Goal: Task Accomplishment & Management: Complete application form

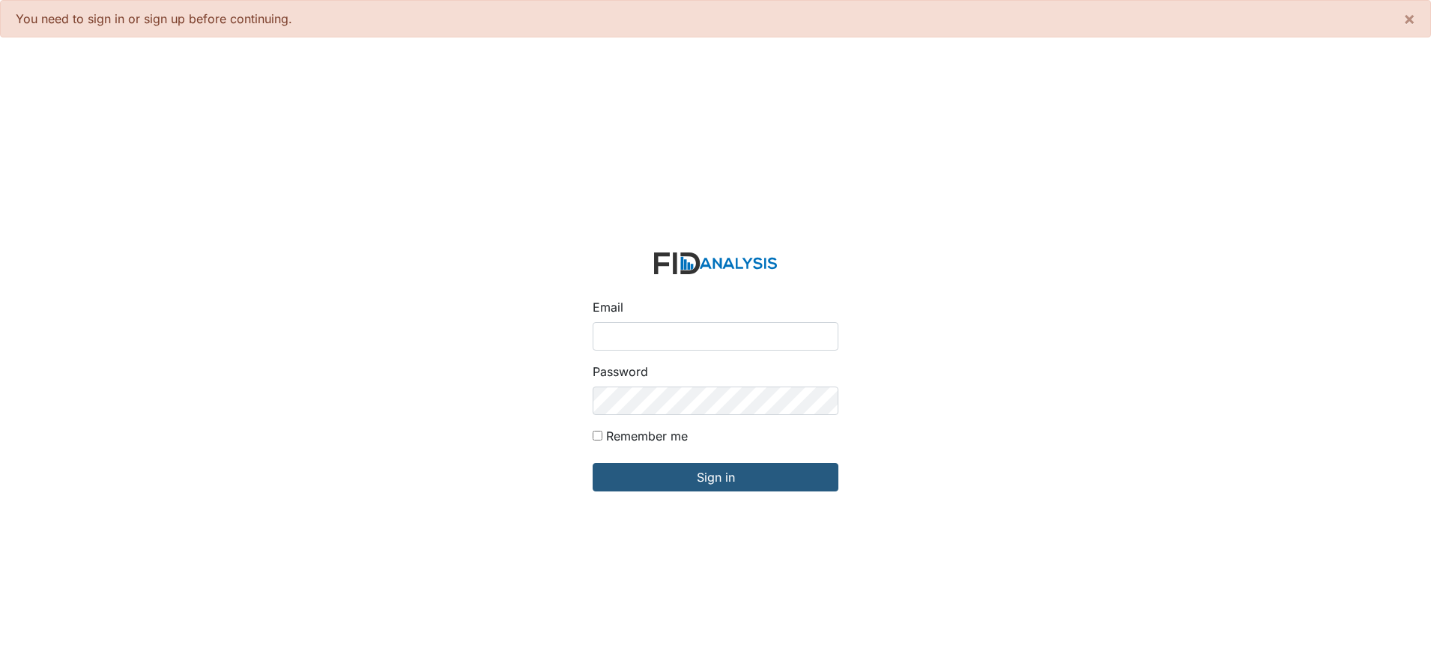
drag, startPoint x: 0, startPoint y: 0, endPoint x: 639, endPoint y: 332, distance: 719.9
click at [639, 332] on input "Email" at bounding box center [715, 336] width 246 height 28
type input "[EMAIL_ADDRESS][DOMAIN_NAME]"
click at [592, 463] on input "Sign in" at bounding box center [715, 477] width 246 height 28
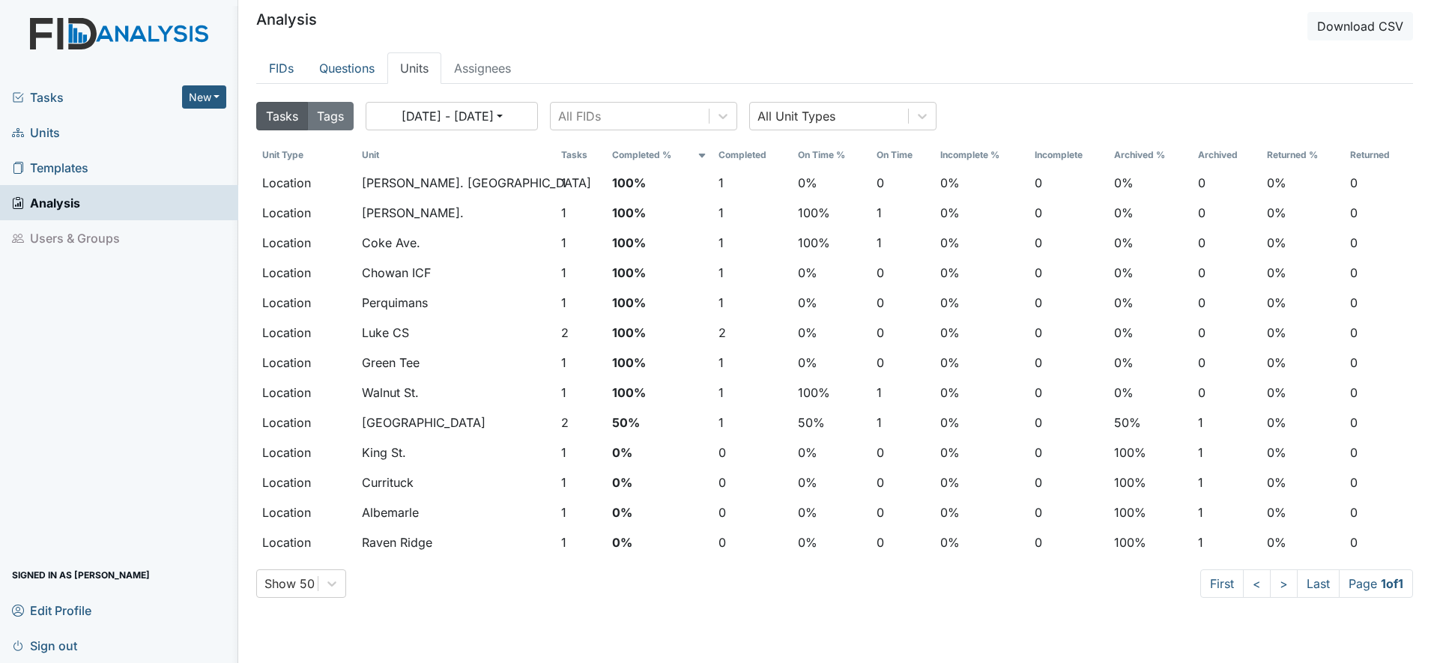
click at [55, 133] on span "Units" at bounding box center [36, 132] width 48 height 23
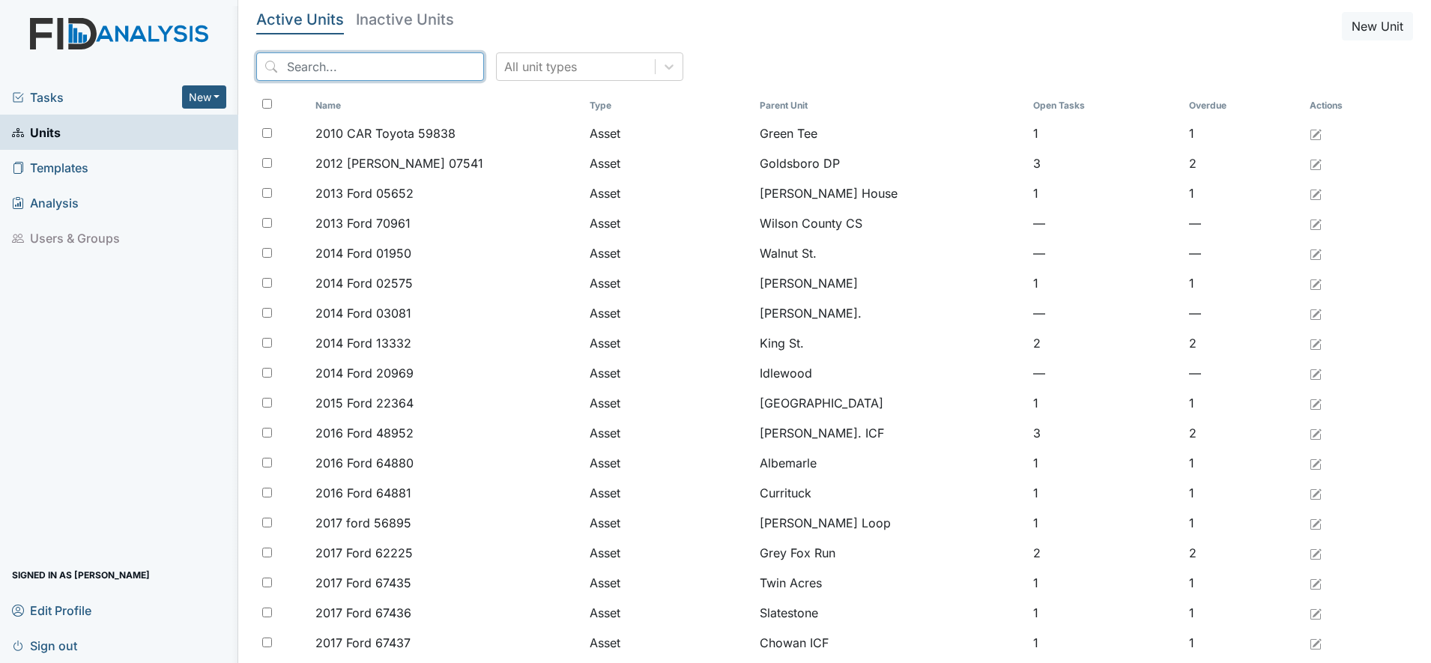
click at [348, 74] on input "search" at bounding box center [370, 66] width 228 height 28
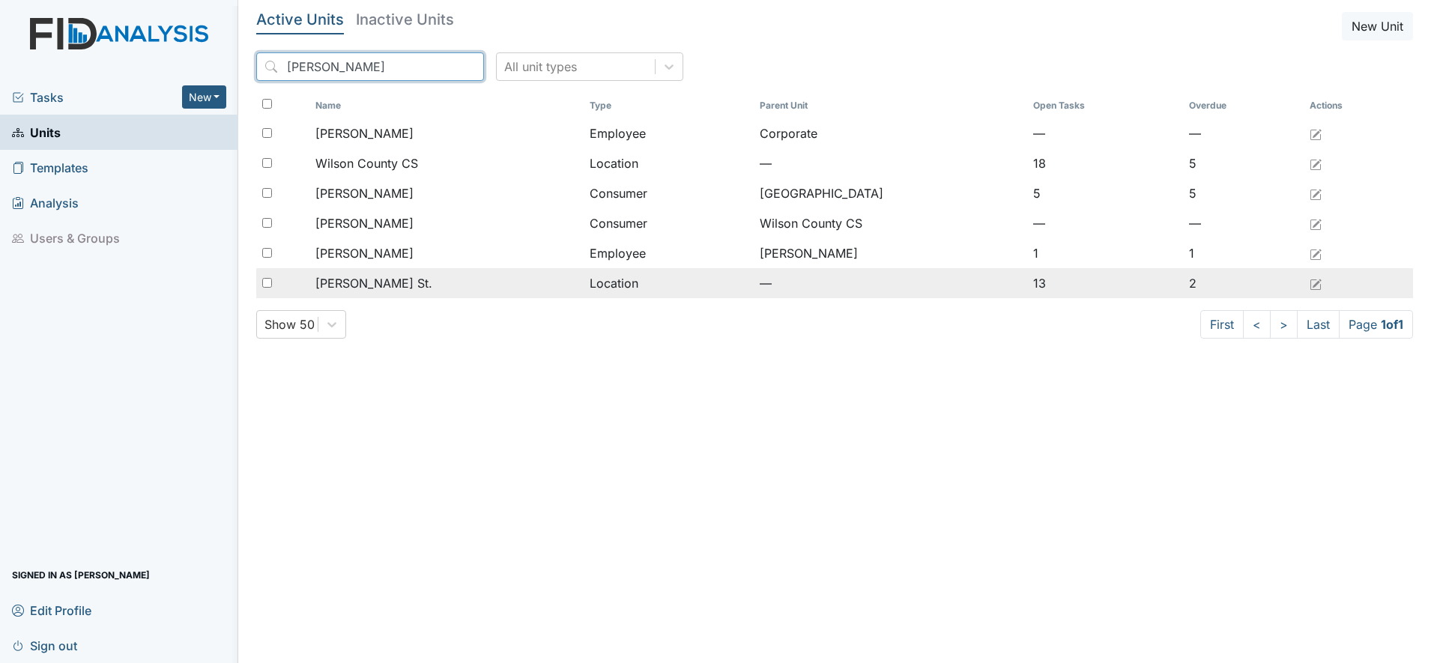
type input "wilson"
click at [349, 289] on span "Wilson St." at bounding box center [373, 283] width 117 height 18
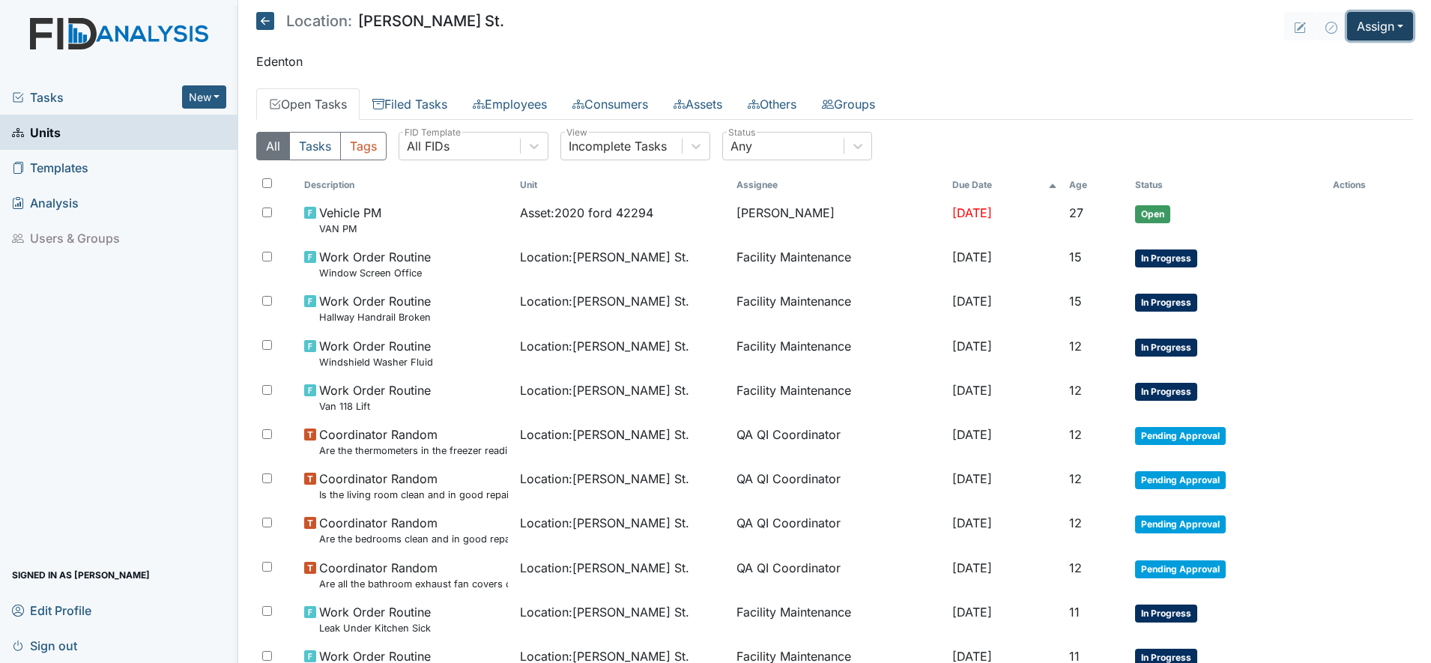
click at [1374, 30] on button "Assign" at bounding box center [1380, 26] width 66 height 28
click at [1310, 60] on link "Assign Form" at bounding box center [1343, 61] width 135 height 24
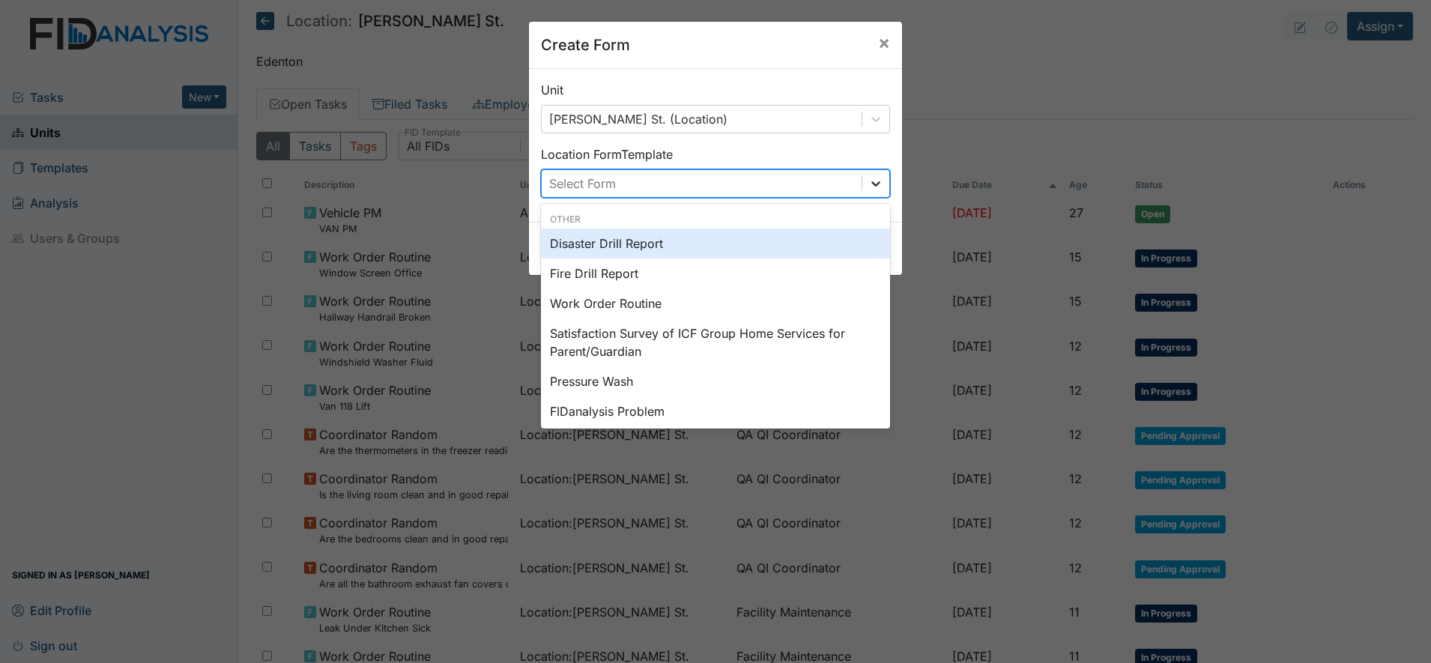
click at [873, 186] on icon at bounding box center [875, 183] width 15 height 15
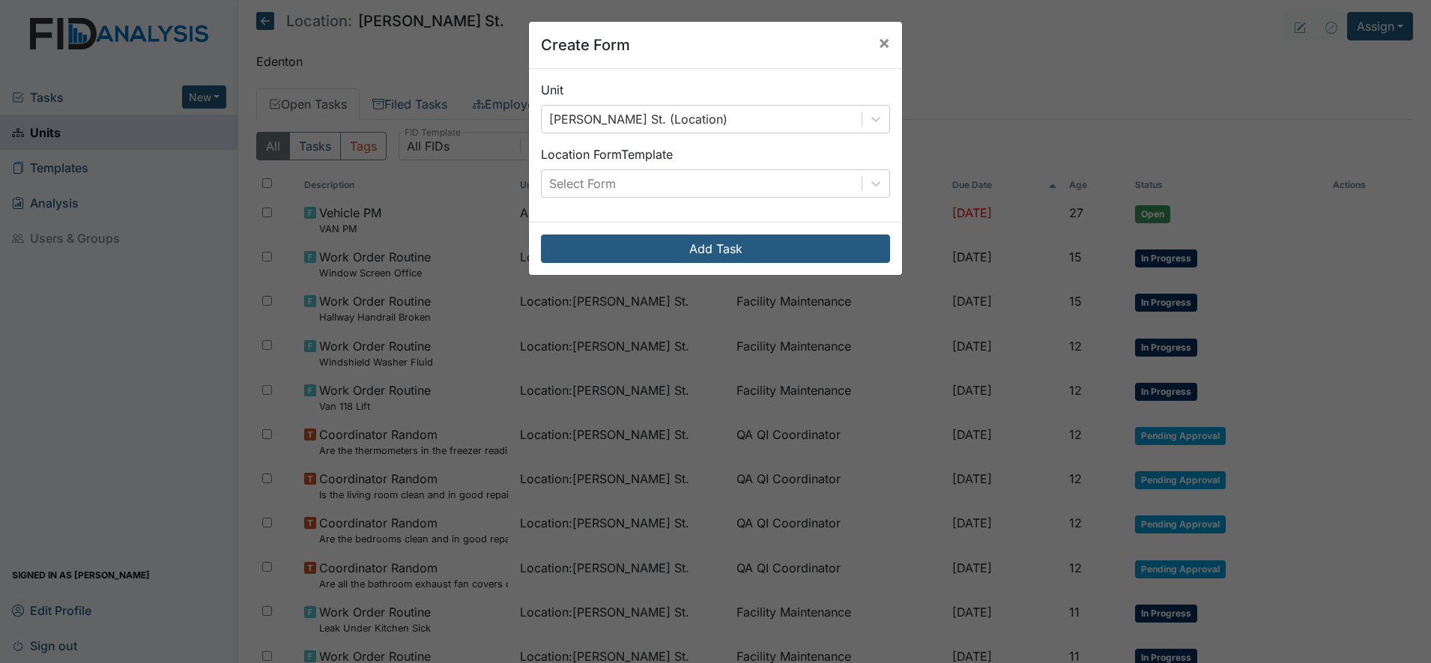
click at [1055, 132] on div "Create Form × Unit Wilson St. (Location) Location Form Template Select Form Add…" at bounding box center [715, 331] width 1431 height 663
click at [878, 47] on span "×" at bounding box center [884, 42] width 12 height 22
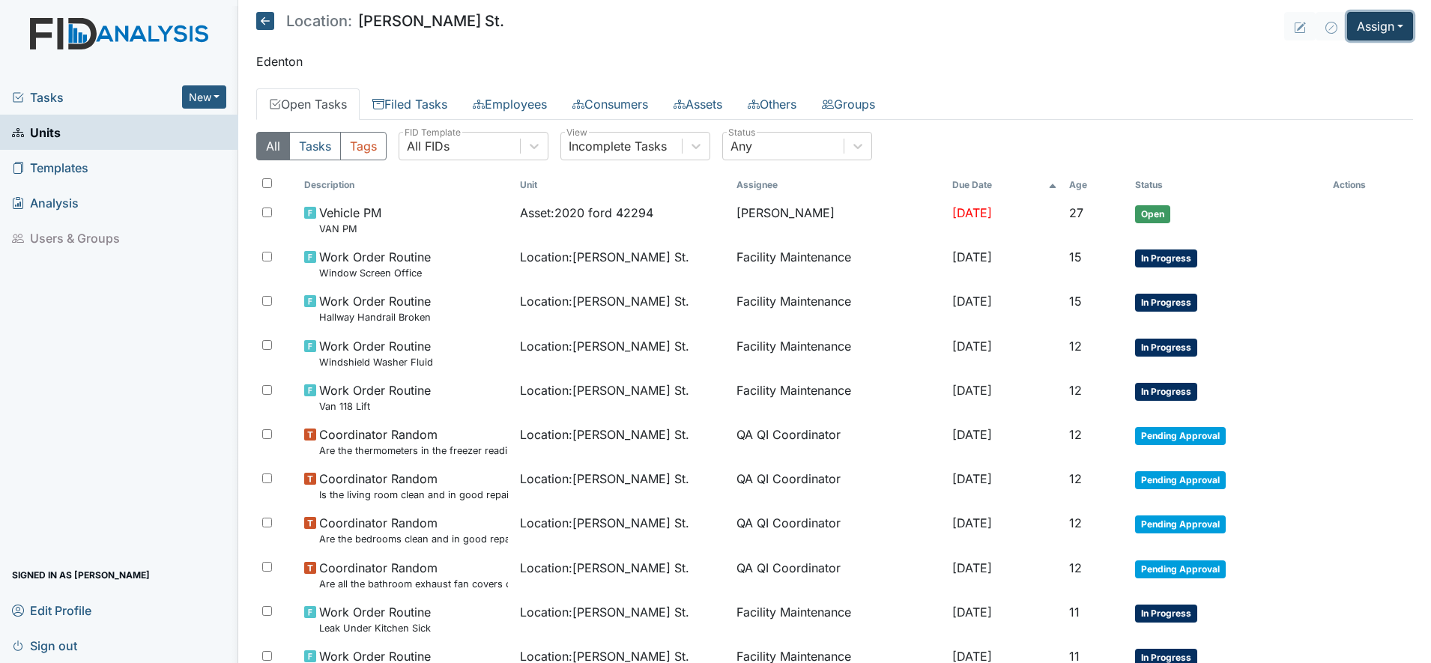
click at [1379, 28] on button "Assign" at bounding box center [1380, 26] width 66 height 28
click at [1355, 79] on link "Assign Inspection" at bounding box center [1343, 85] width 135 height 24
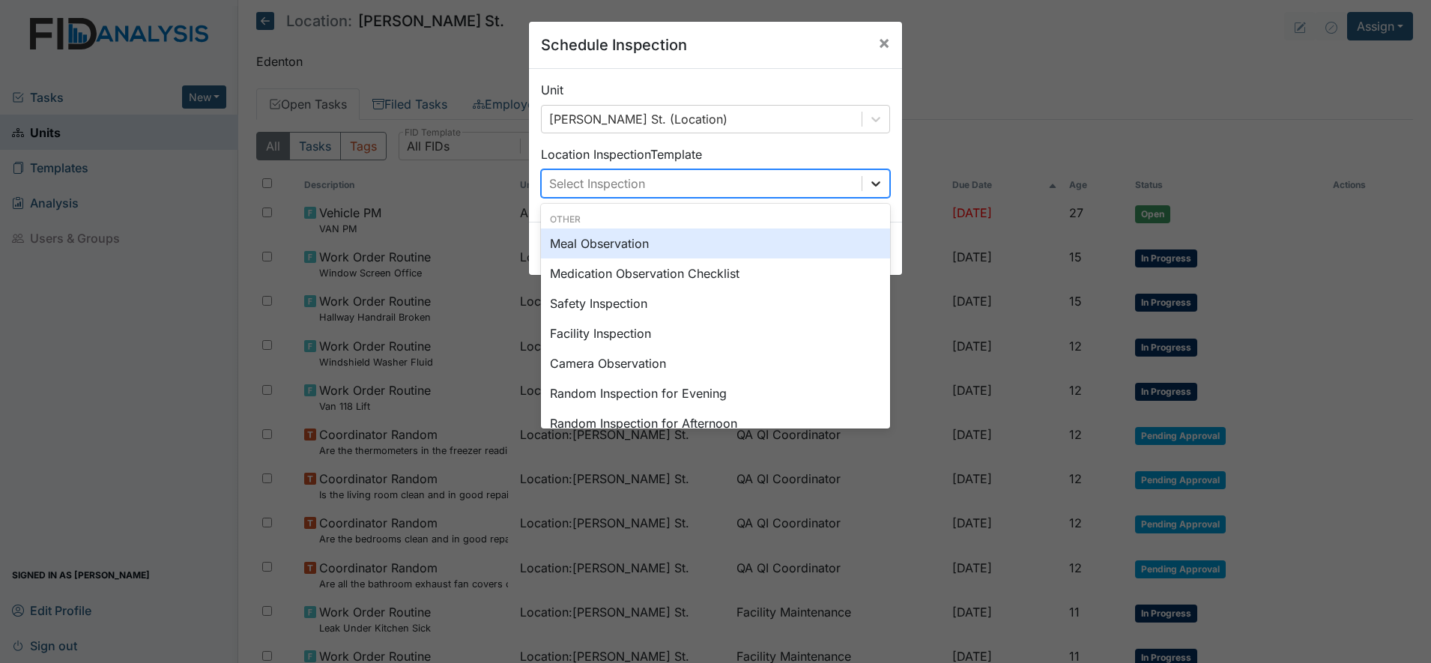
click at [868, 181] on icon at bounding box center [875, 183] width 15 height 15
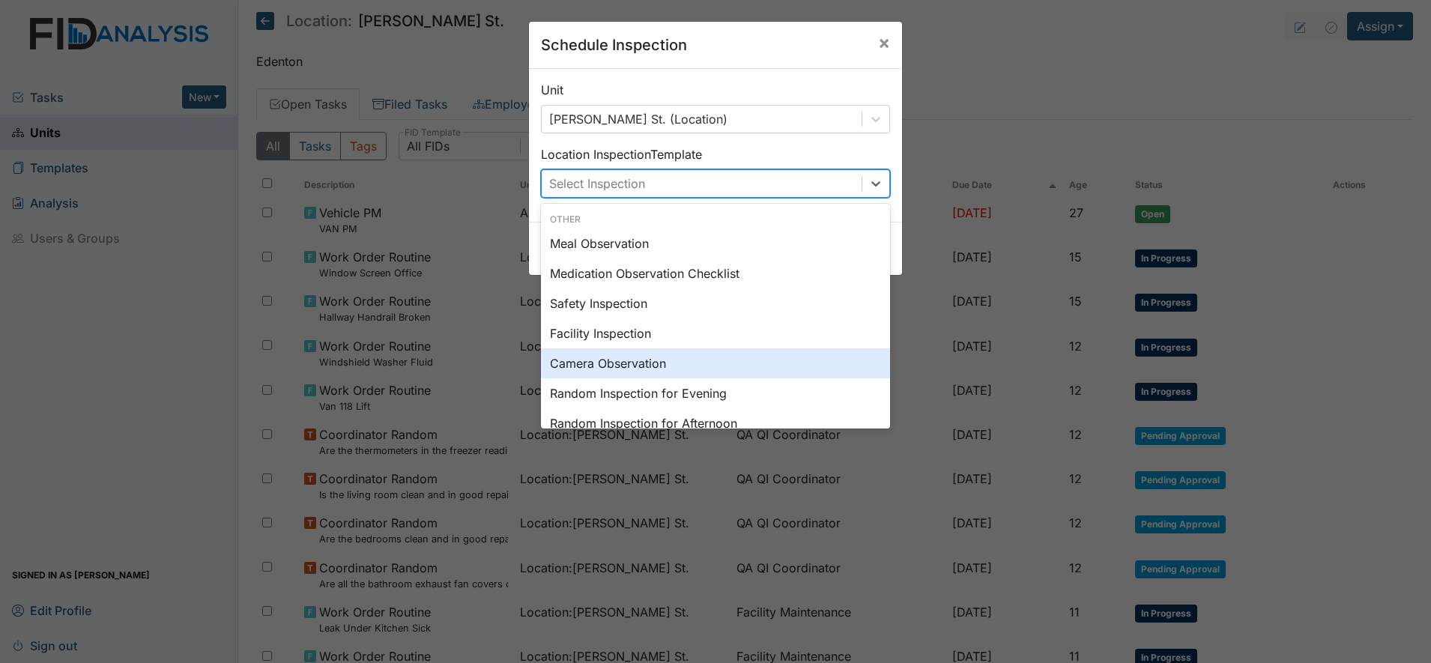
click at [612, 363] on div "Camera Observation" at bounding box center [715, 363] width 349 height 30
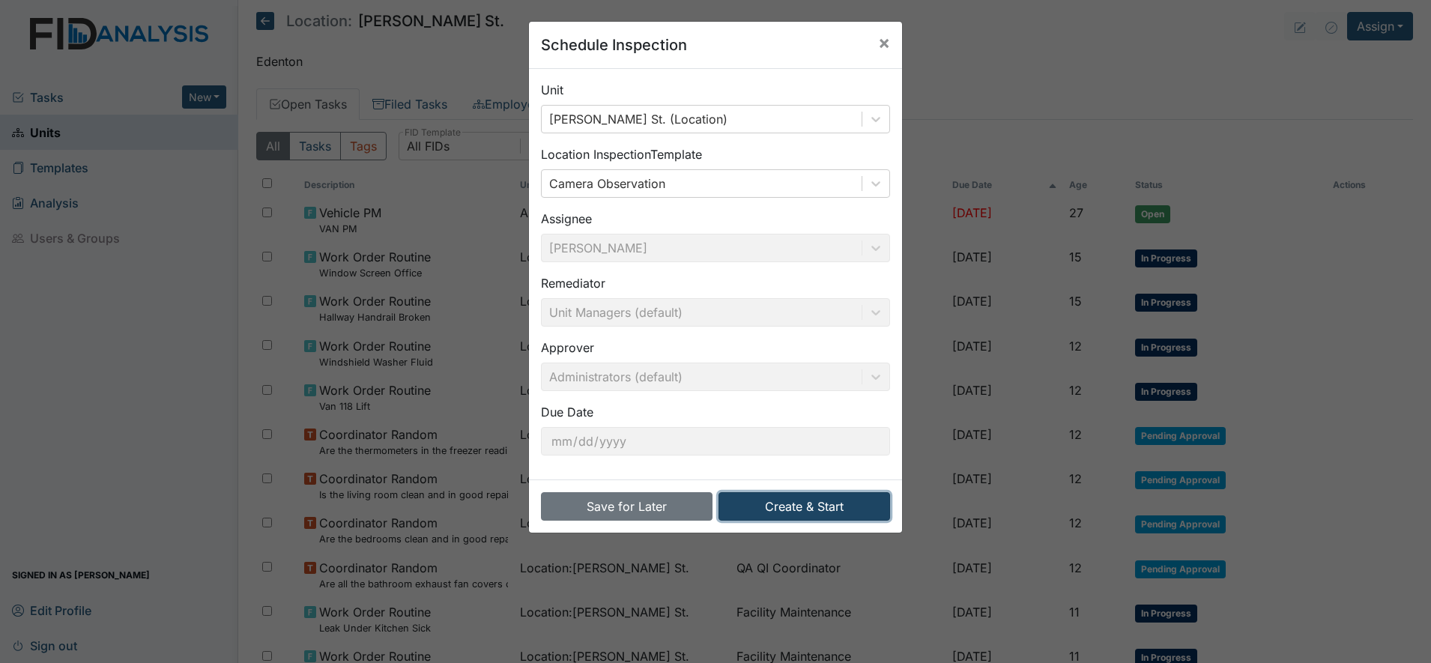
click at [780, 505] on button "Create & Start" at bounding box center [804, 506] width 172 height 28
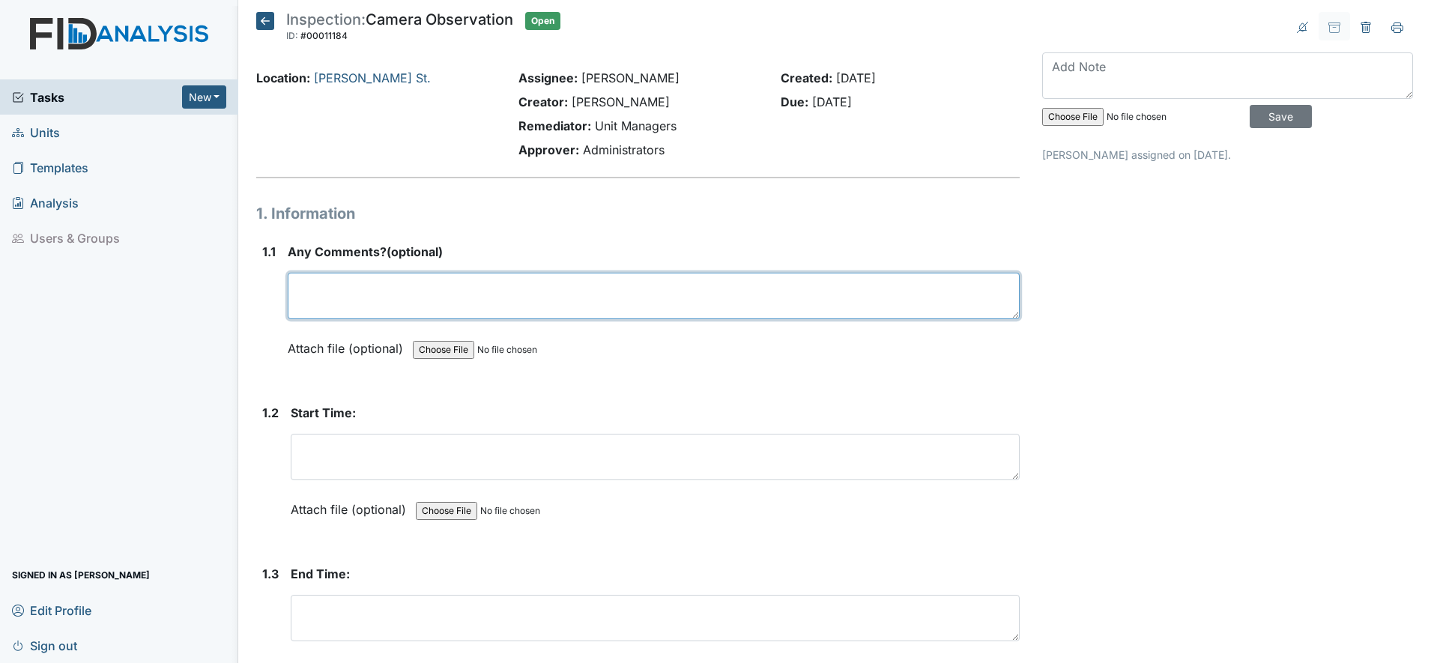
click at [341, 297] on textarea at bounding box center [654, 296] width 732 height 46
type textarea "Camera currenting unable to be observed"
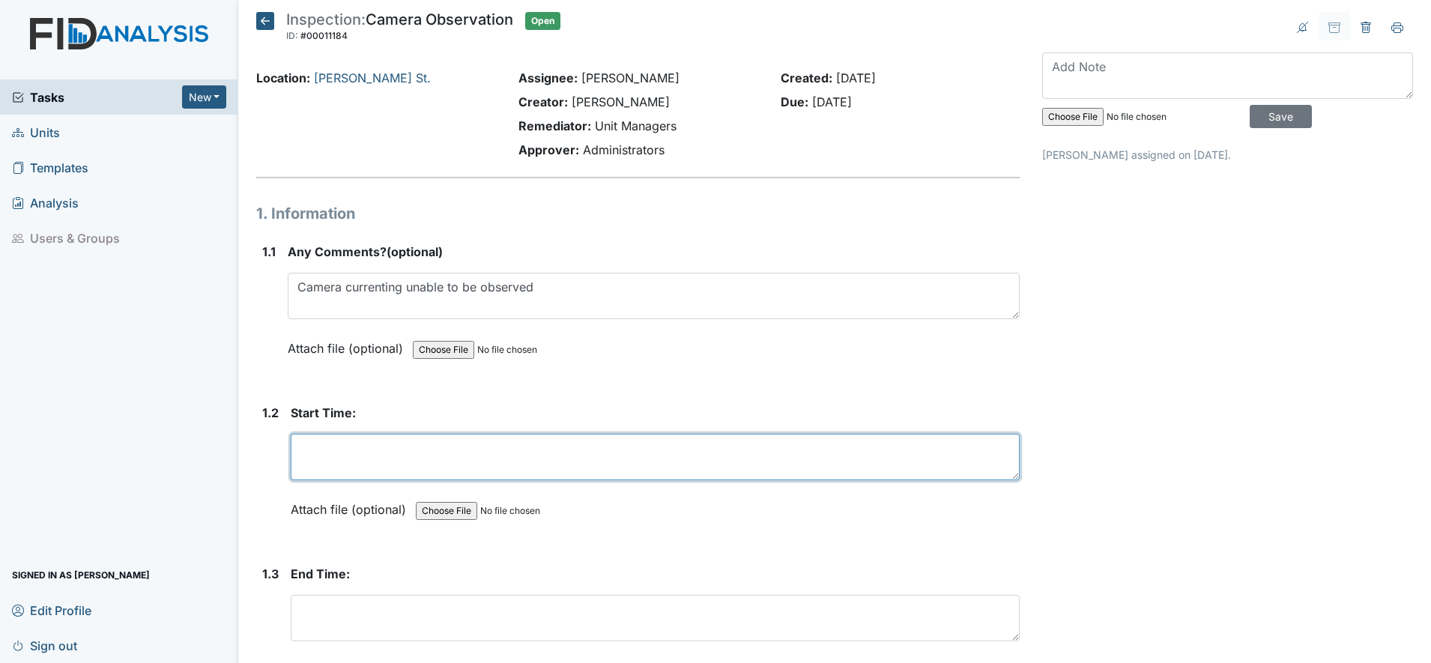
click at [327, 461] on textarea at bounding box center [655, 457] width 729 height 46
type textarea "n/a"
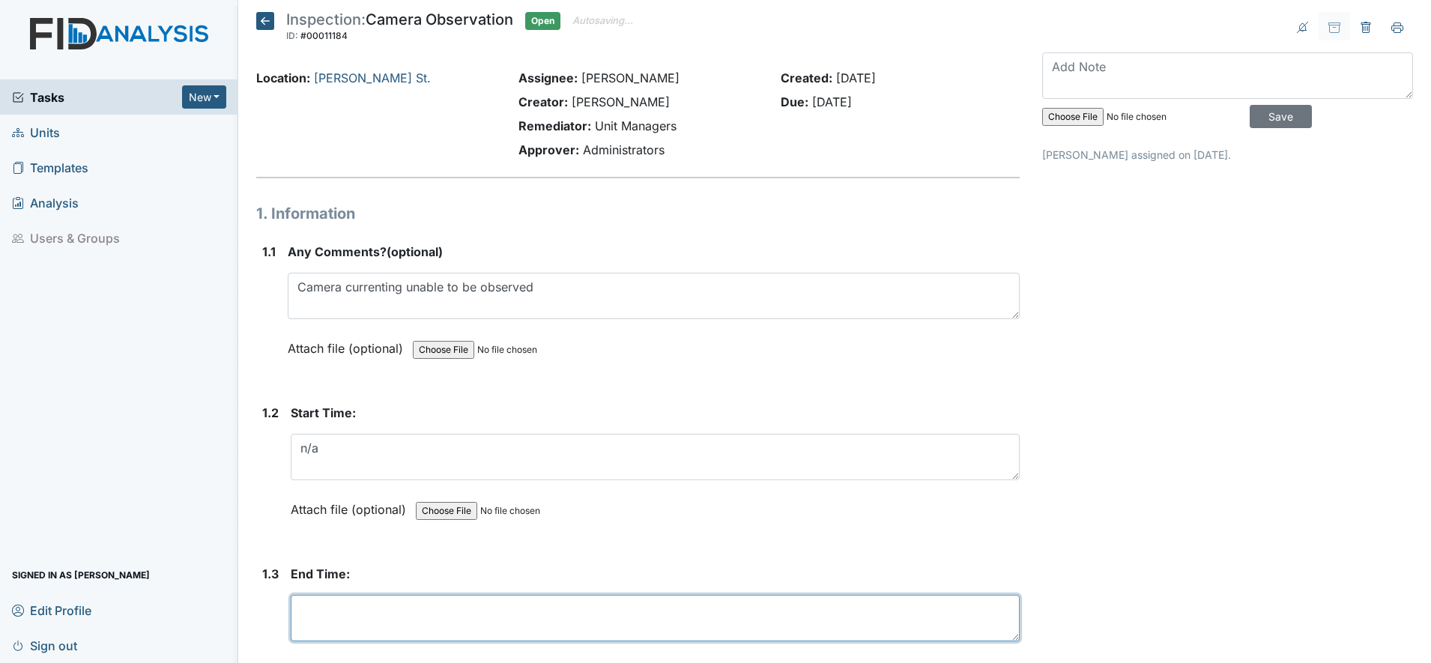
click at [342, 604] on textarea at bounding box center [655, 618] width 729 height 46
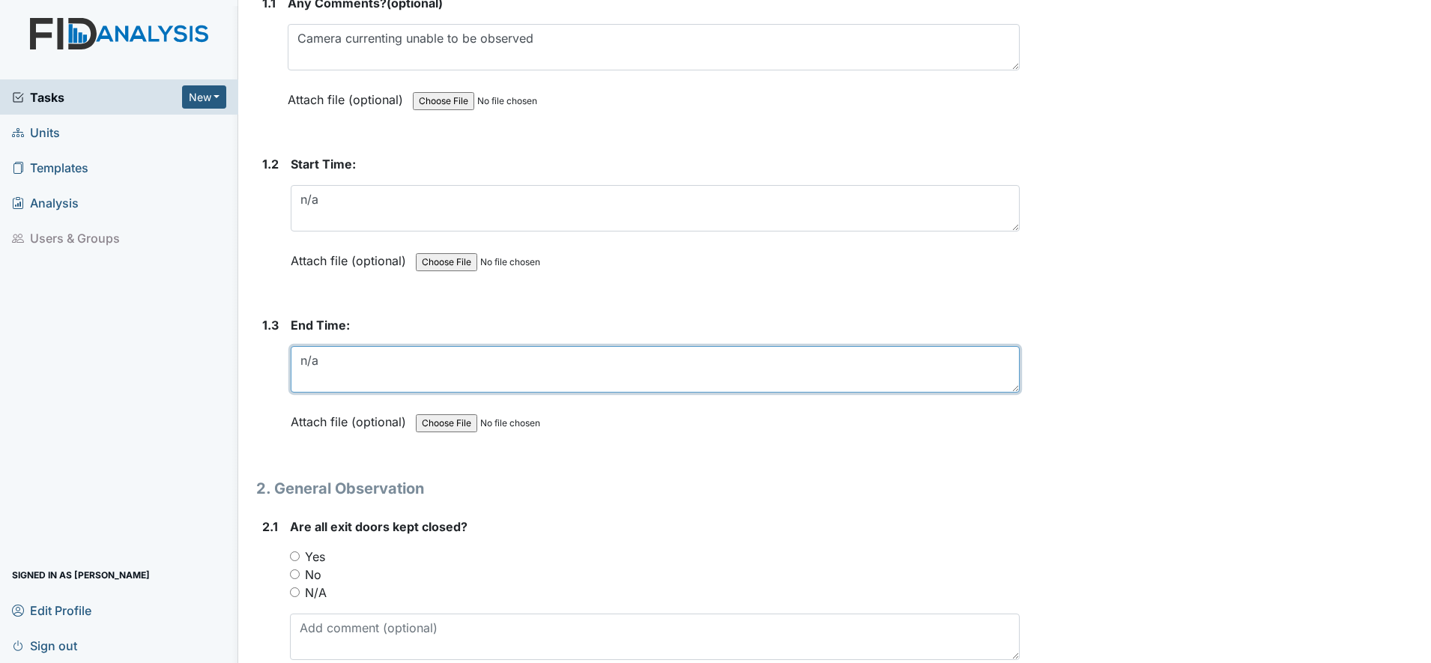
scroll to position [374, 0]
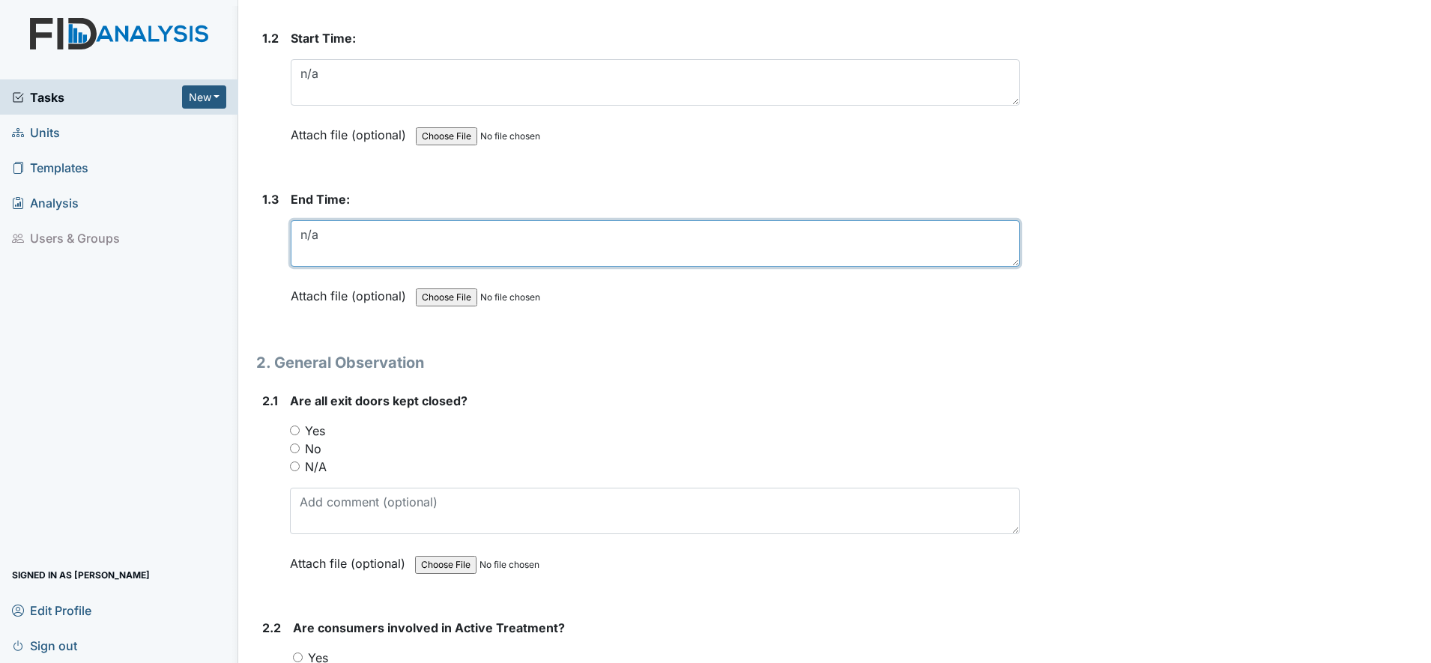
type textarea "n/a"
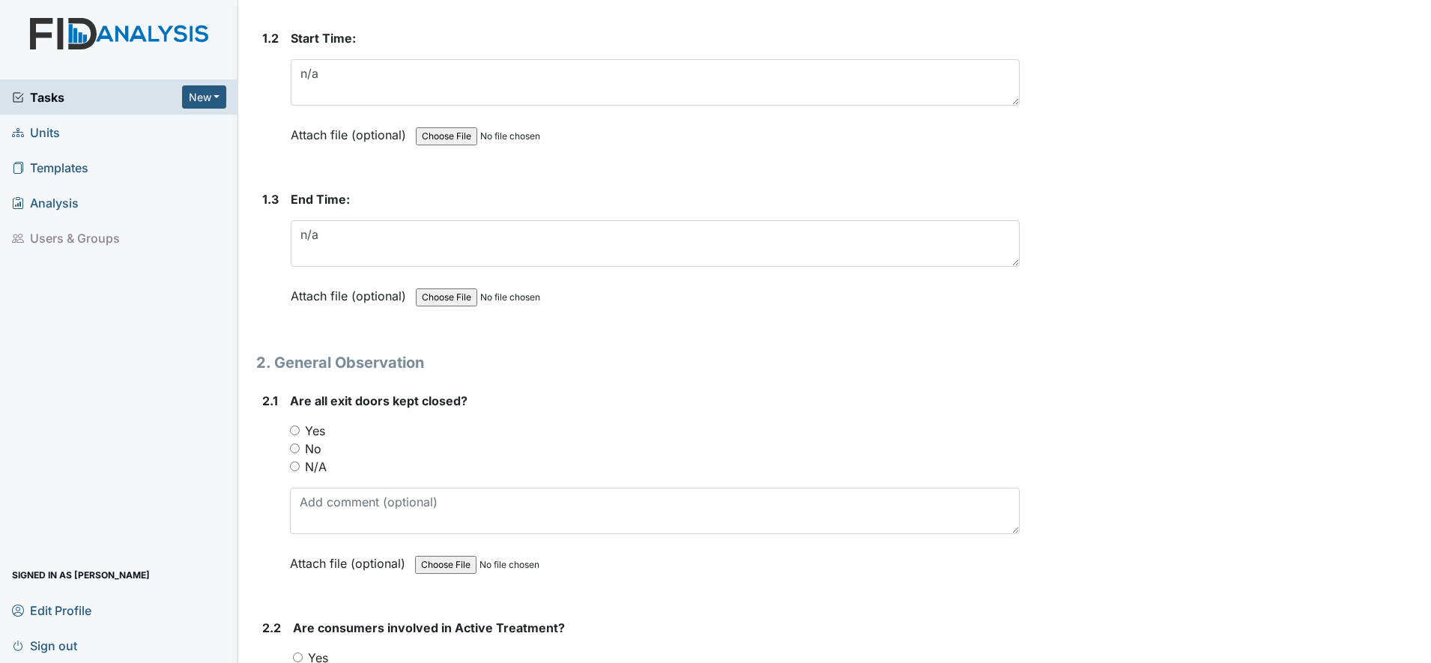
click at [295, 467] on input "N/A" at bounding box center [295, 466] width 10 height 10
radio input "true"
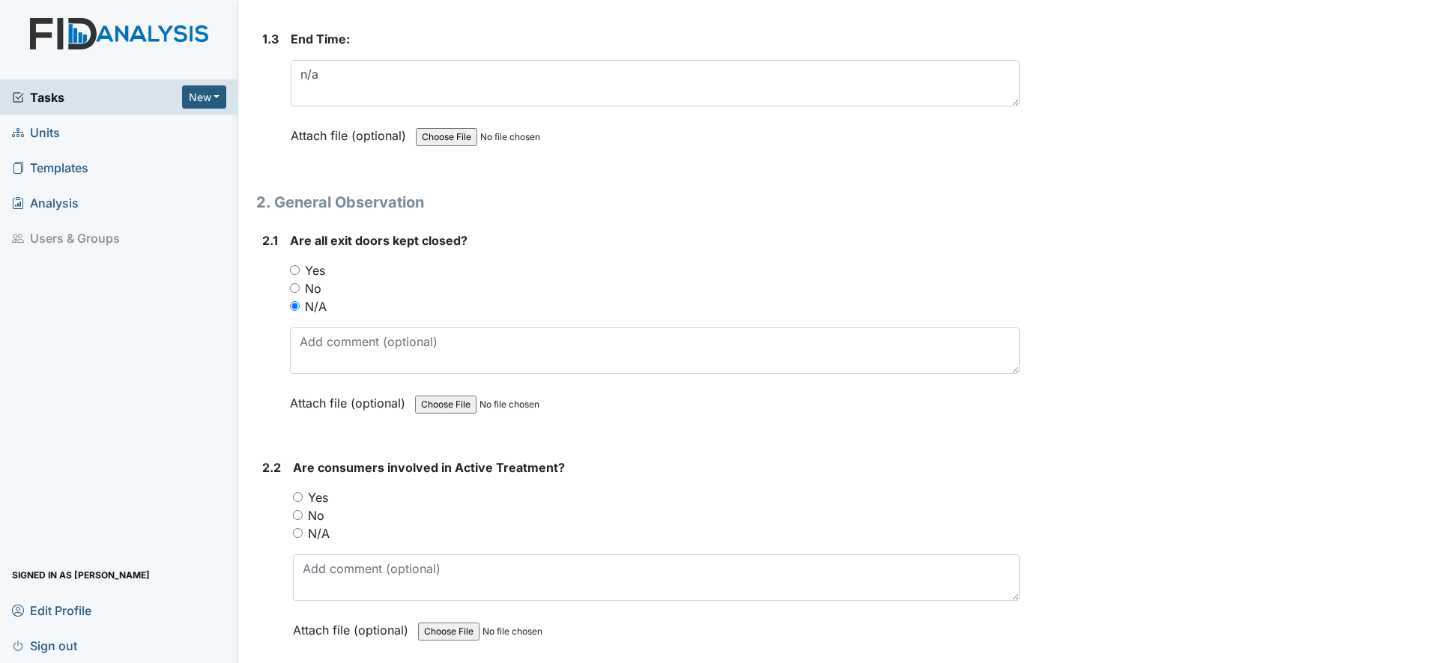
scroll to position [562, 0]
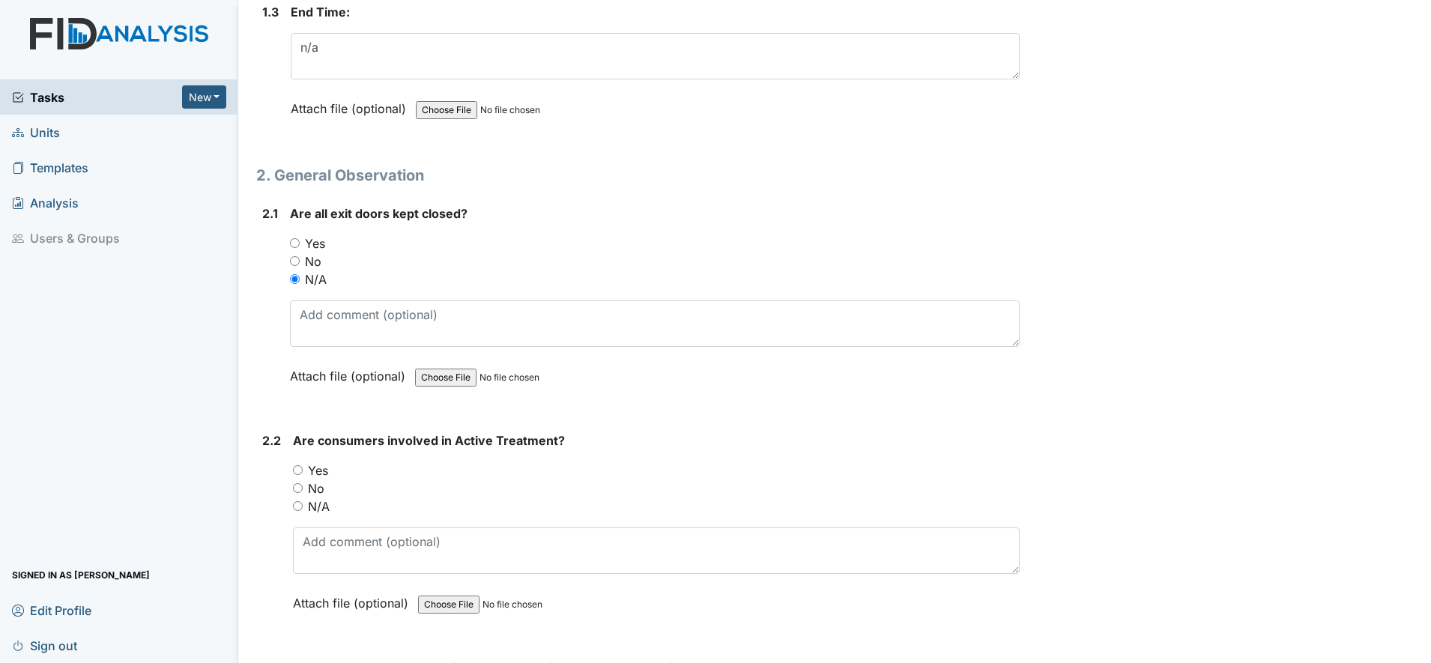
click at [299, 508] on input "N/A" at bounding box center [298, 506] width 10 height 10
radio input "true"
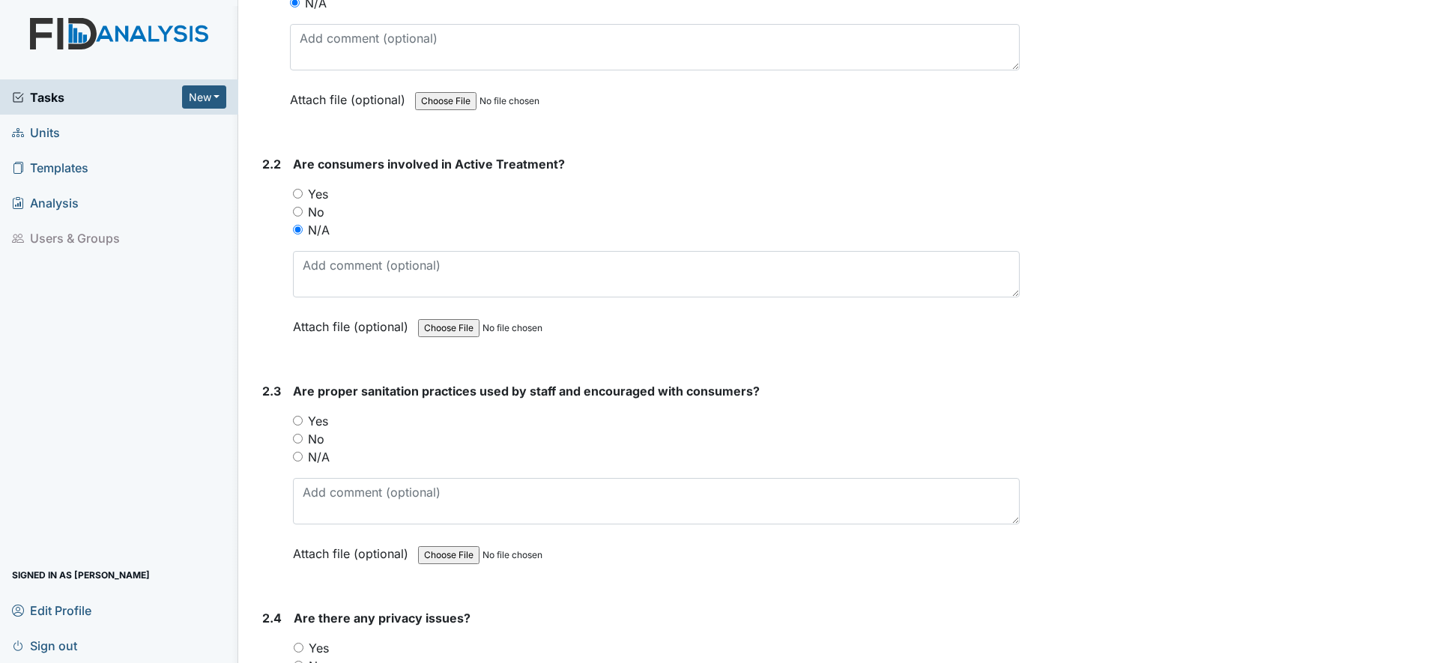
scroll to position [843, 0]
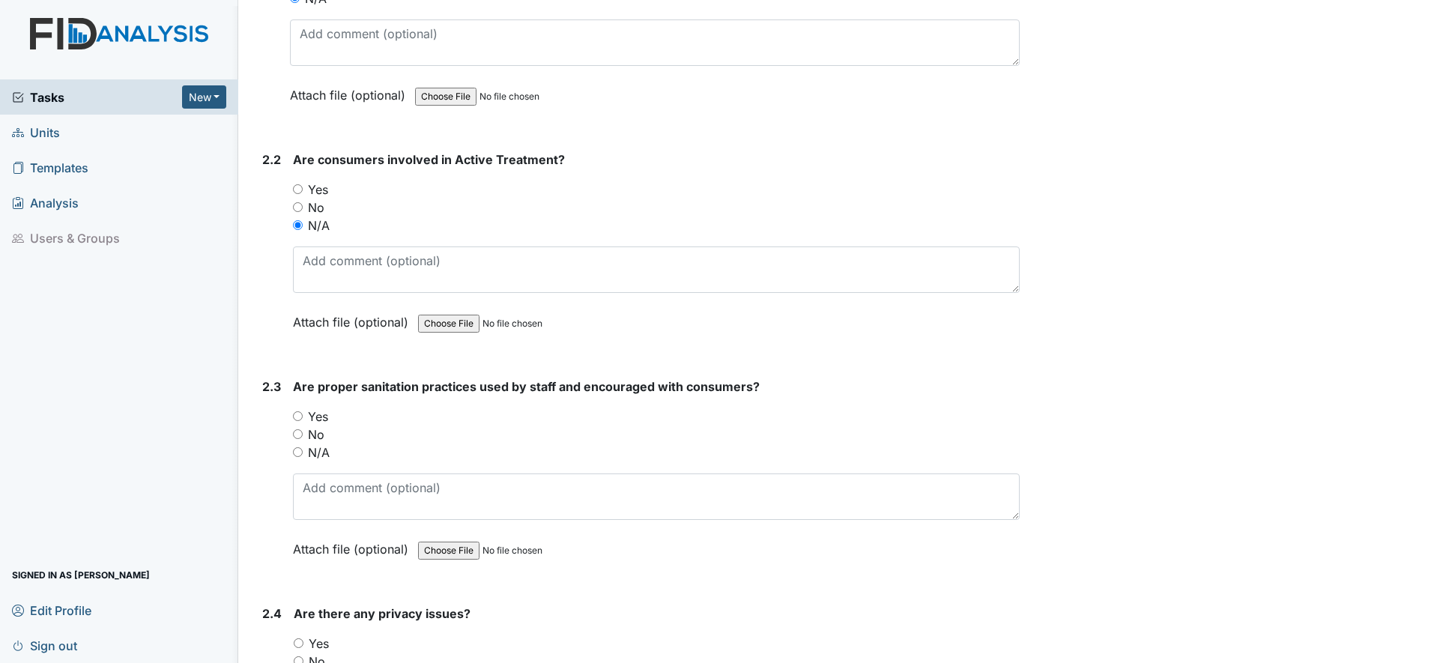
click at [300, 452] on input "N/A" at bounding box center [298, 452] width 10 height 10
radio input "true"
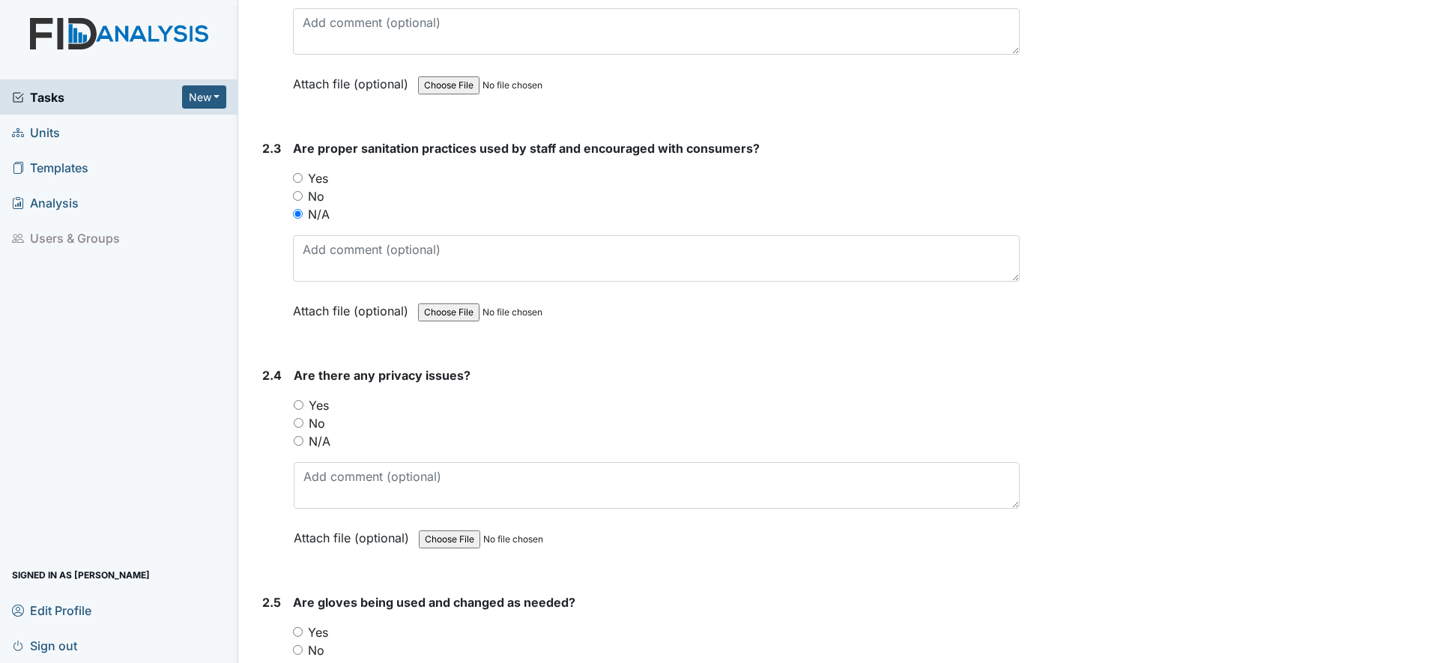
scroll to position [1123, 0]
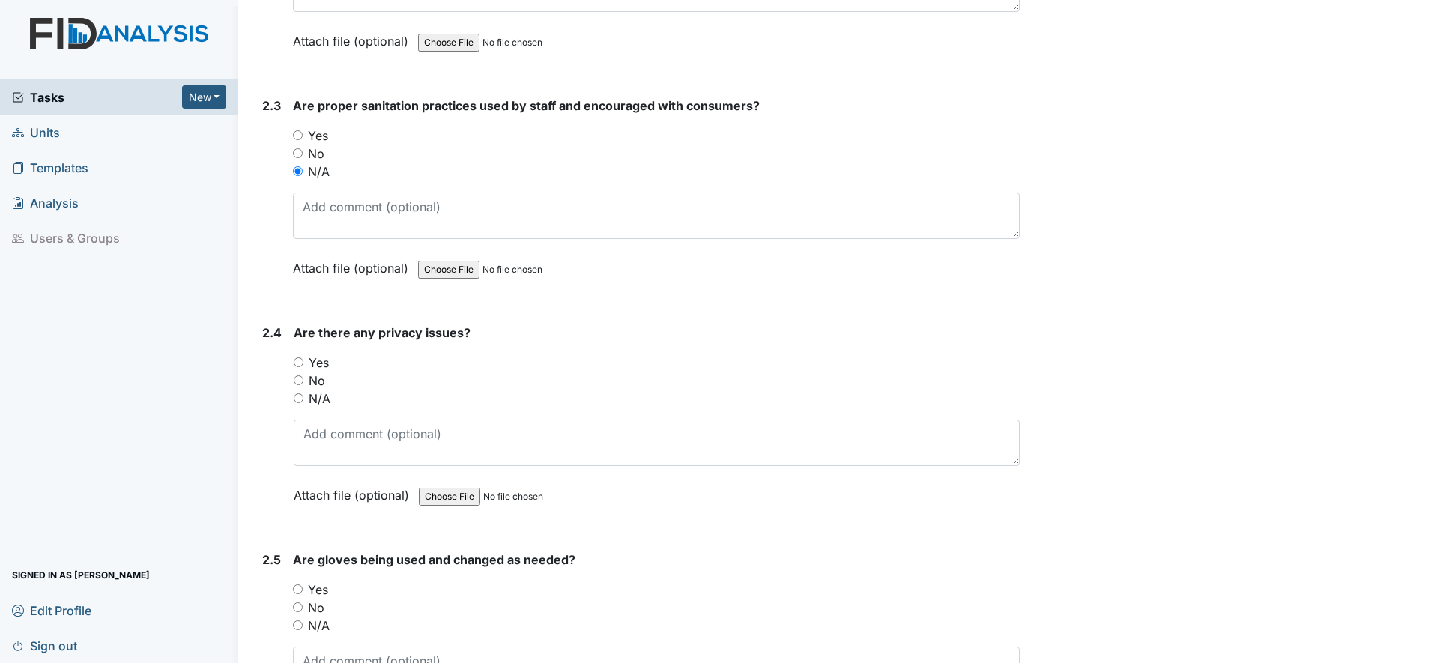
click at [298, 400] on input "N/A" at bounding box center [299, 398] width 10 height 10
radio input "true"
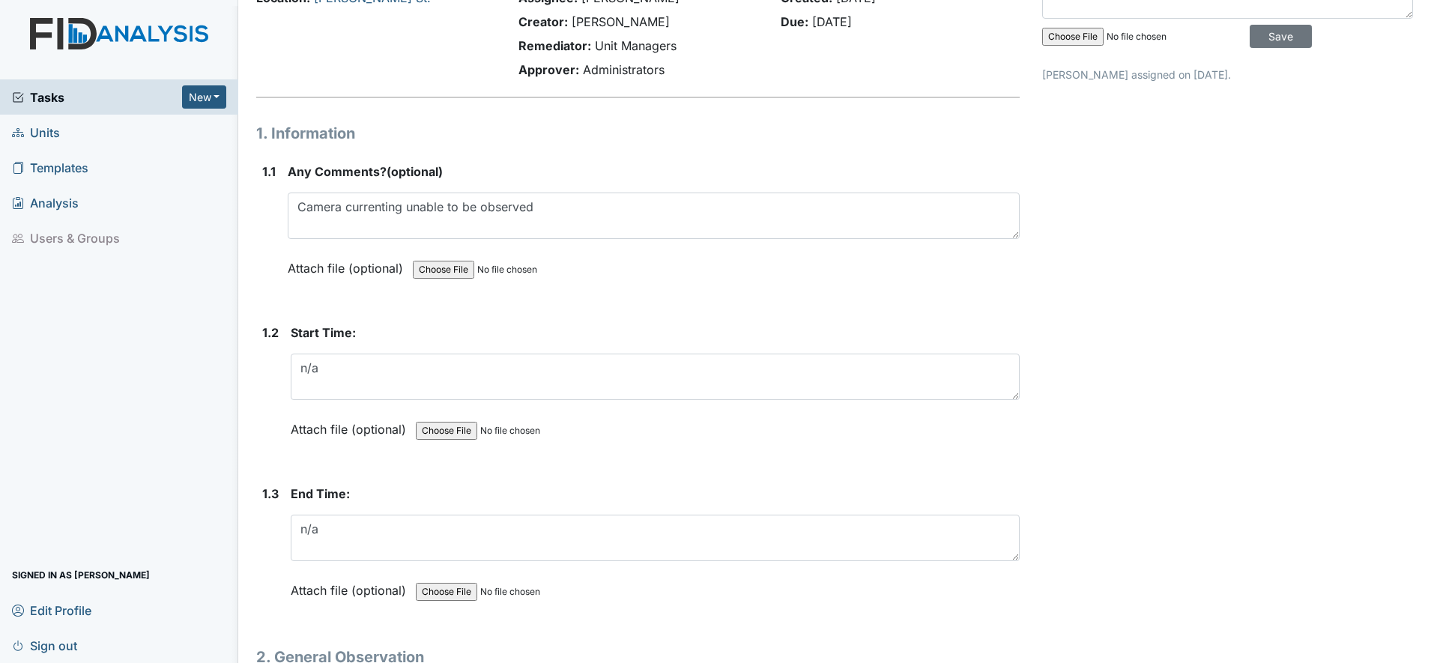
scroll to position [0, 0]
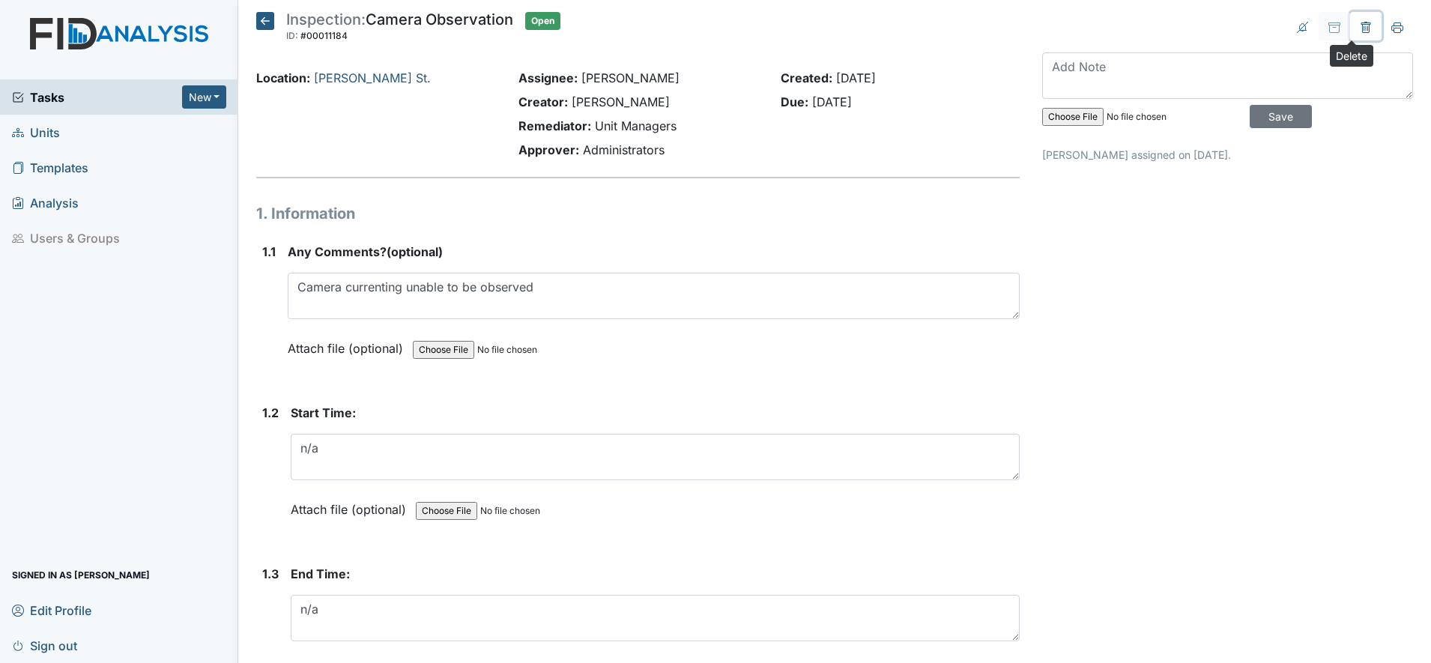
click at [1363, 28] on icon at bounding box center [1365, 27] width 4 height 5
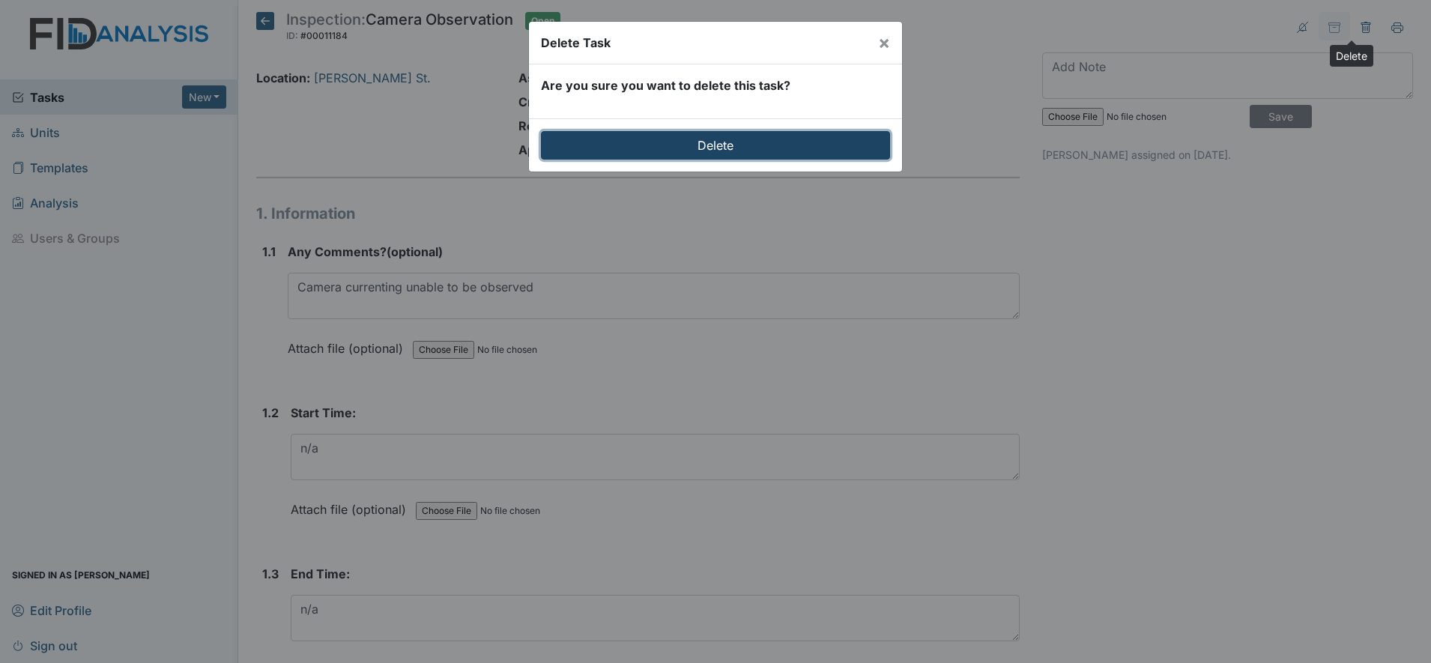
click at [700, 141] on input "Delete" at bounding box center [715, 145] width 349 height 28
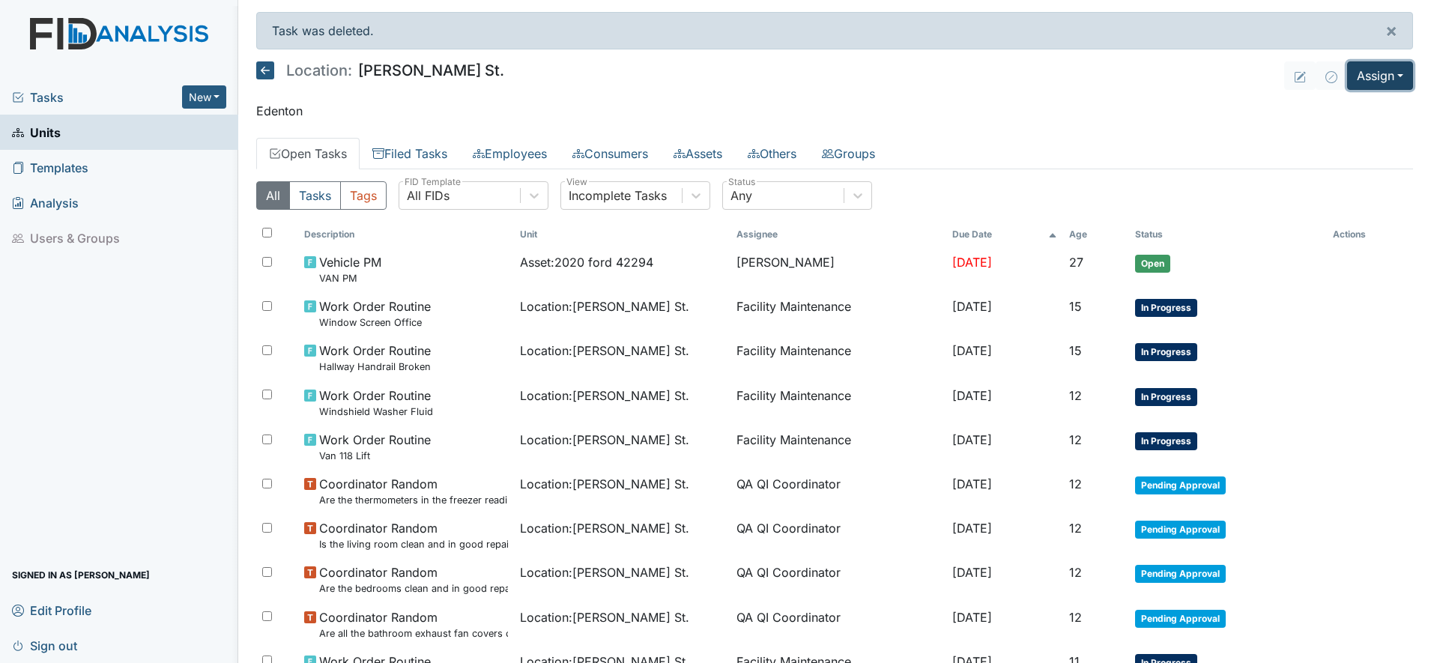
click at [1373, 72] on button "Assign" at bounding box center [1380, 75] width 66 height 28
click at [1309, 131] on link "Assign Inspection" at bounding box center [1343, 134] width 135 height 24
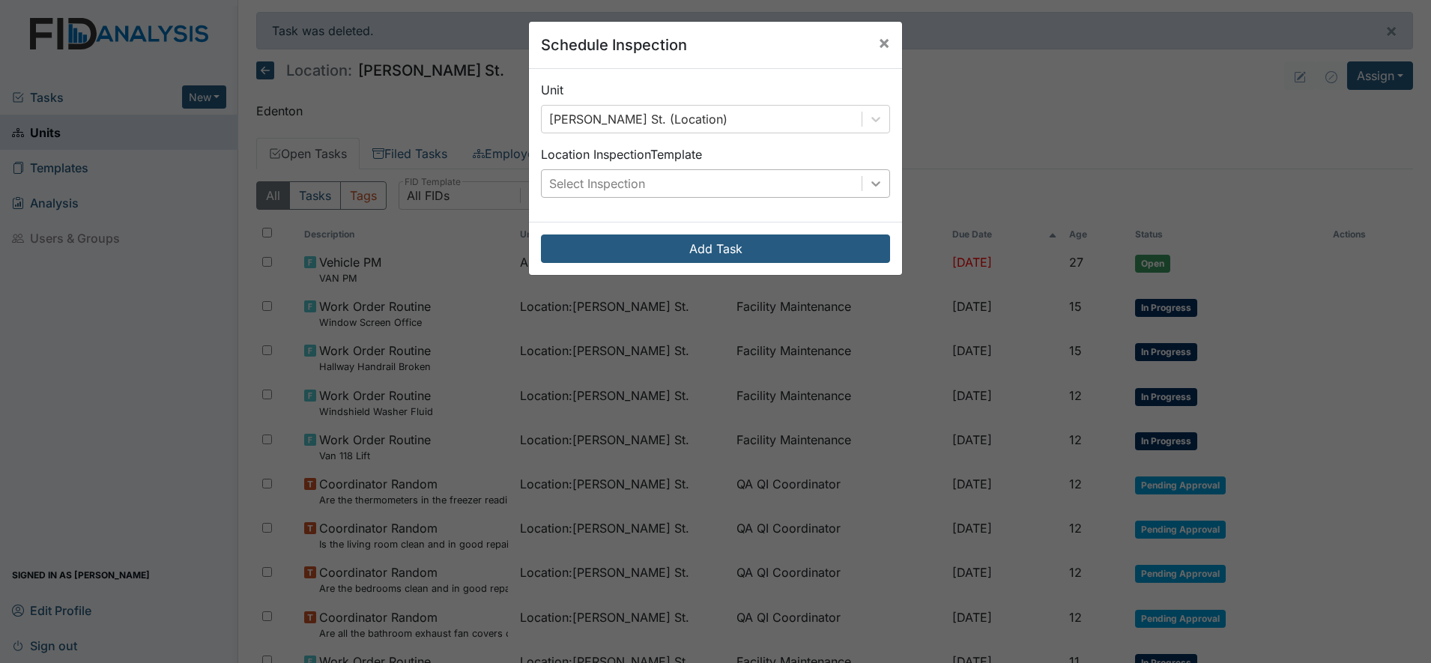
click at [871, 186] on icon at bounding box center [875, 183] width 9 height 5
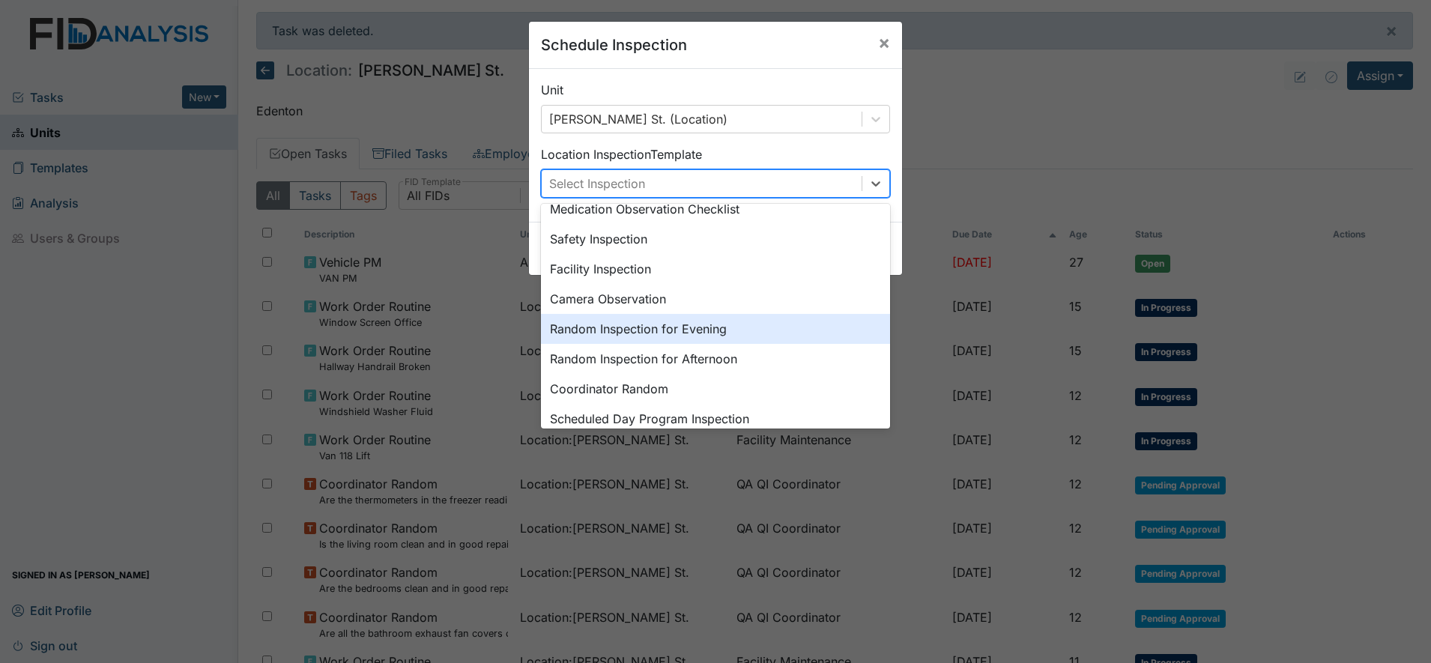
scroll to position [258, 0]
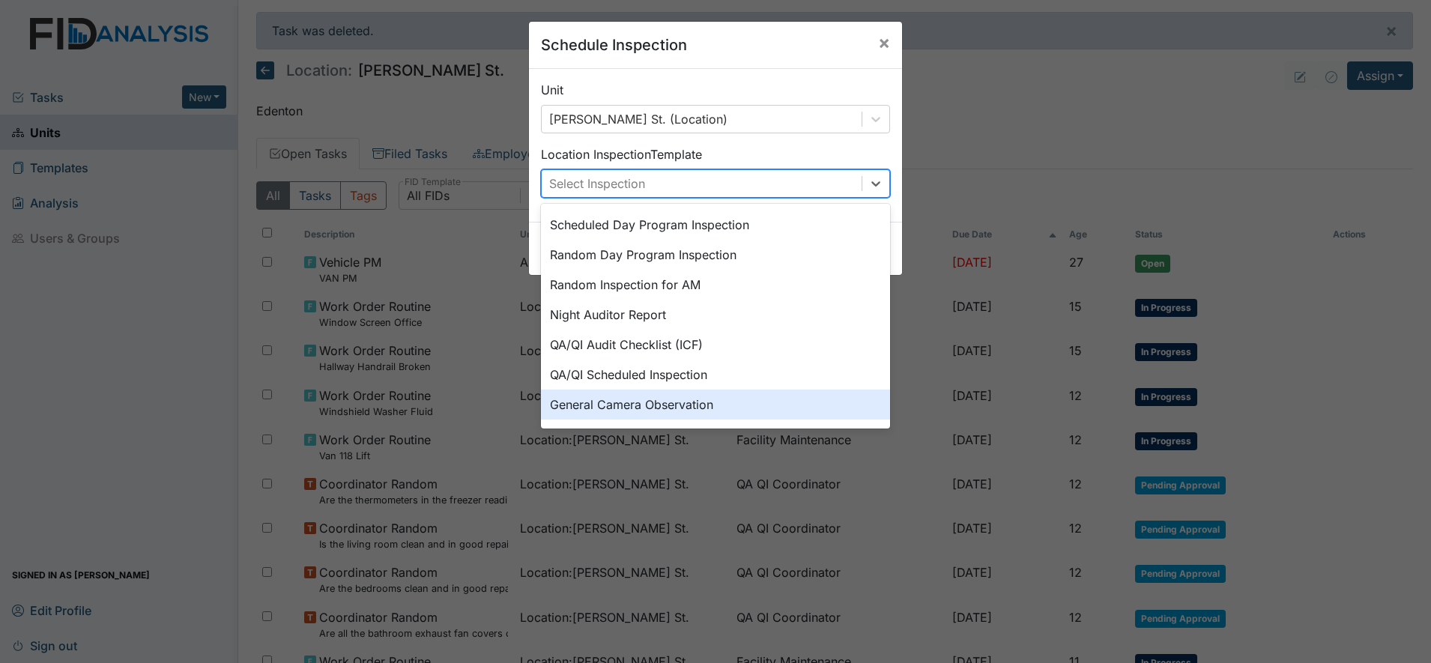
click at [676, 407] on div "General Camera Observation" at bounding box center [715, 404] width 349 height 30
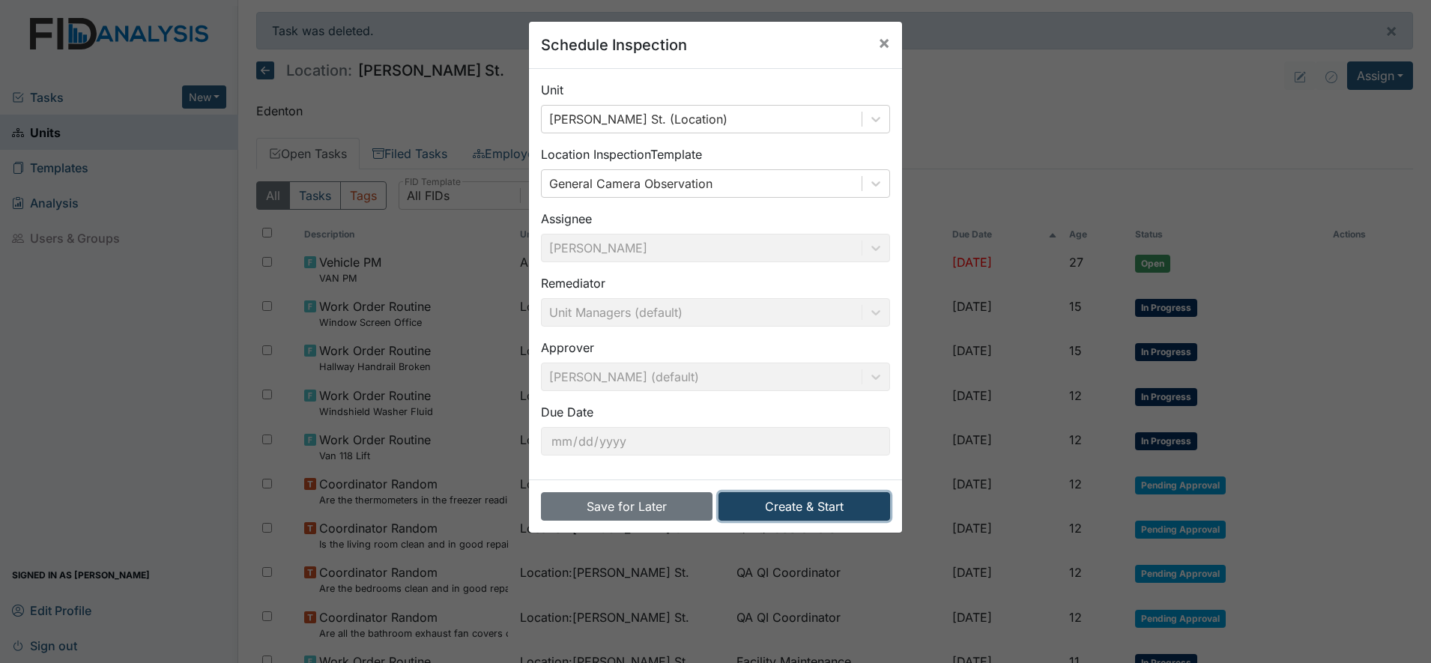
click at [807, 500] on button "Create & Start" at bounding box center [804, 506] width 172 height 28
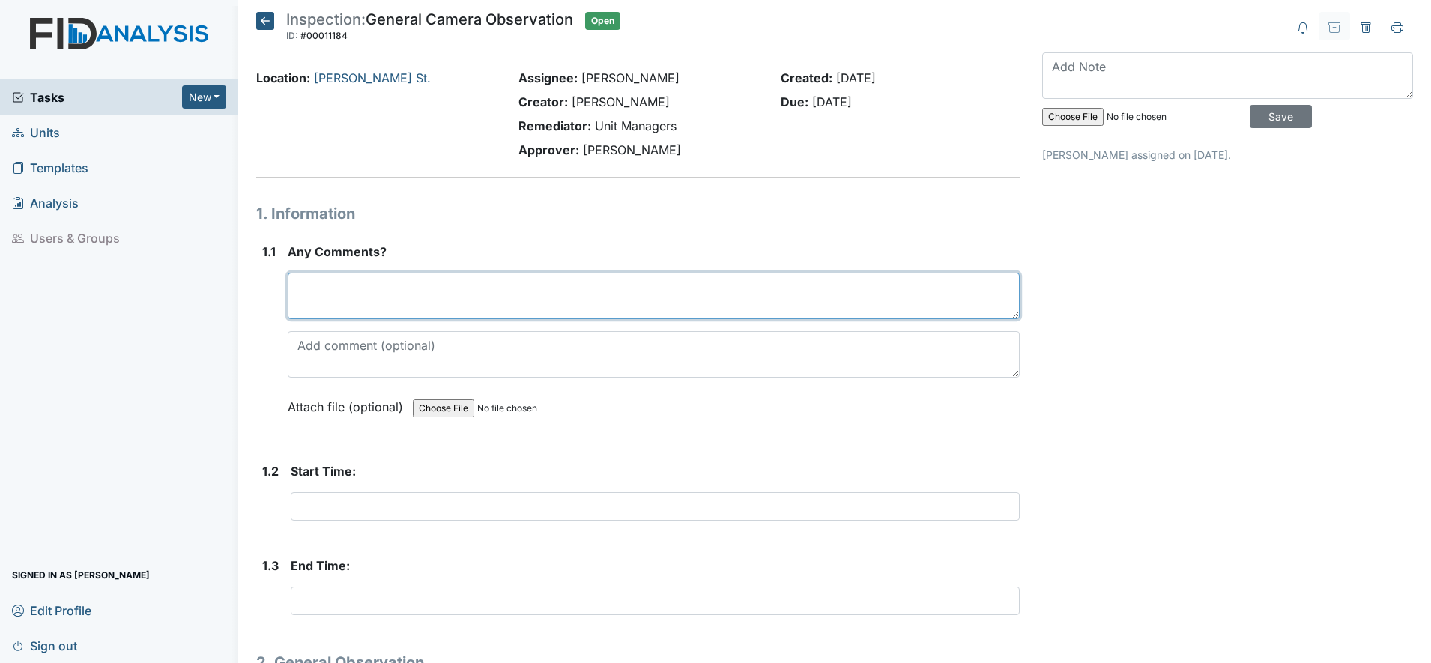
click at [346, 303] on textarea at bounding box center [654, 296] width 732 height 46
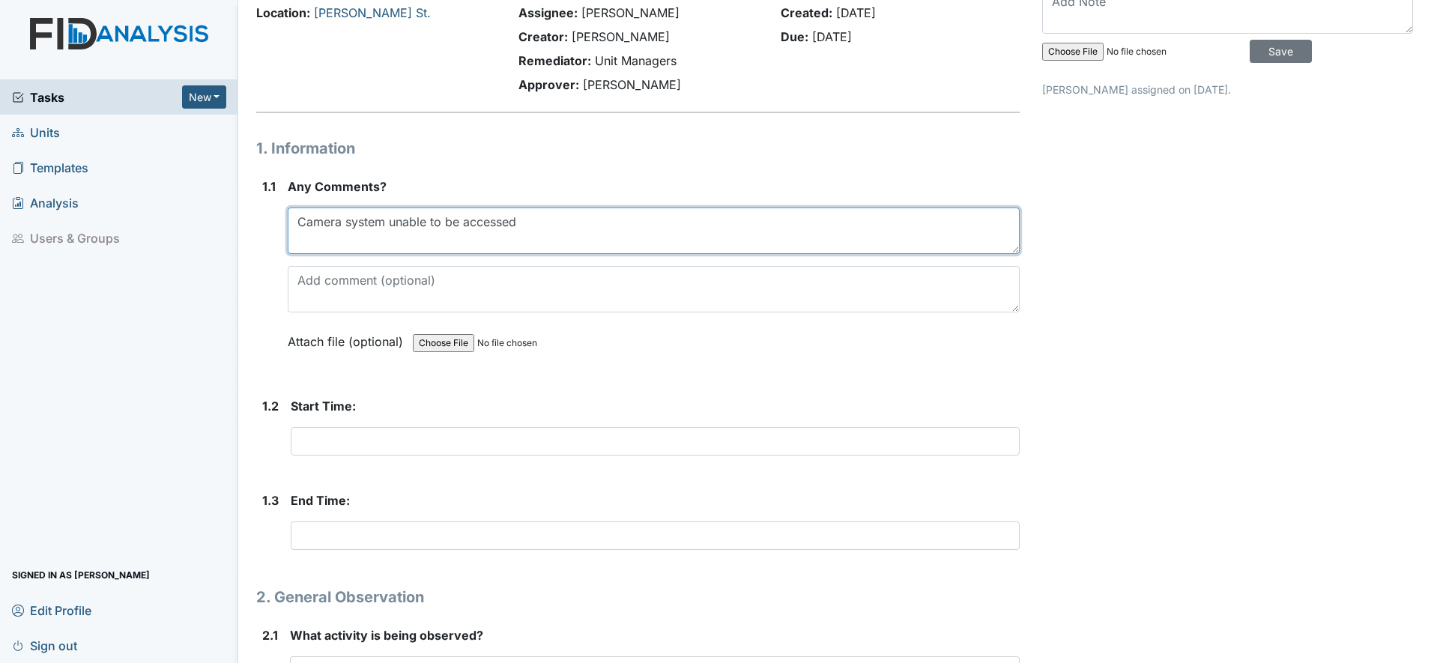
scroll to position [94, 0]
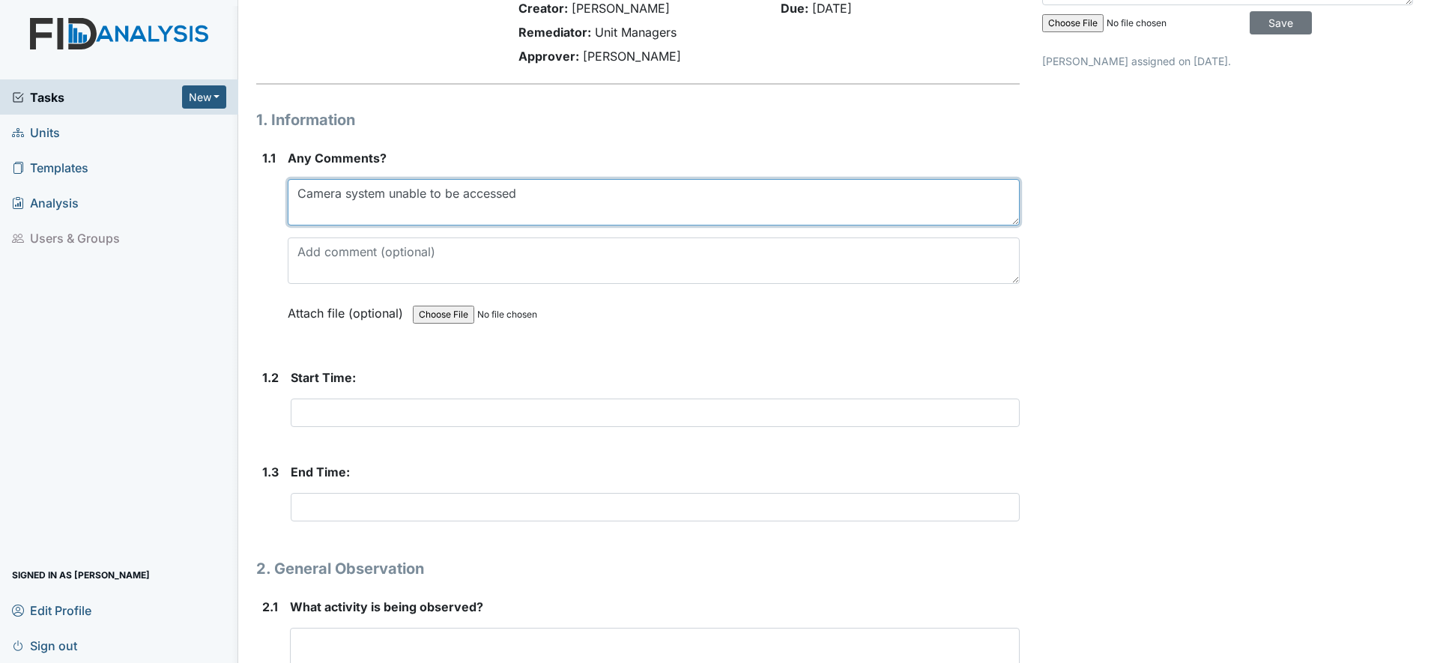
type textarea "Camera system unable to be accessed"
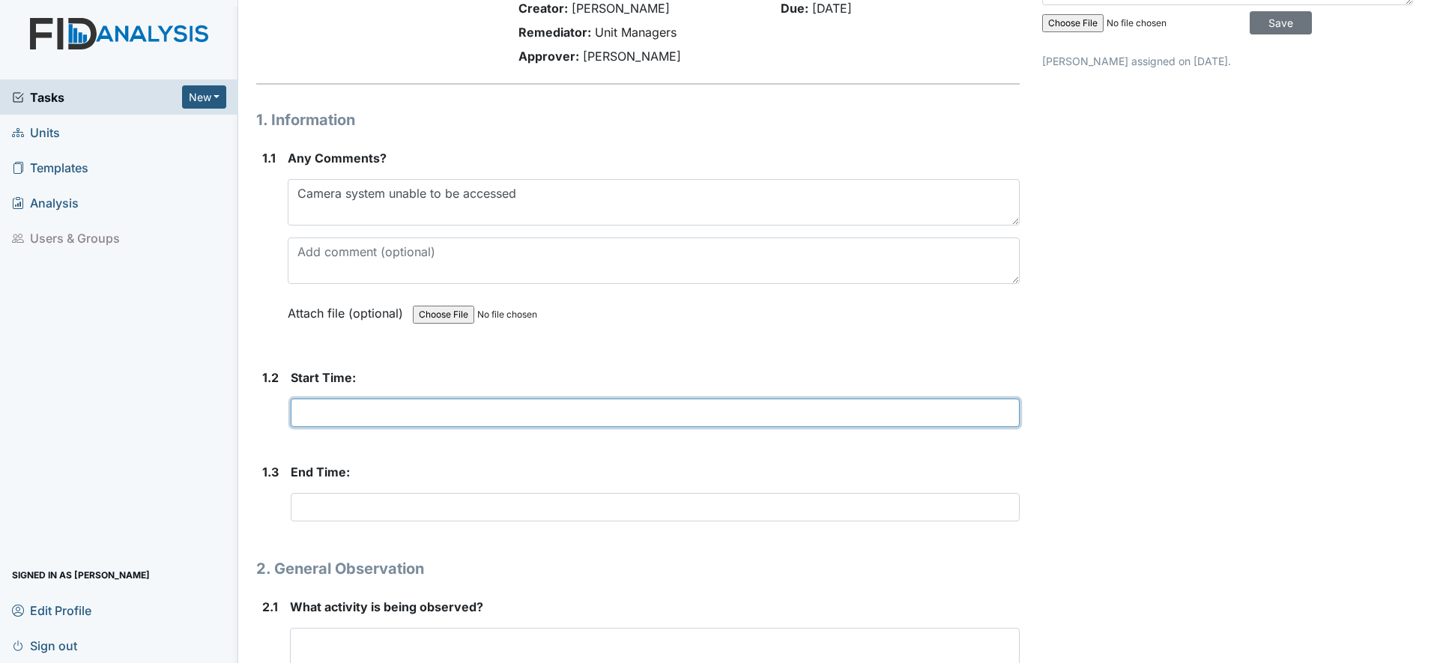
click at [358, 415] on input "text" at bounding box center [655, 412] width 729 height 28
type input "n"
type input "12:29p"
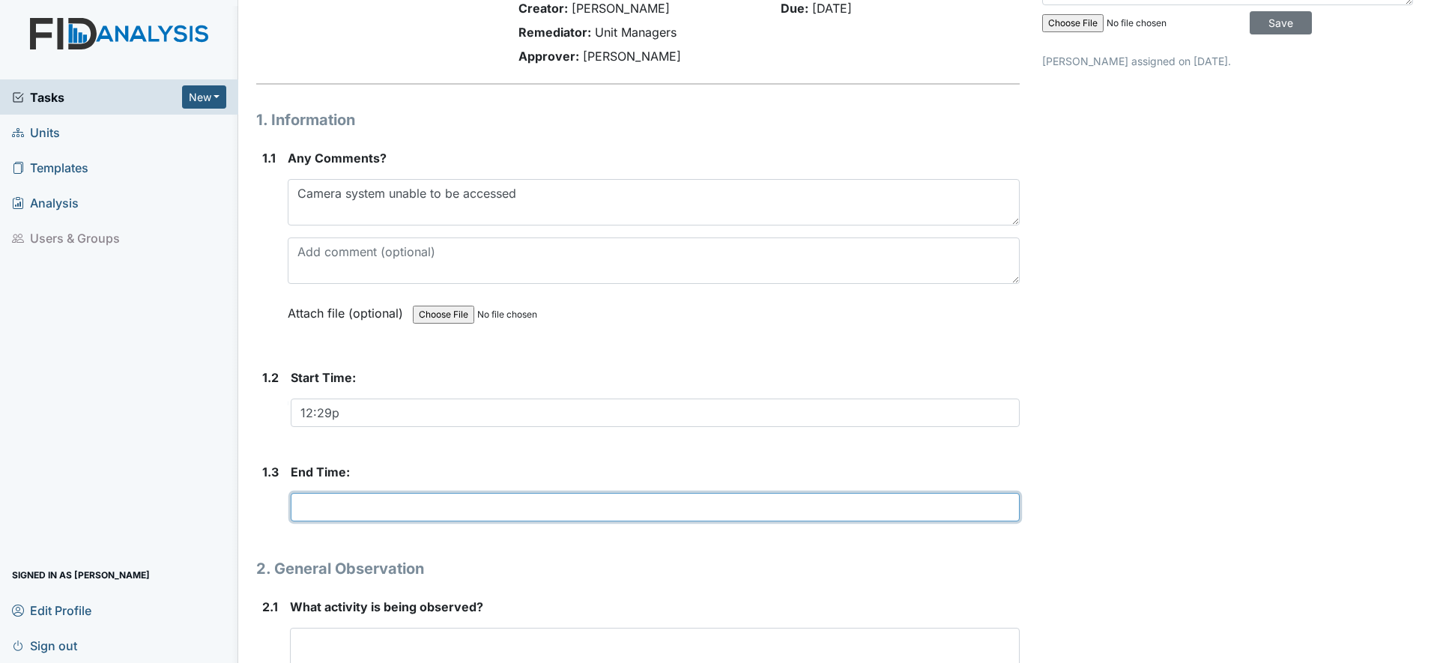
click at [302, 511] on input "text" at bounding box center [655, 507] width 729 height 28
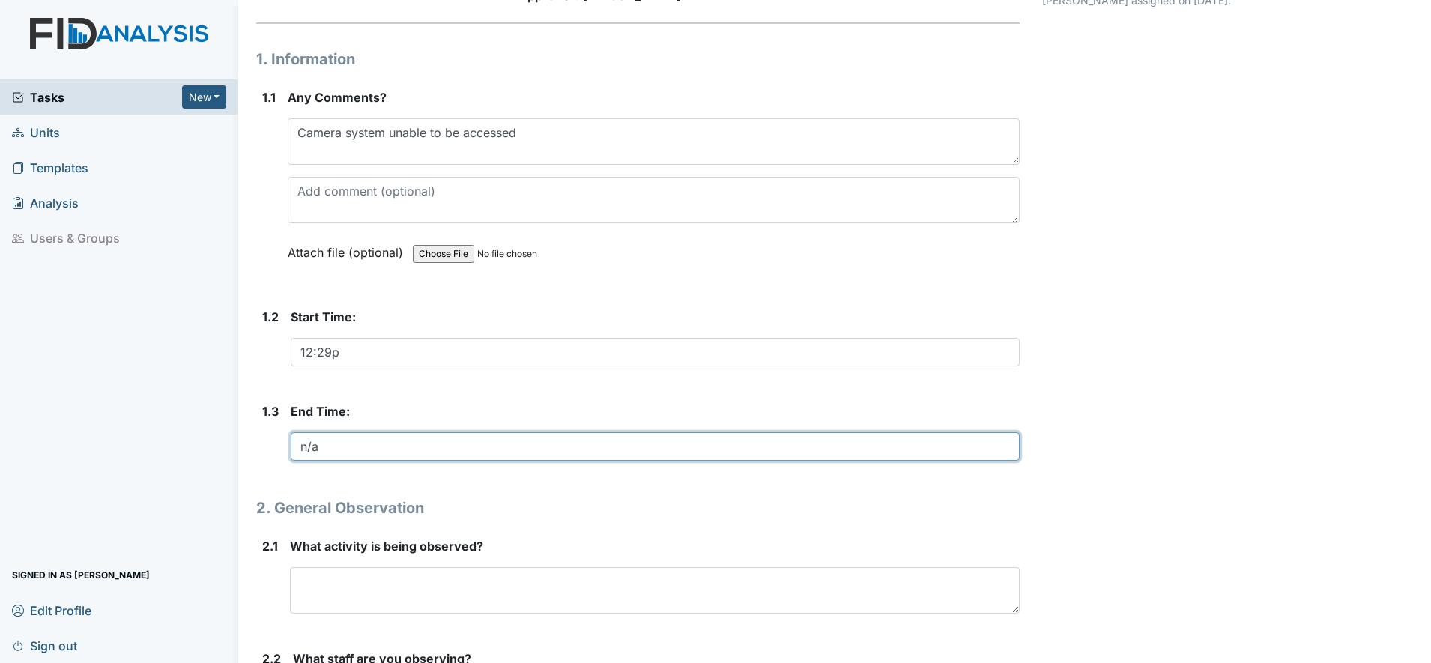
scroll to position [281, 0]
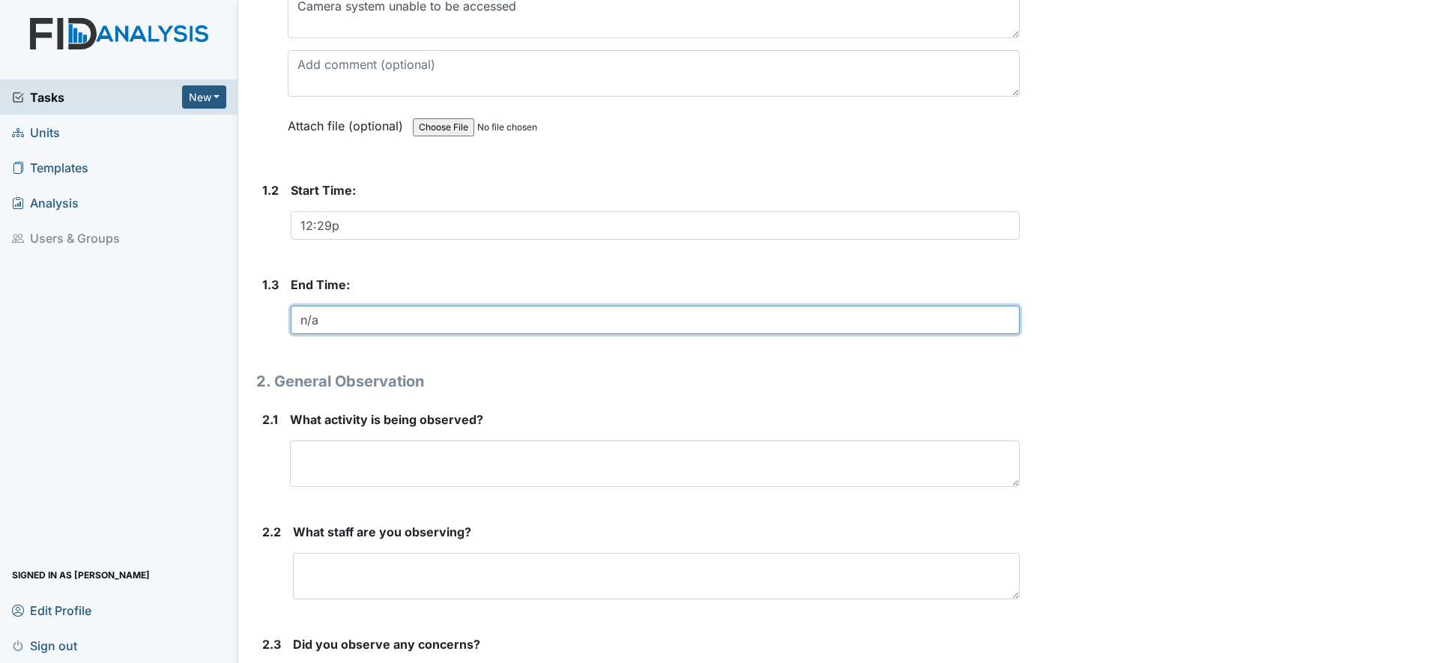
type input "n/a"
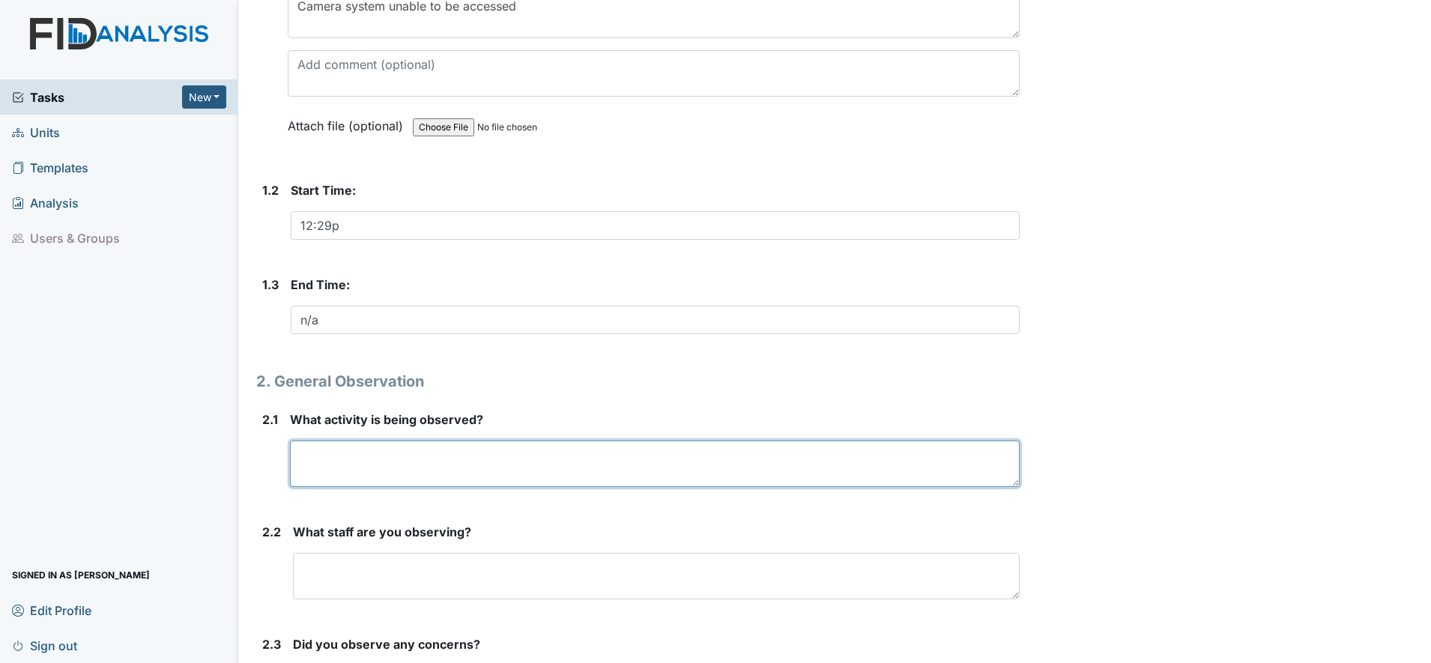
drag, startPoint x: 319, startPoint y: 461, endPoint x: 321, endPoint y: 470, distance: 9.3
click at [320, 465] on textarea at bounding box center [655, 463] width 730 height 46
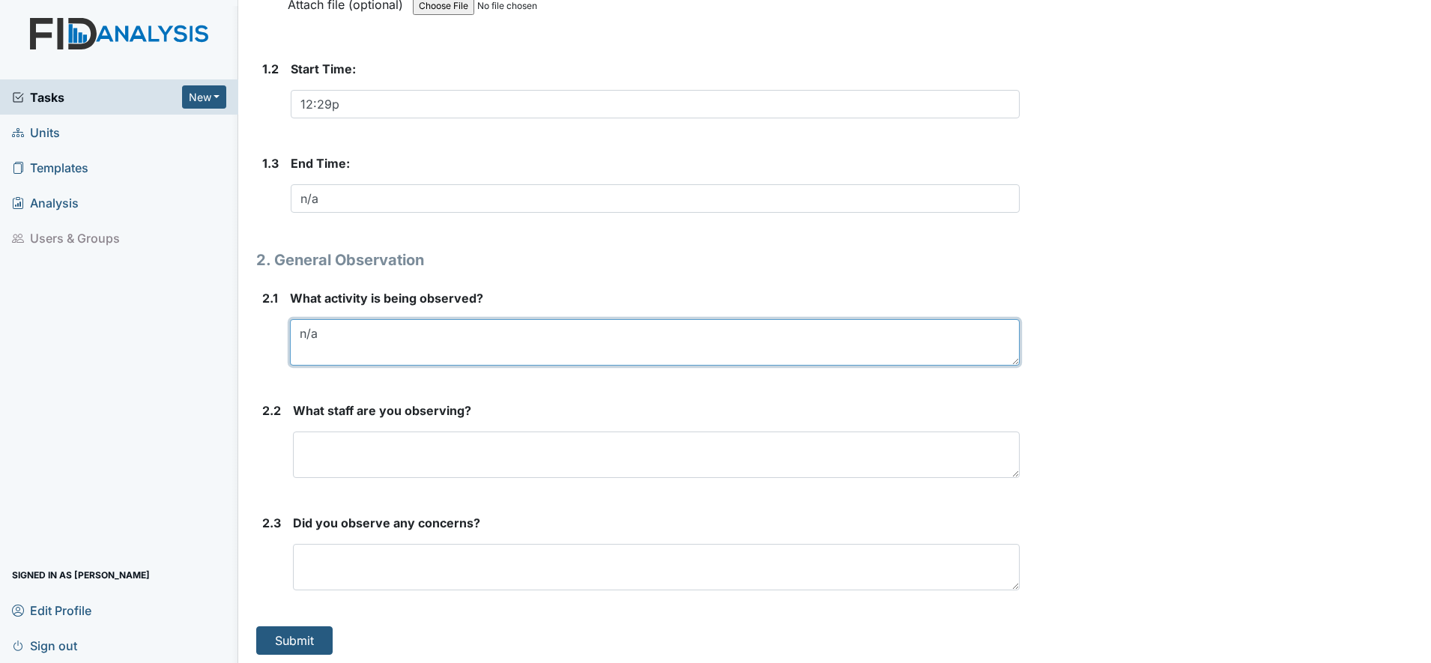
scroll to position [406, 0]
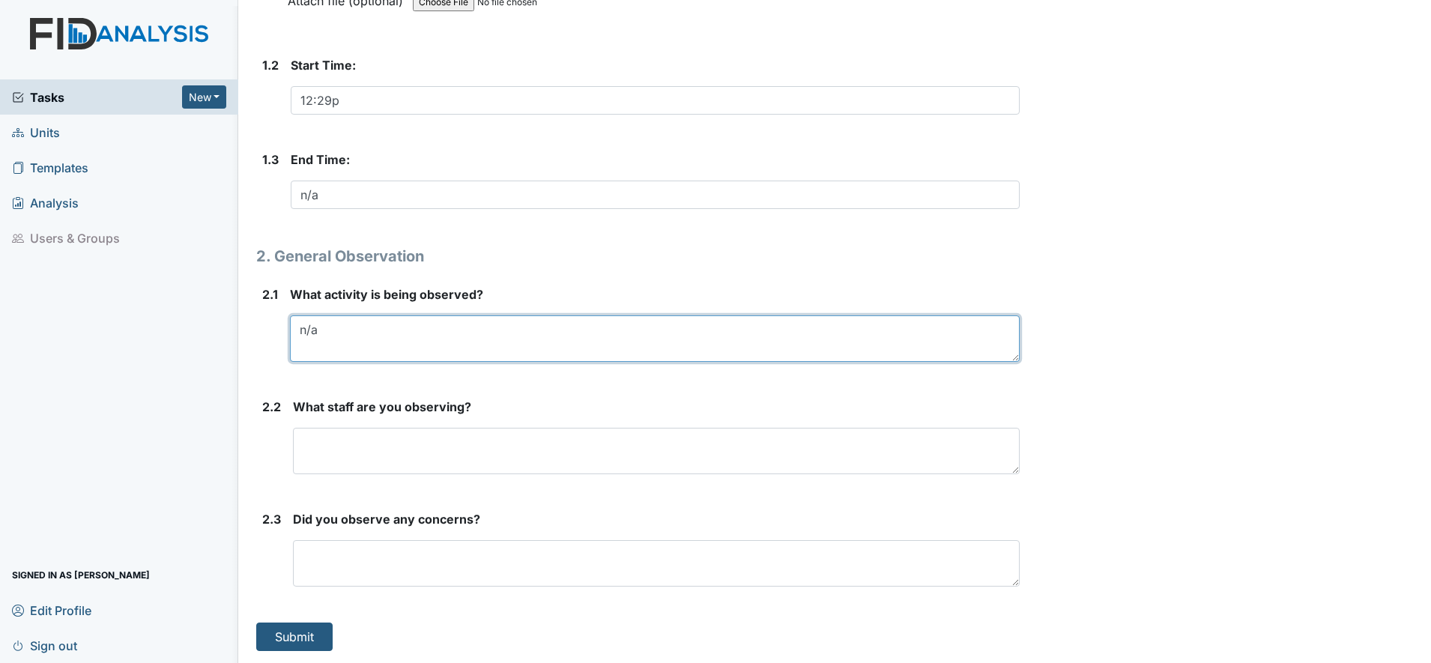
type textarea "n/a"
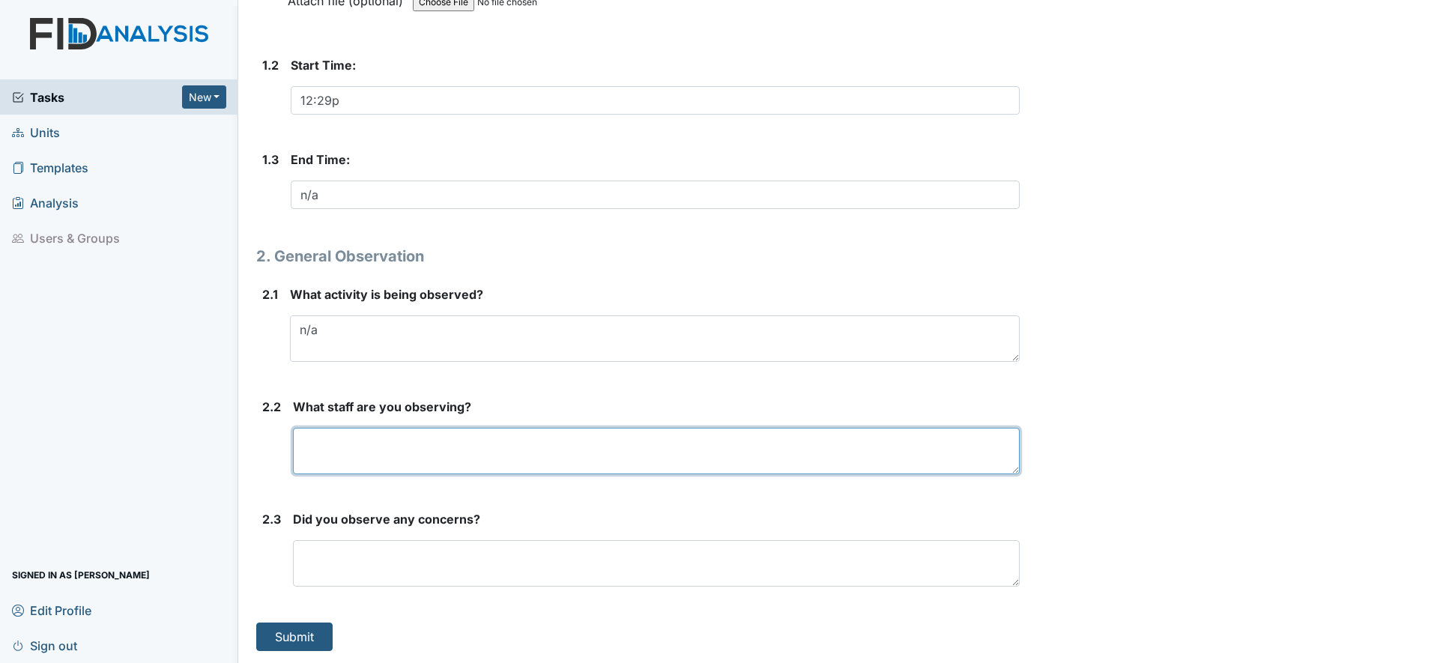
click at [325, 458] on textarea at bounding box center [656, 451] width 727 height 46
type textarea "n/a"
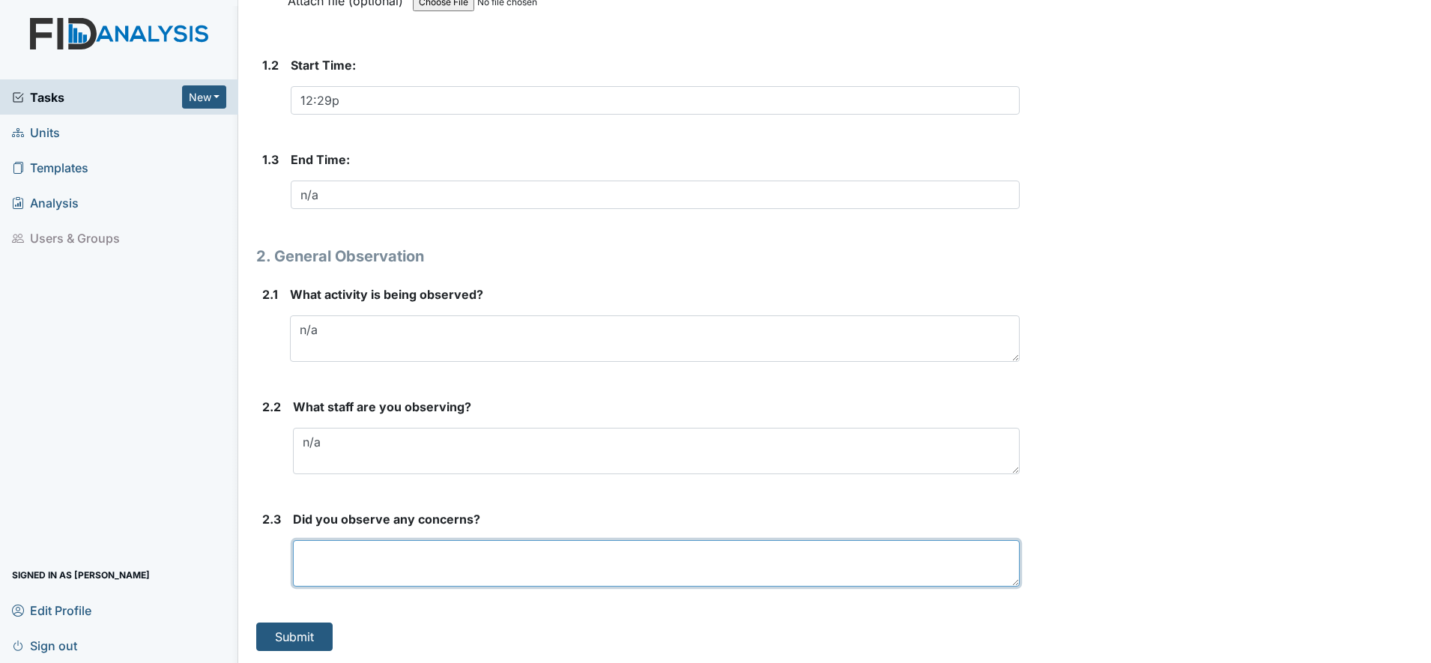
click at [350, 557] on textarea at bounding box center [656, 563] width 727 height 46
type textarea "None unable to utilize system"
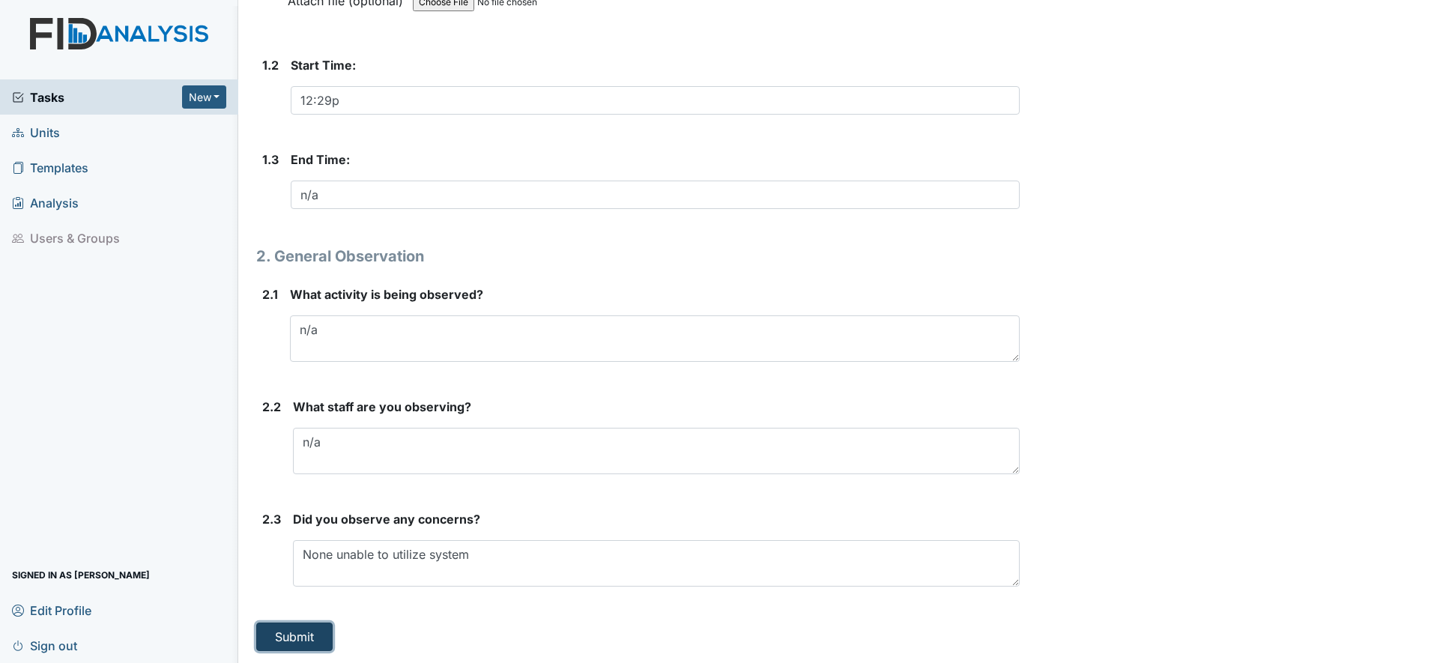
click at [303, 634] on button "Submit" at bounding box center [294, 636] width 76 height 28
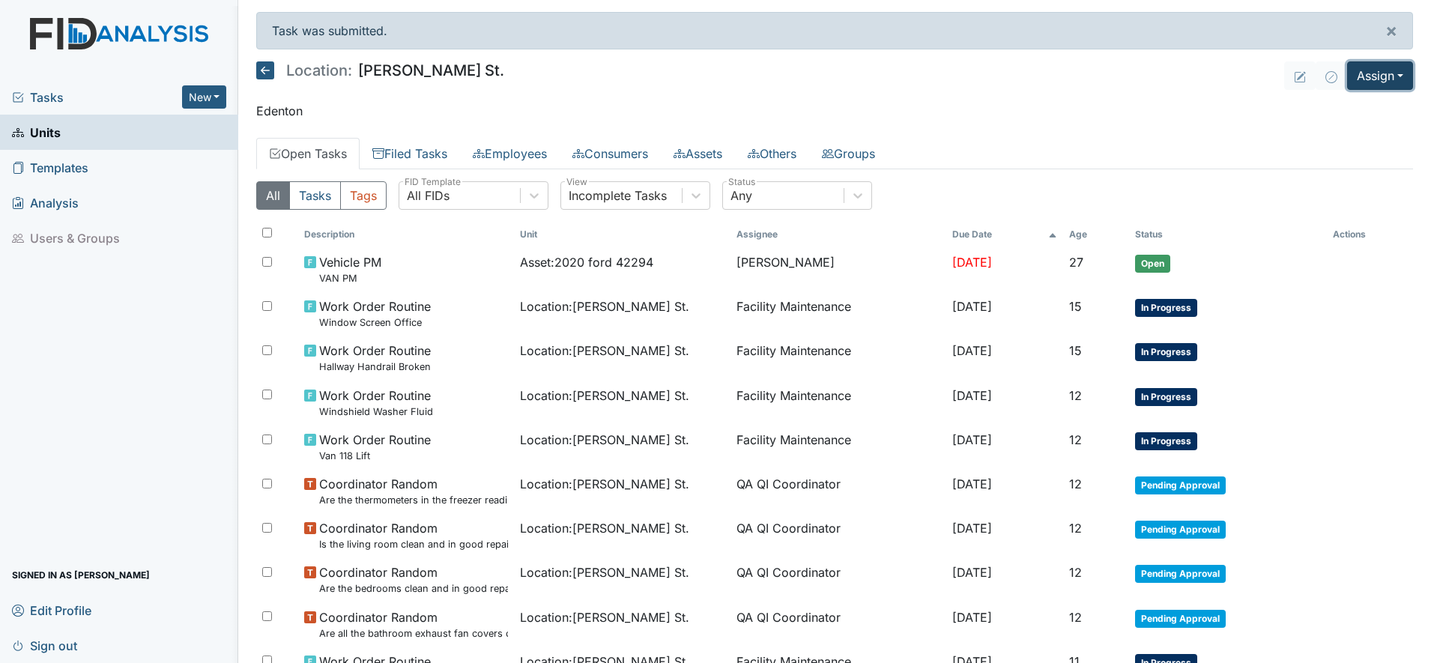
click at [1384, 76] on button "Assign" at bounding box center [1380, 75] width 66 height 28
click at [1339, 129] on link "Assign Inspection" at bounding box center [1343, 134] width 135 height 24
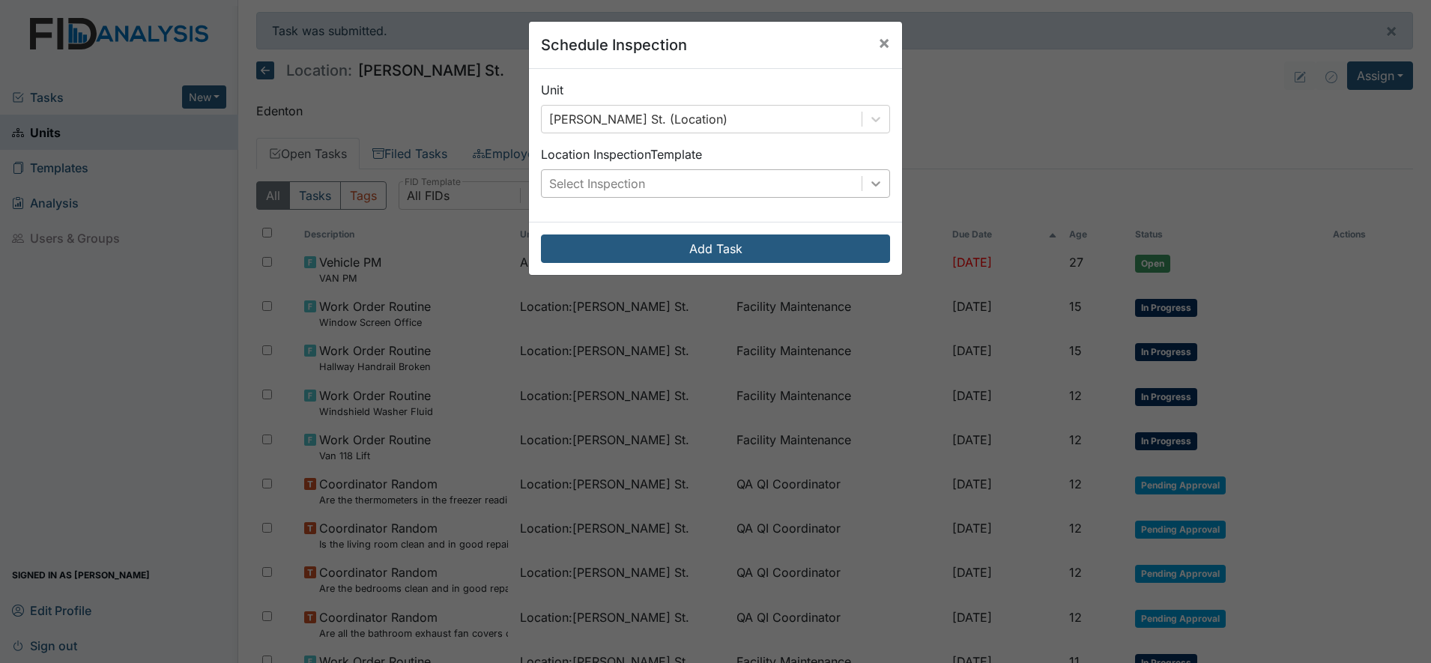
click at [871, 184] on icon at bounding box center [875, 183] width 9 height 5
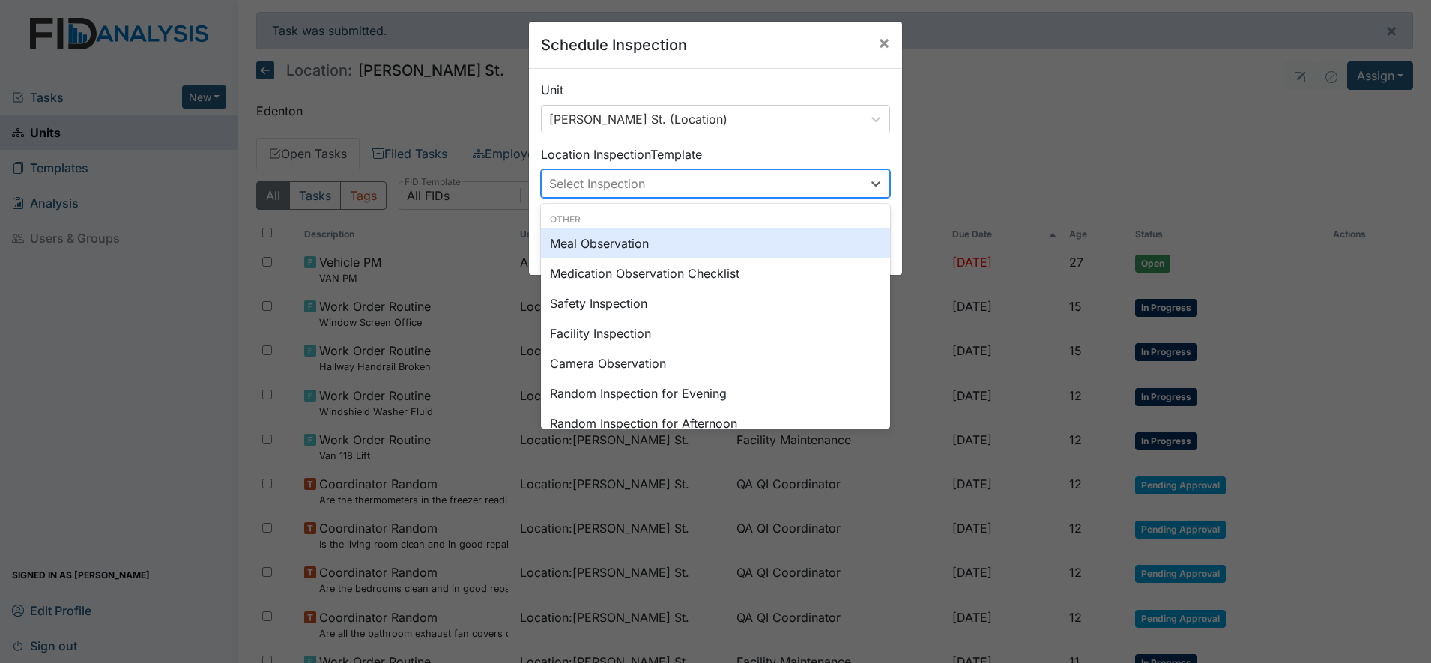
click at [619, 245] on div "Meal Observation" at bounding box center [715, 243] width 349 height 30
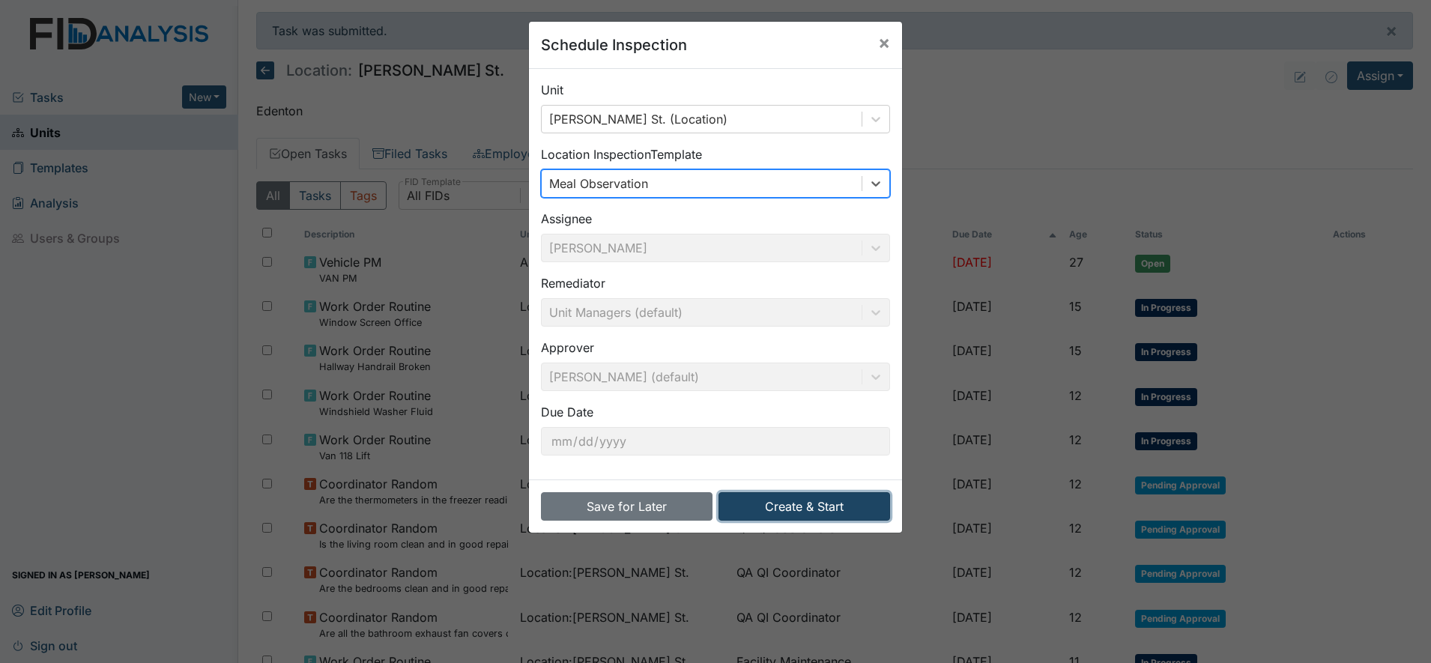
click at [806, 508] on button "Create & Start" at bounding box center [804, 506] width 172 height 28
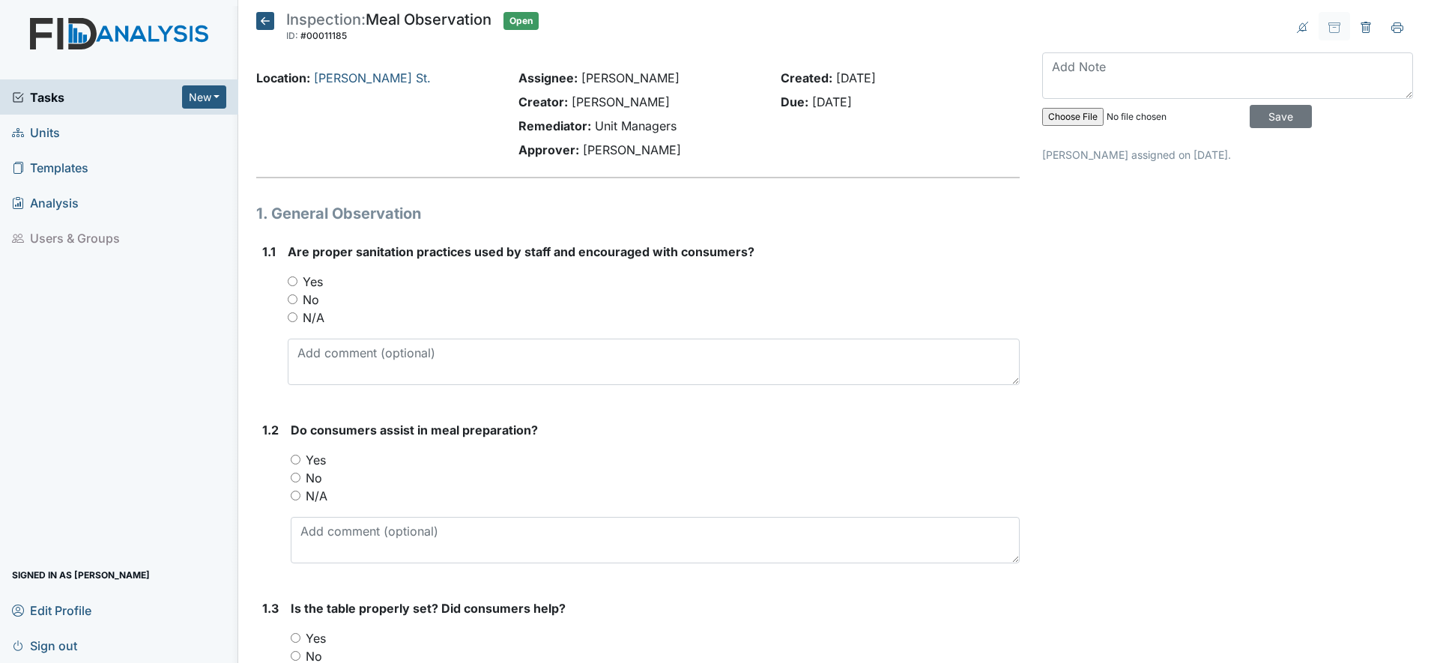
click at [291, 280] on input "Yes" at bounding box center [293, 281] width 10 height 10
radio input "true"
click at [294, 460] on input "Yes" at bounding box center [296, 460] width 10 height 10
radio input "true"
click at [297, 494] on input "N/A" at bounding box center [296, 496] width 10 height 10
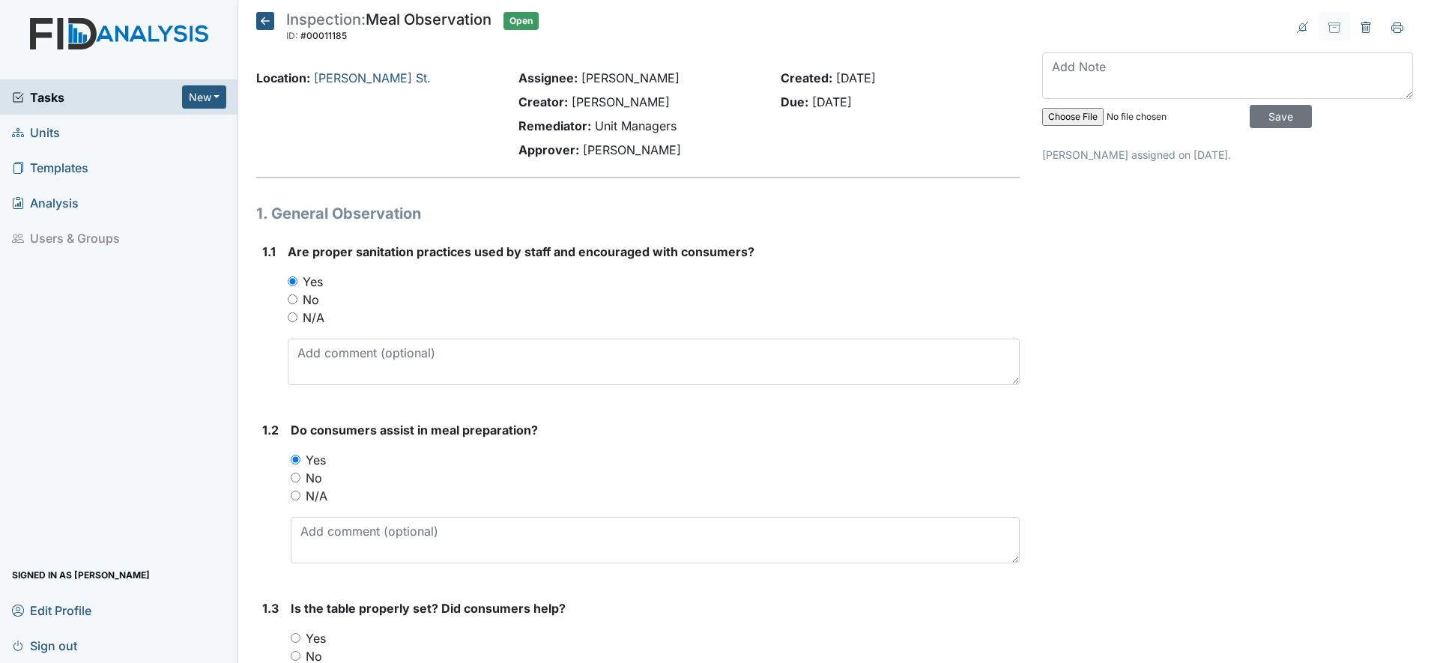
radio input "true"
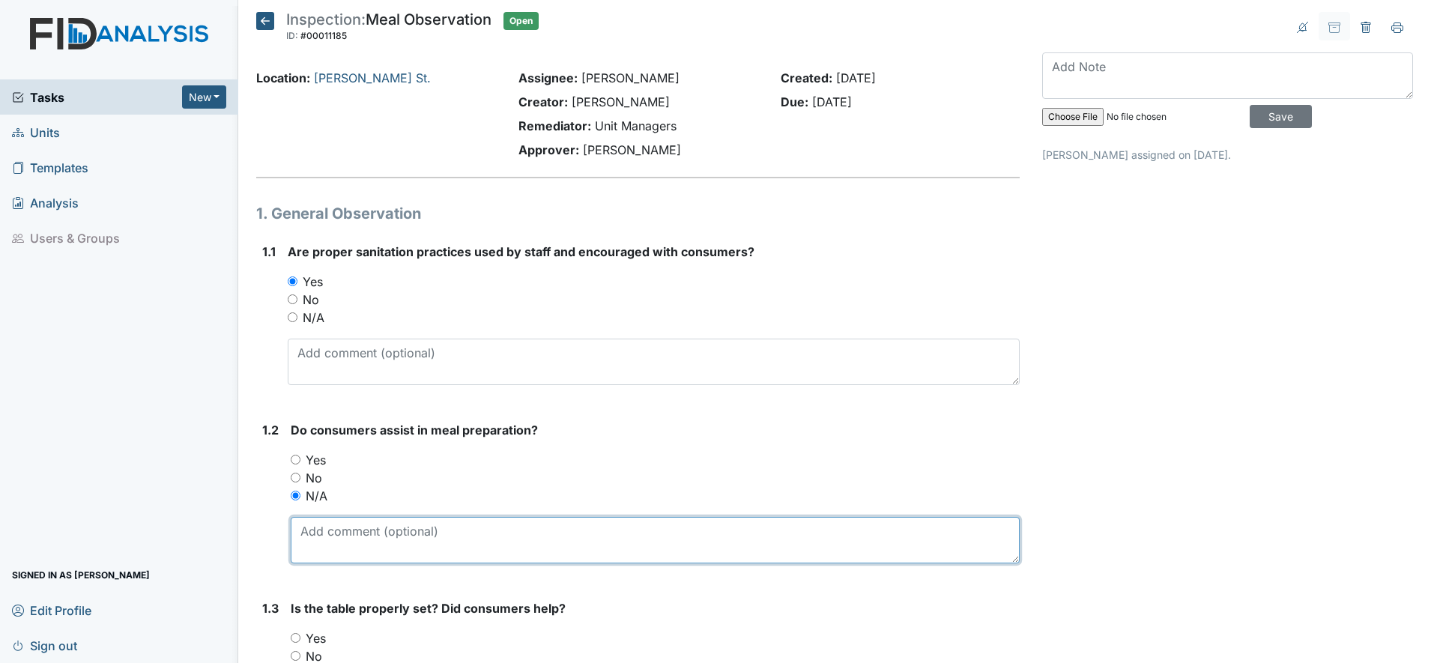
click at [346, 542] on textarea at bounding box center [655, 540] width 729 height 46
drag, startPoint x: 346, startPoint y: 542, endPoint x: 308, endPoint y: 545, distance: 38.3
click at [308, 545] on textarea at bounding box center [655, 540] width 729 height 46
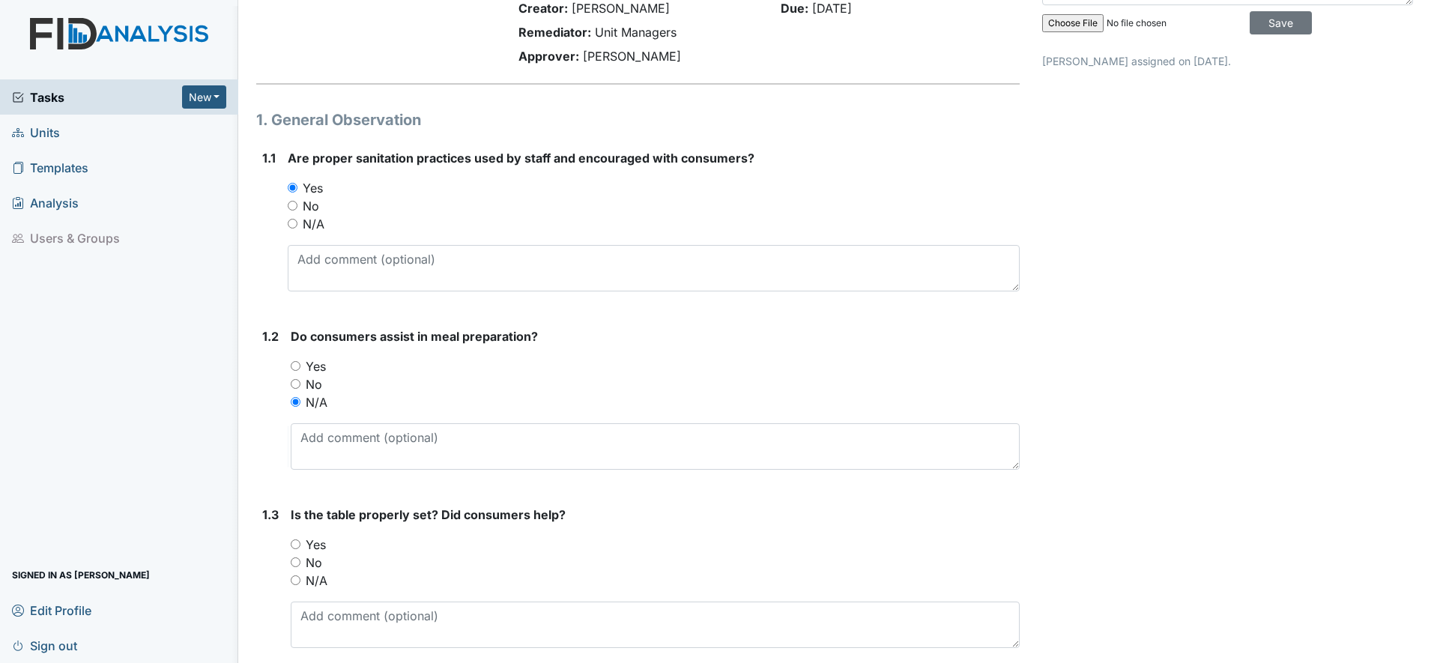
click at [297, 582] on input "N/A" at bounding box center [296, 580] width 10 height 10
radio input "true"
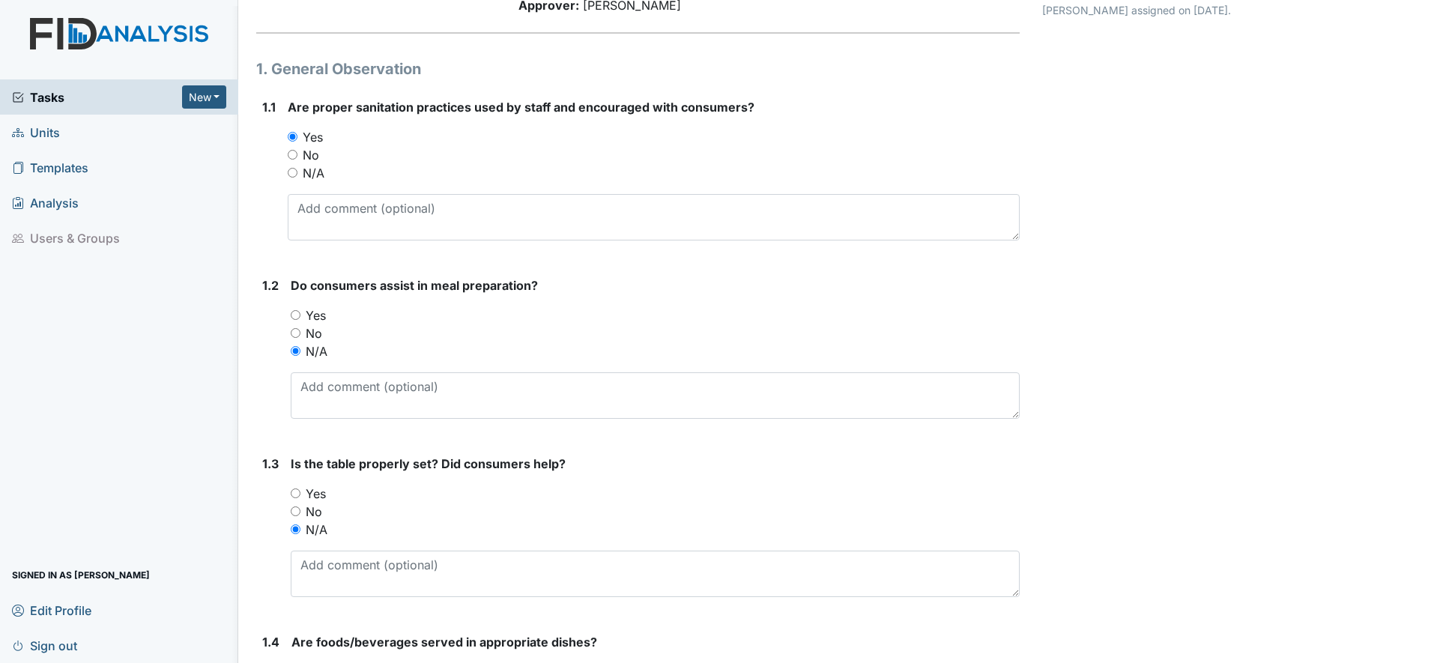
scroll to position [187, 0]
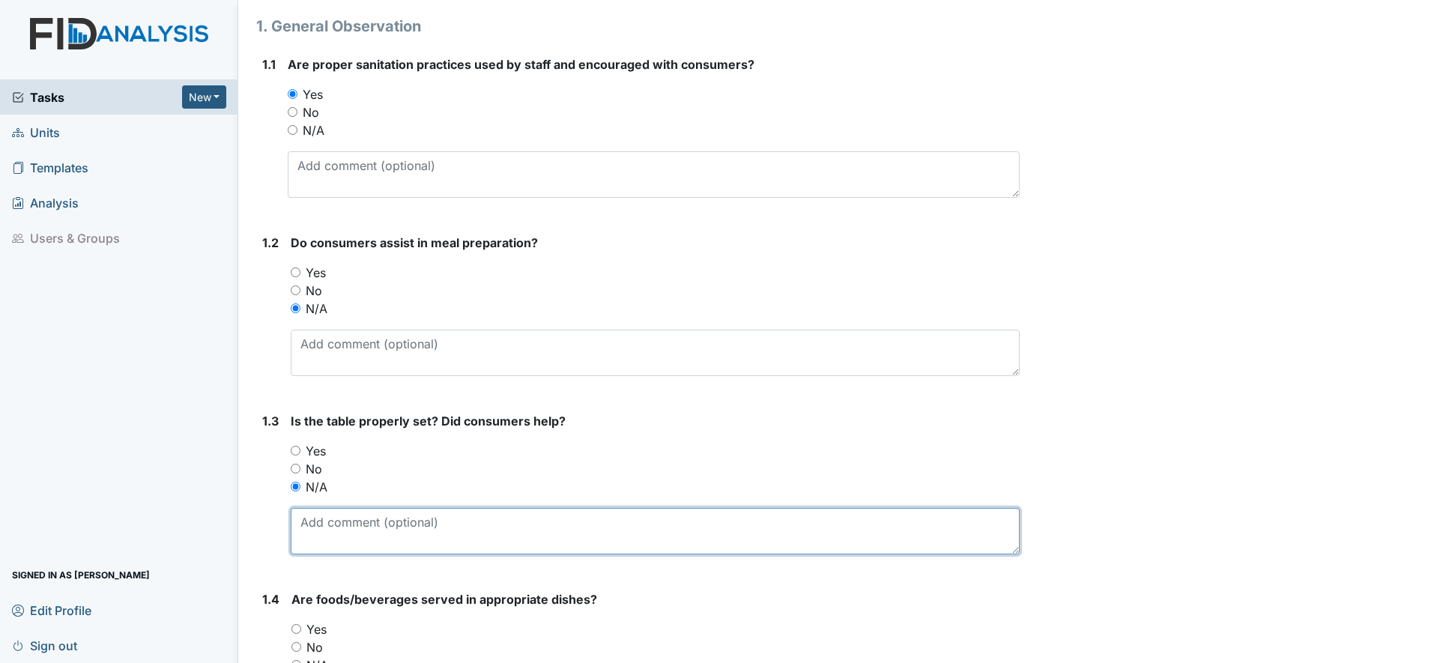
click at [330, 531] on textarea at bounding box center [655, 531] width 729 height 46
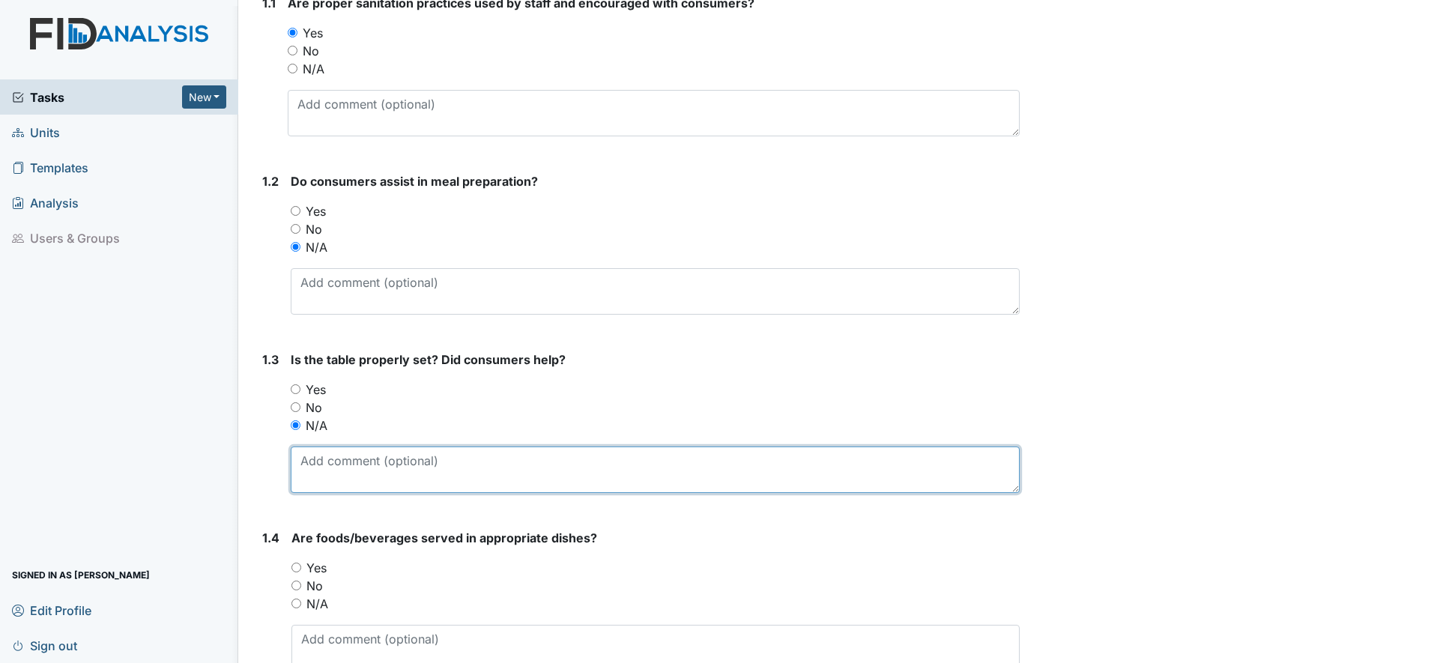
scroll to position [281, 0]
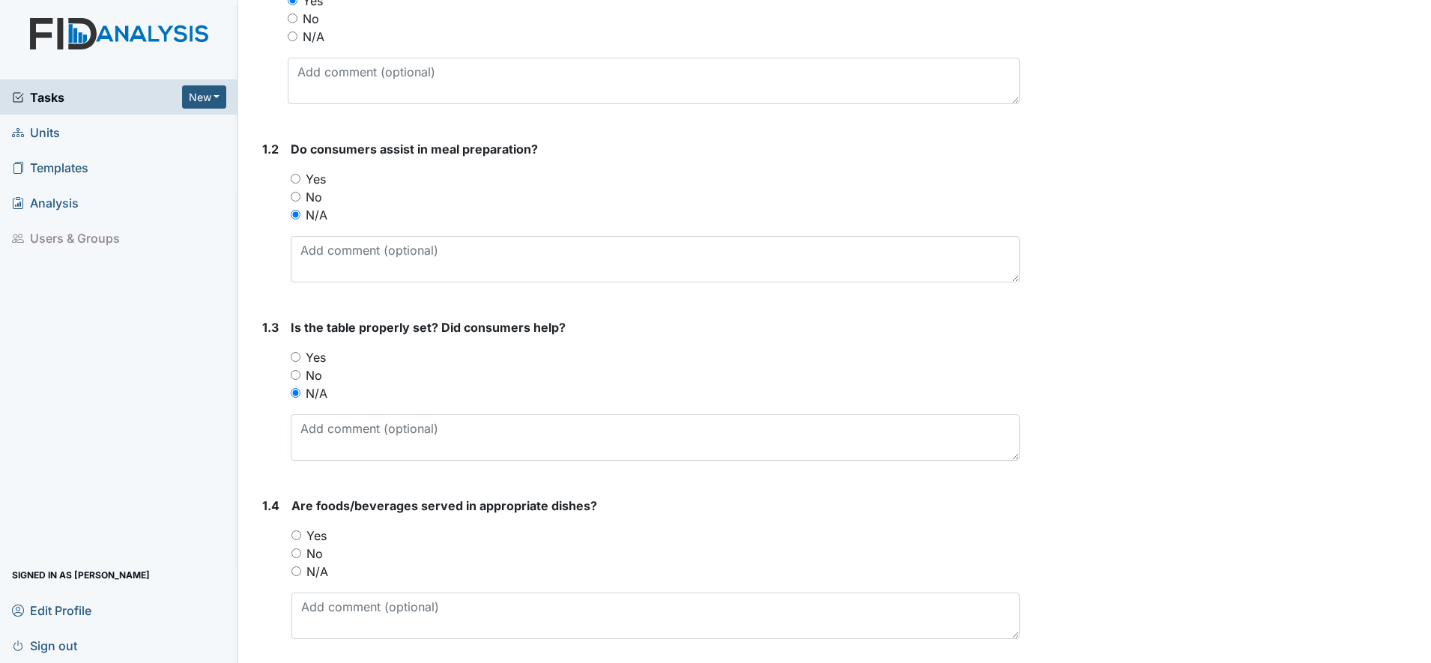
click at [299, 538] on input "Yes" at bounding box center [296, 535] width 10 height 10
radio input "true"
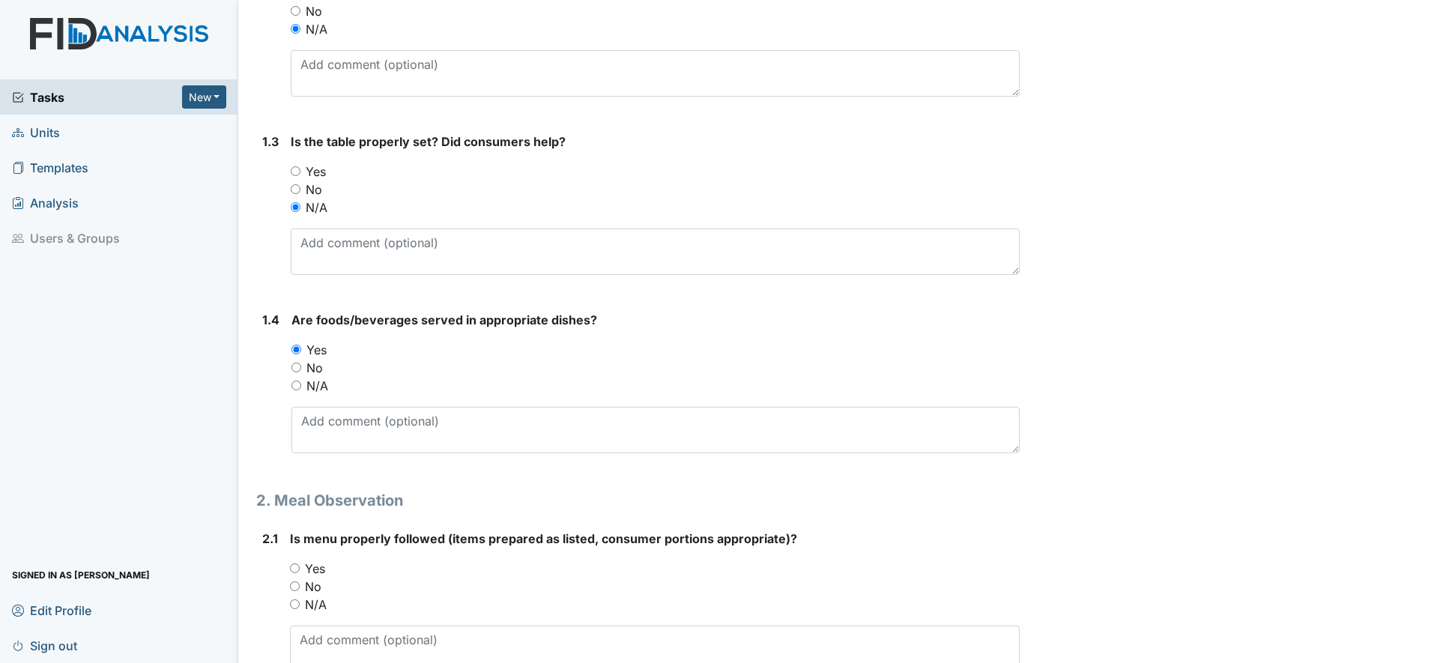
scroll to position [468, 0]
click at [294, 568] on input "Yes" at bounding box center [295, 567] width 10 height 10
radio input "true"
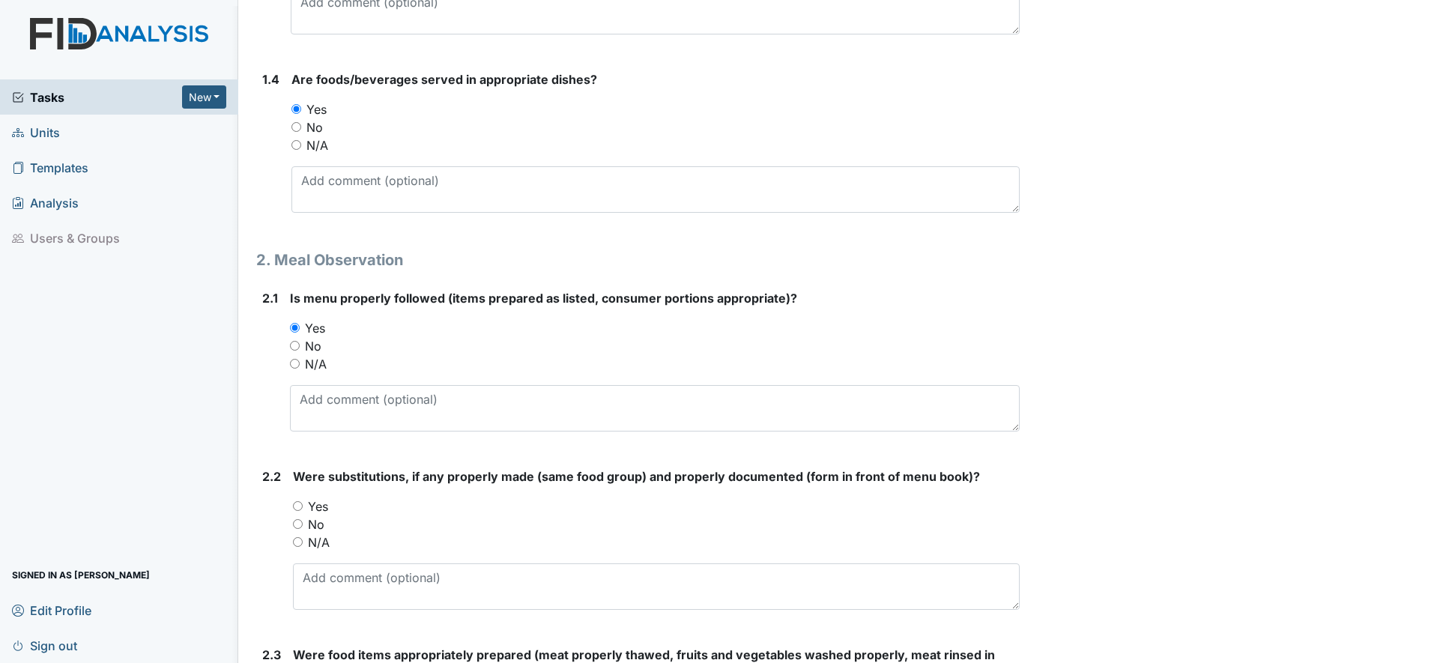
scroll to position [749, 0]
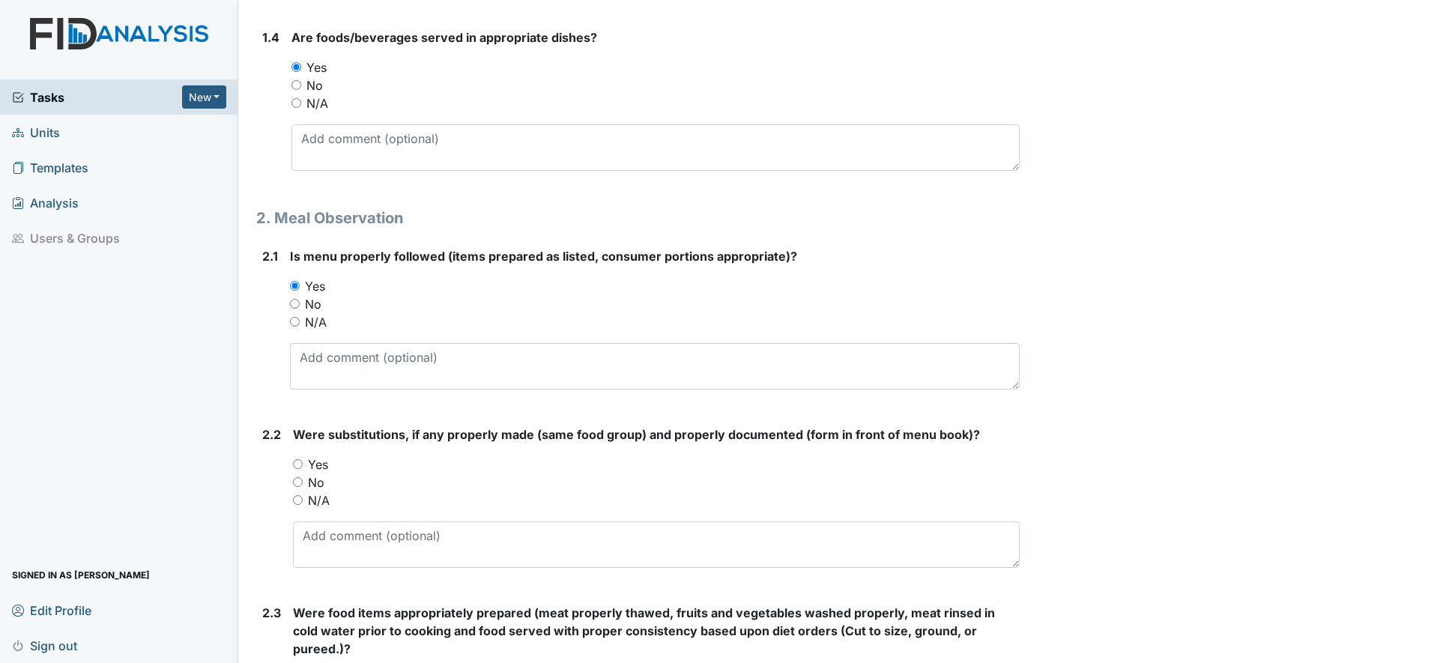
click at [301, 500] on input "N/A" at bounding box center [298, 500] width 10 height 10
radio input "true"
click at [300, 464] on input "Yes" at bounding box center [298, 464] width 10 height 10
radio input "true"
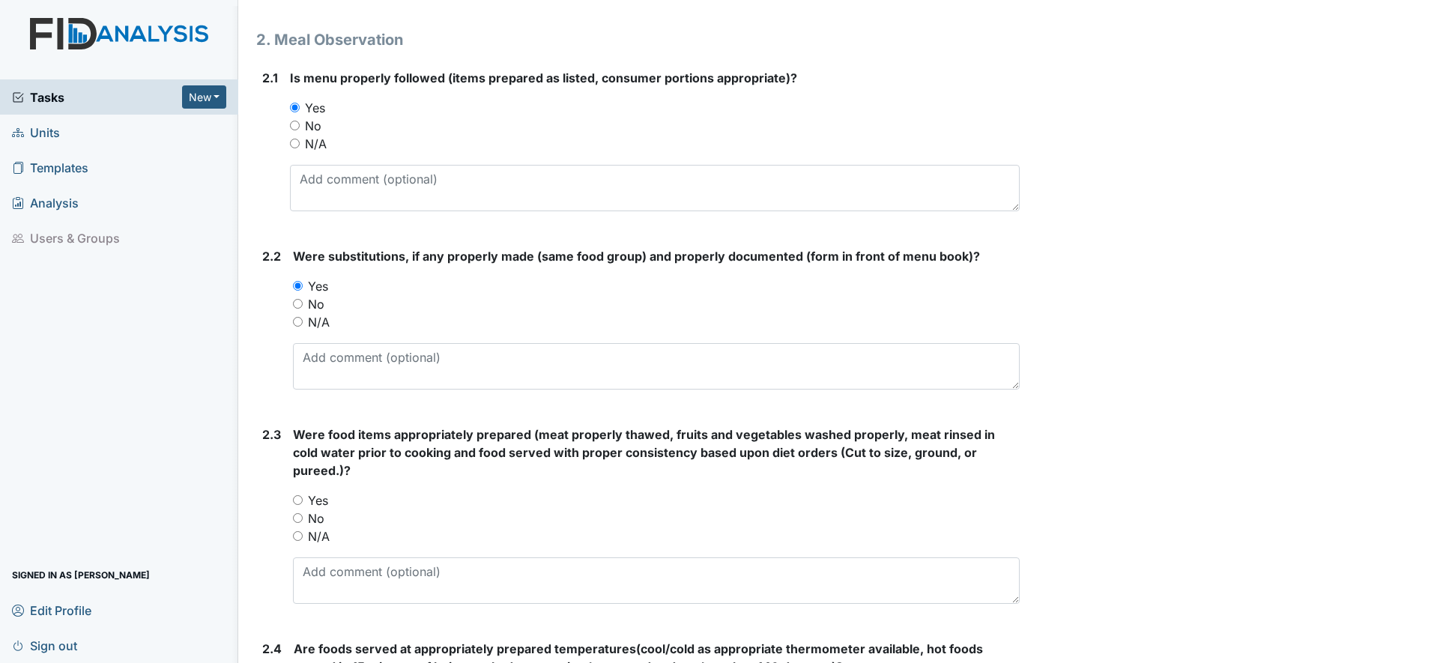
scroll to position [936, 0]
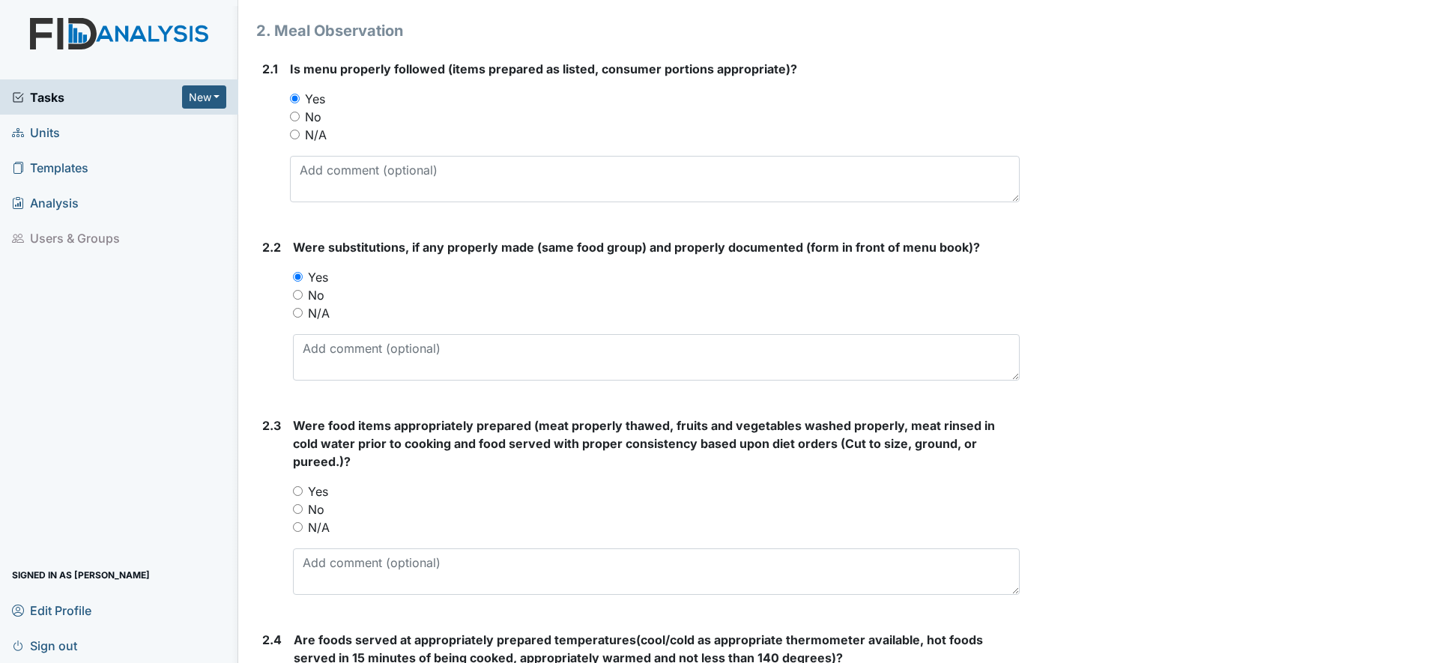
click at [300, 490] on input "Yes" at bounding box center [298, 491] width 10 height 10
radio input "true"
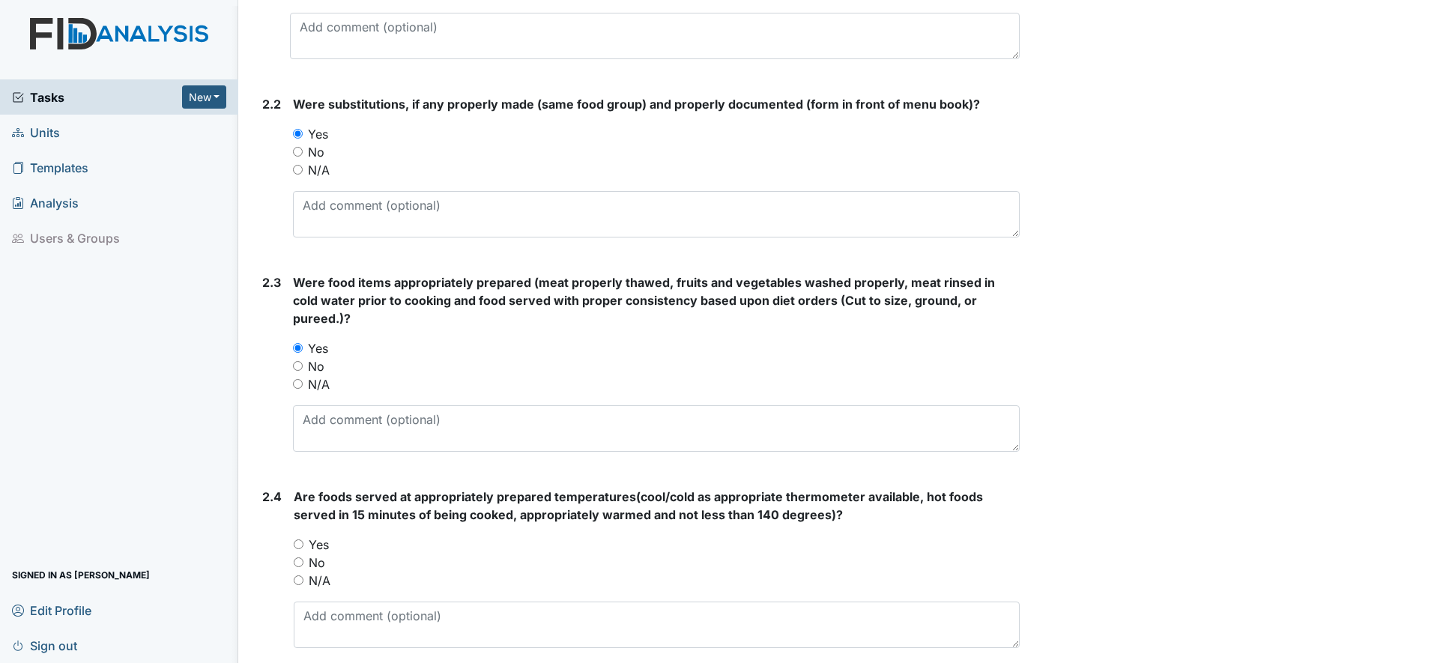
scroll to position [1123, 0]
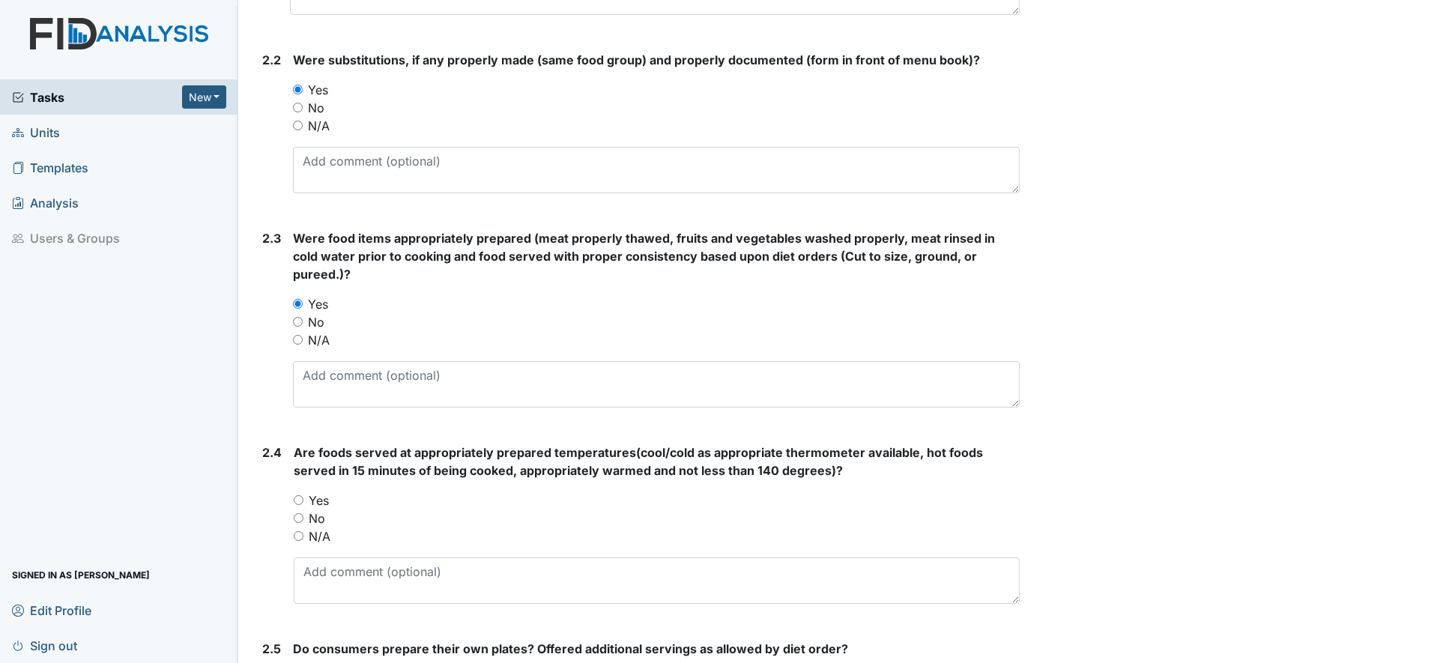
click at [302, 500] on input "Yes" at bounding box center [299, 500] width 10 height 10
radio input "true"
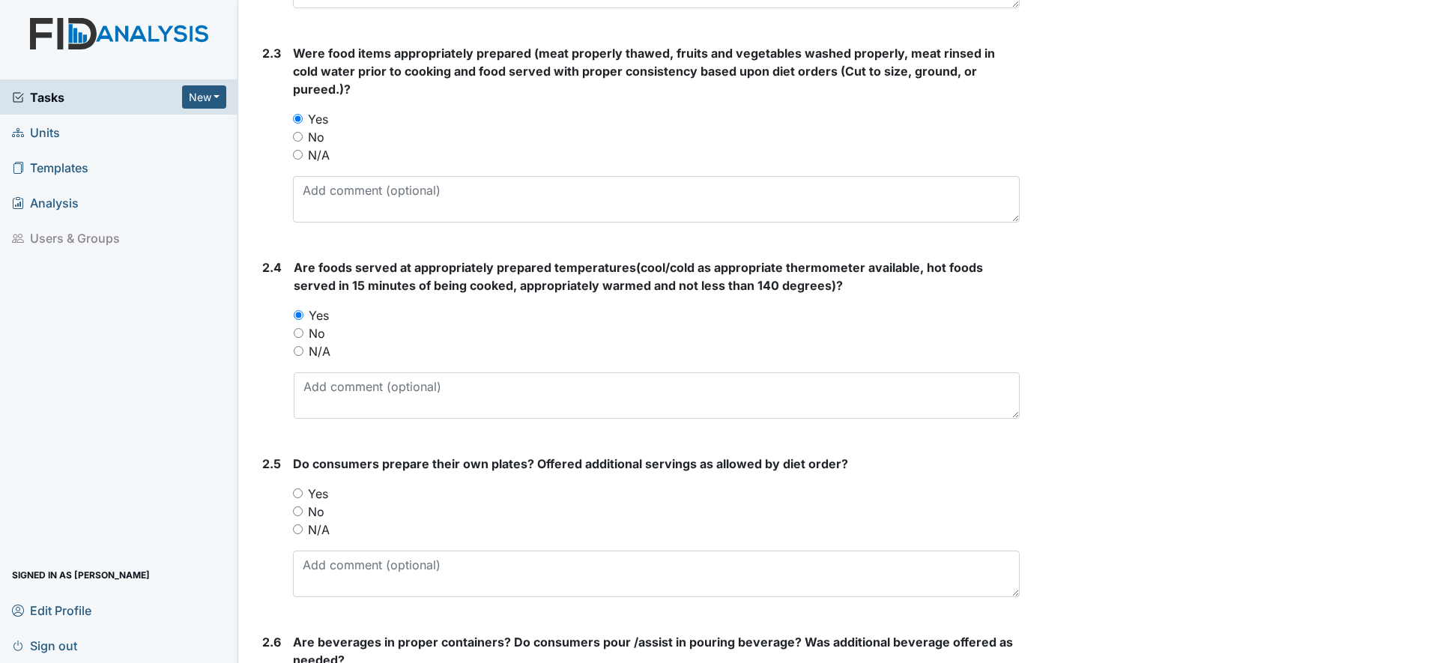
scroll to position [1311, 0]
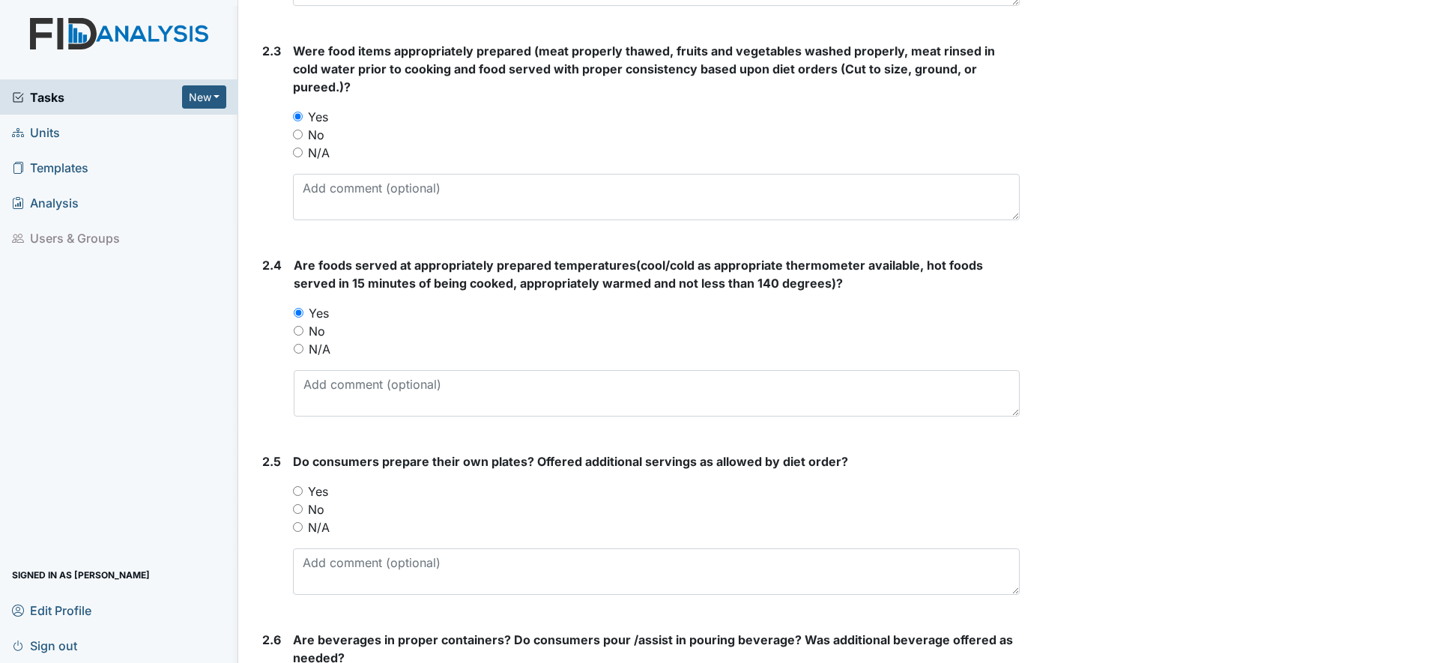
click at [296, 492] on input "Yes" at bounding box center [298, 491] width 10 height 10
radio input "true"
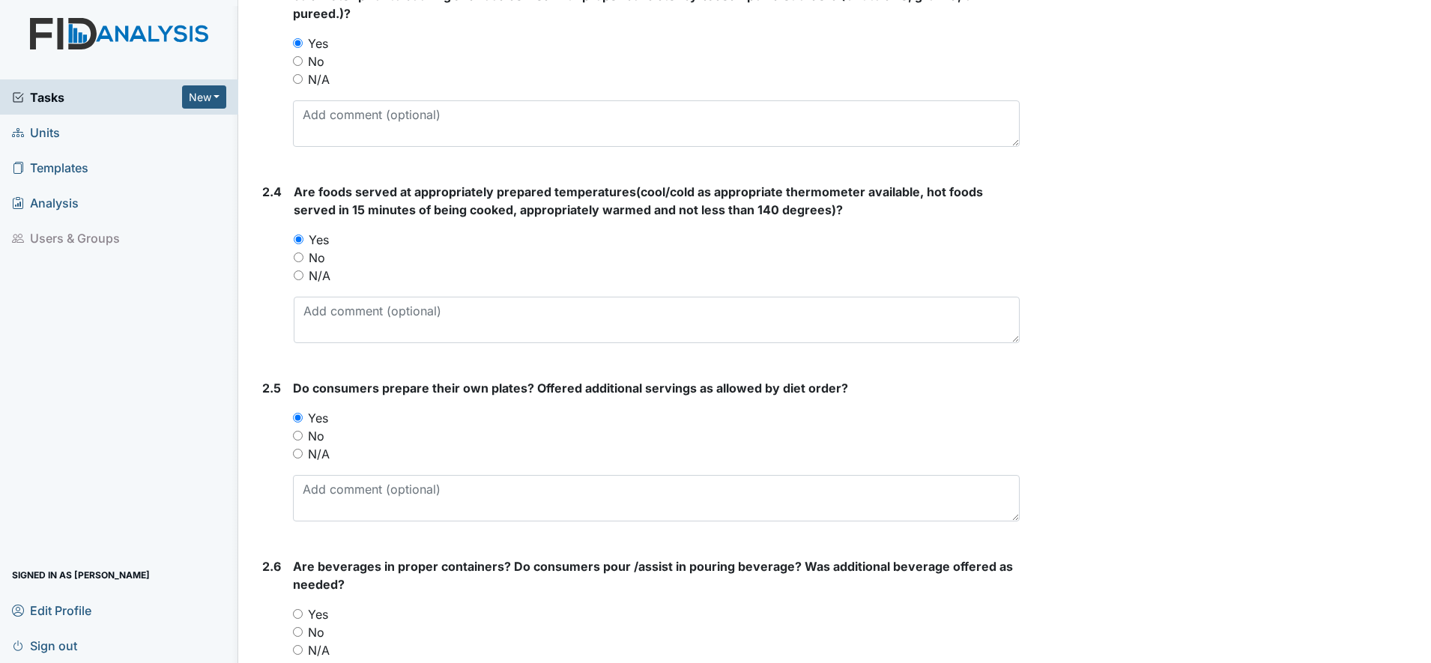
scroll to position [1498, 0]
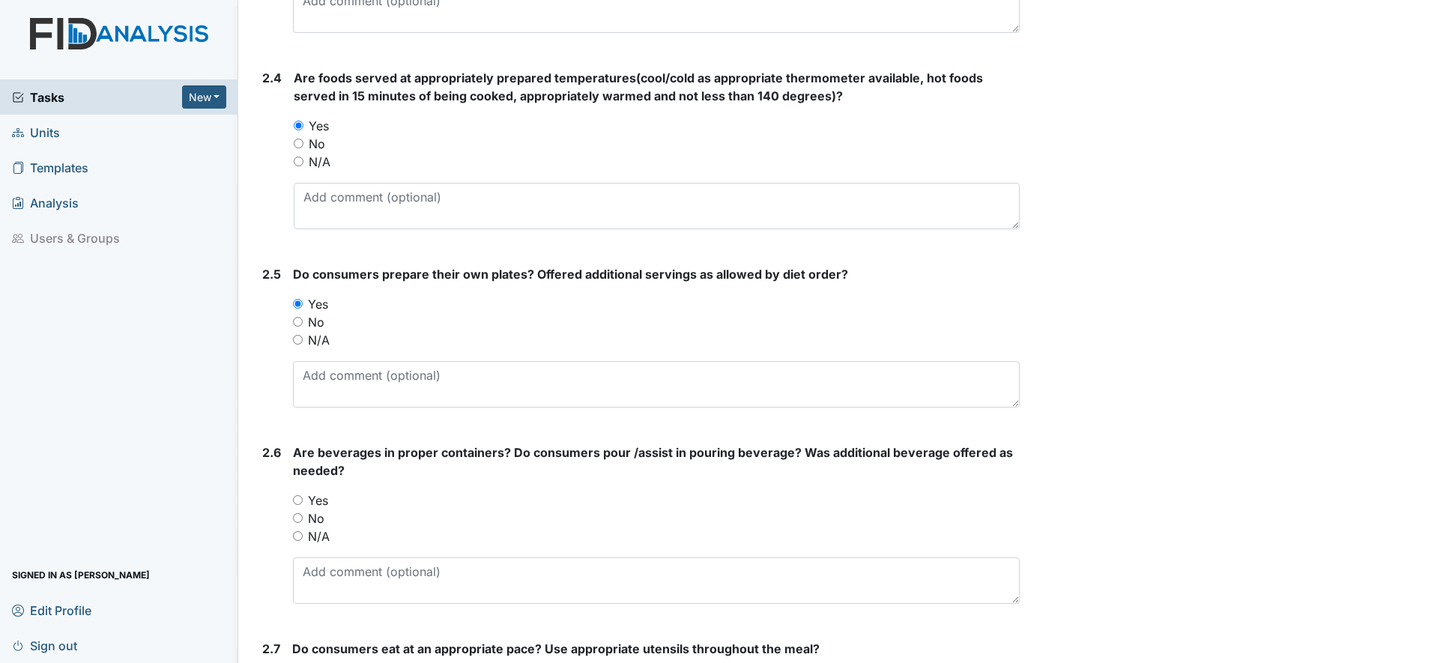
click at [297, 497] on input "Yes" at bounding box center [298, 500] width 10 height 10
radio input "true"
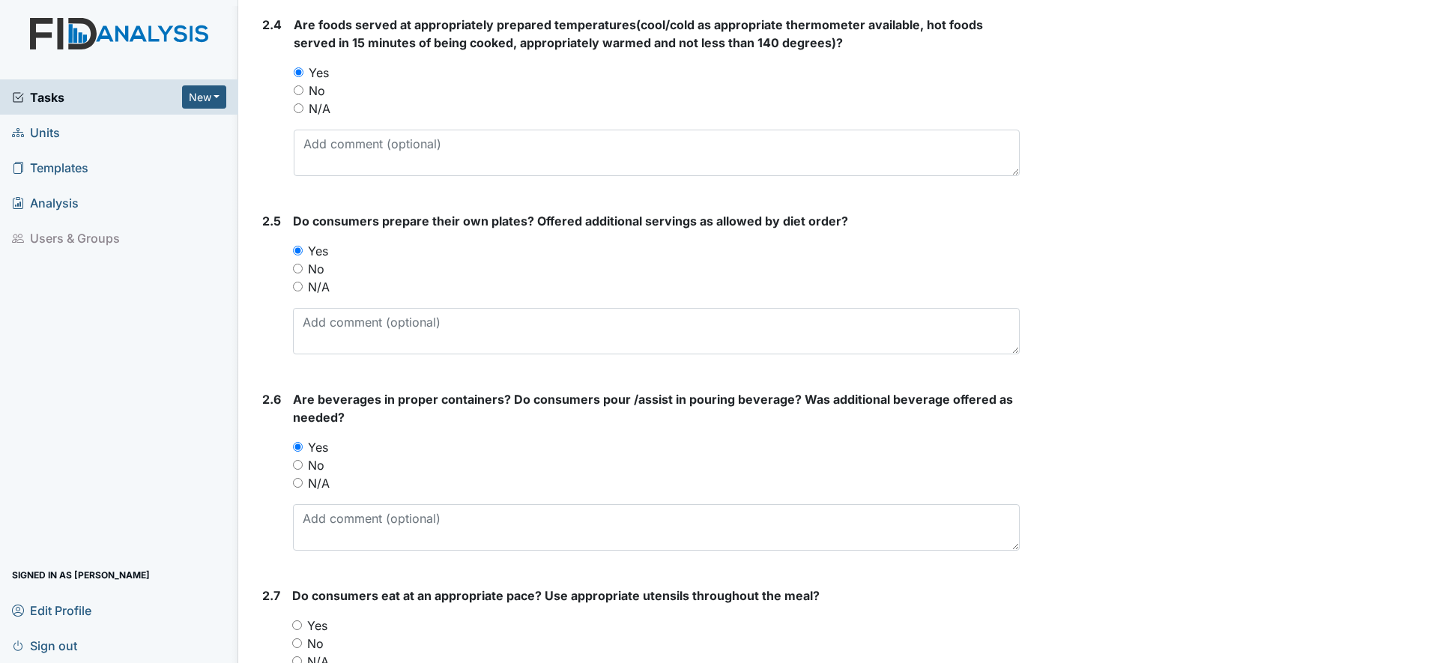
scroll to position [1685, 0]
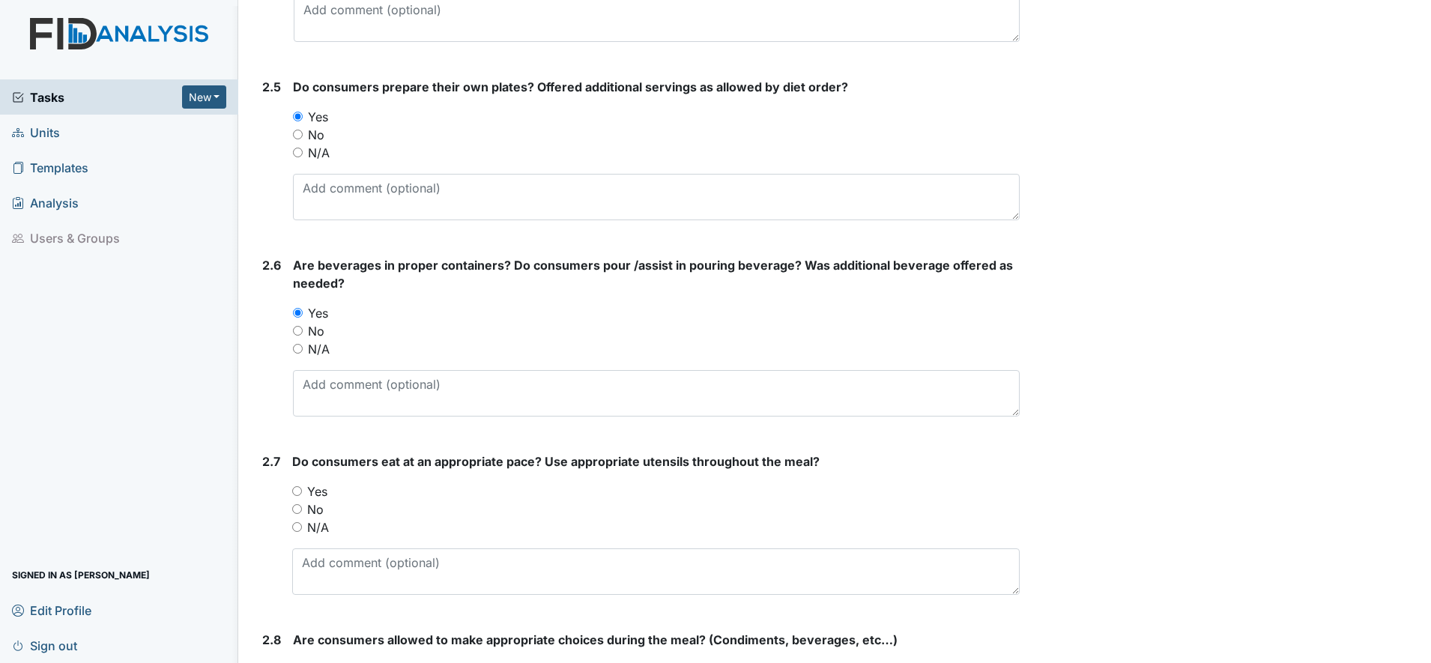
click at [296, 495] on input "Yes" at bounding box center [297, 491] width 10 height 10
radio input "true"
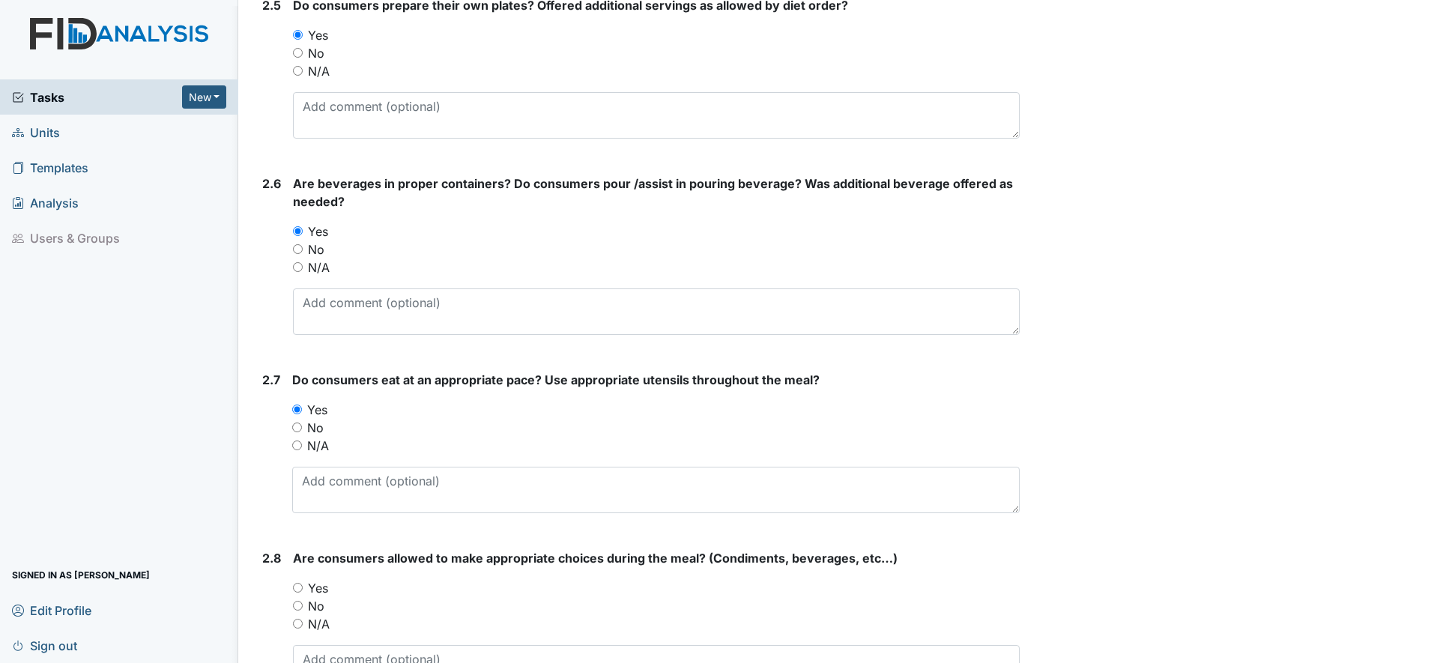
scroll to position [1872, 0]
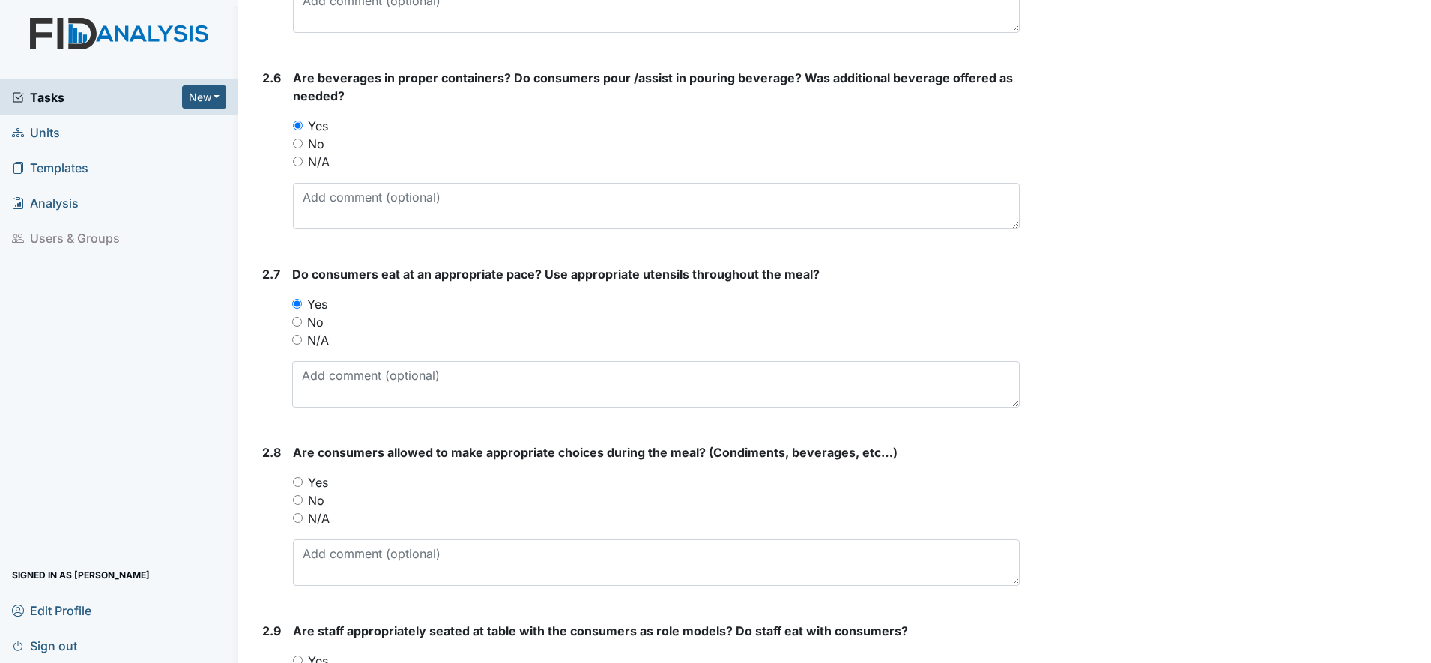
click at [294, 481] on input "Yes" at bounding box center [298, 482] width 10 height 10
radio input "true"
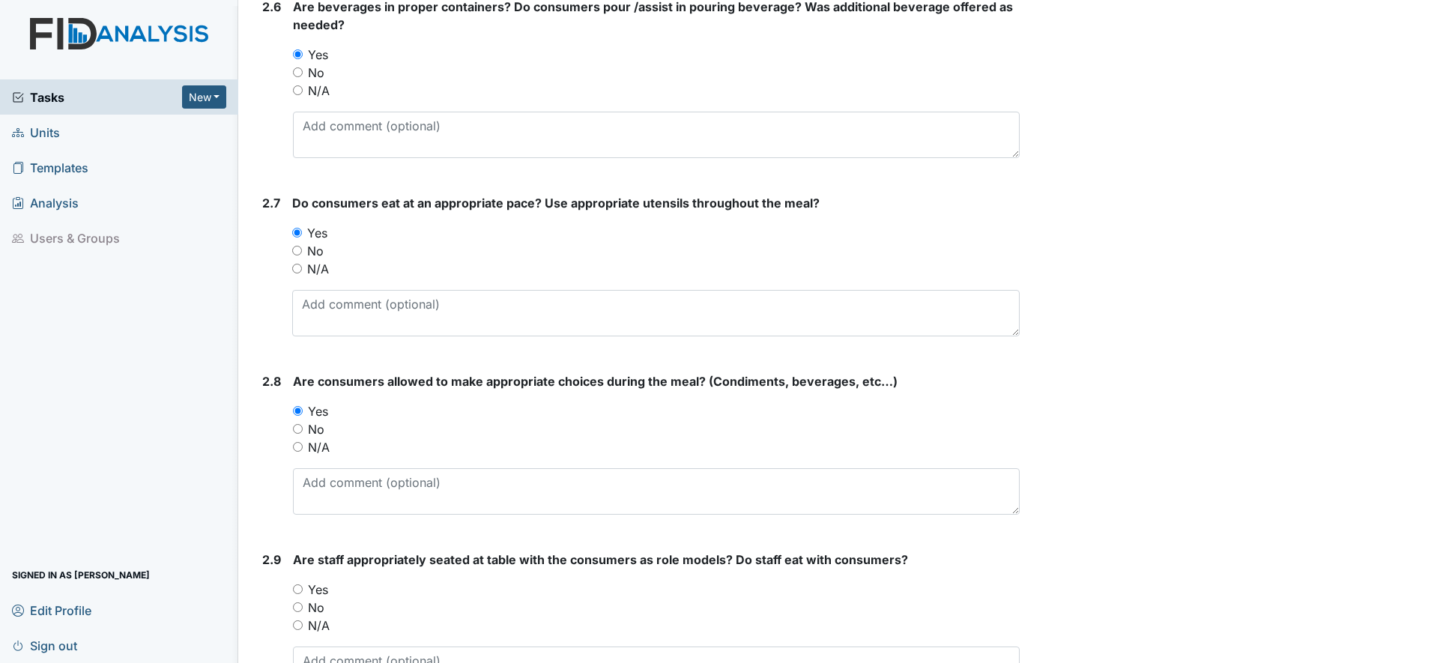
scroll to position [2060, 0]
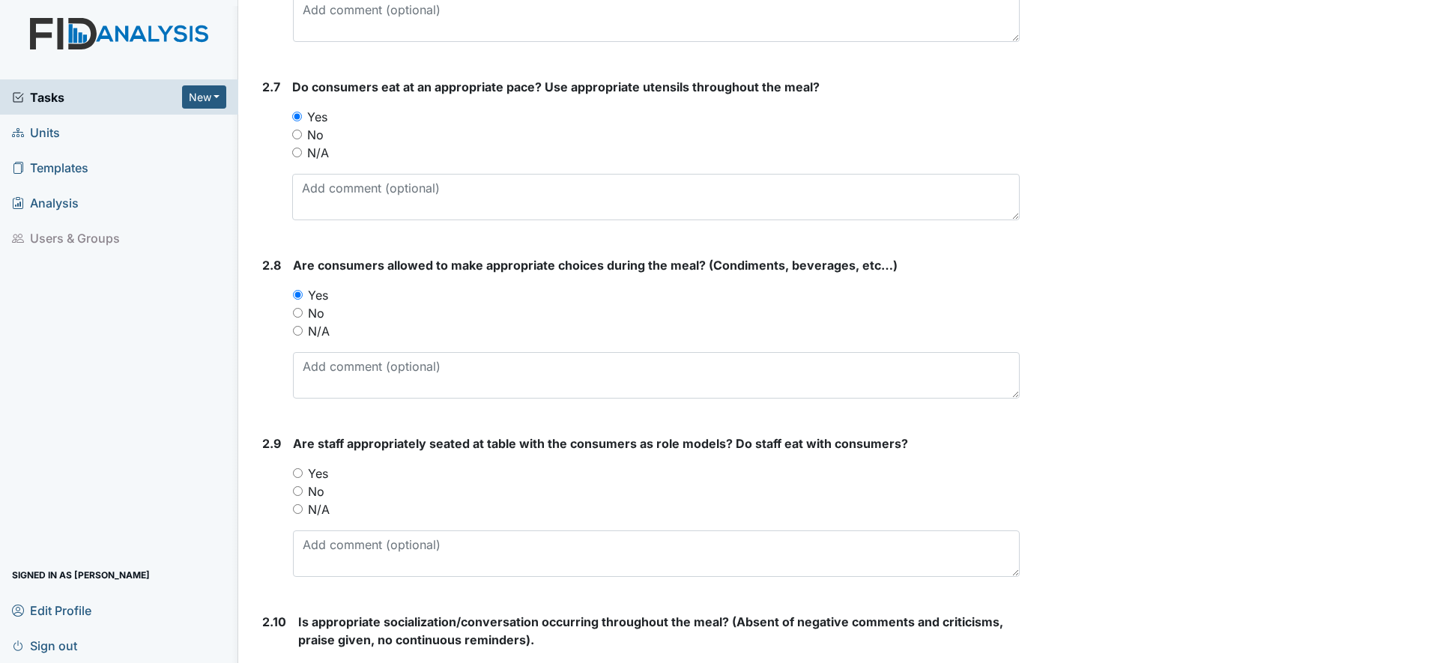
click at [300, 477] on div "Yes" at bounding box center [656, 473] width 727 height 18
click at [299, 470] on input "Yes" at bounding box center [298, 473] width 10 height 10
radio input "true"
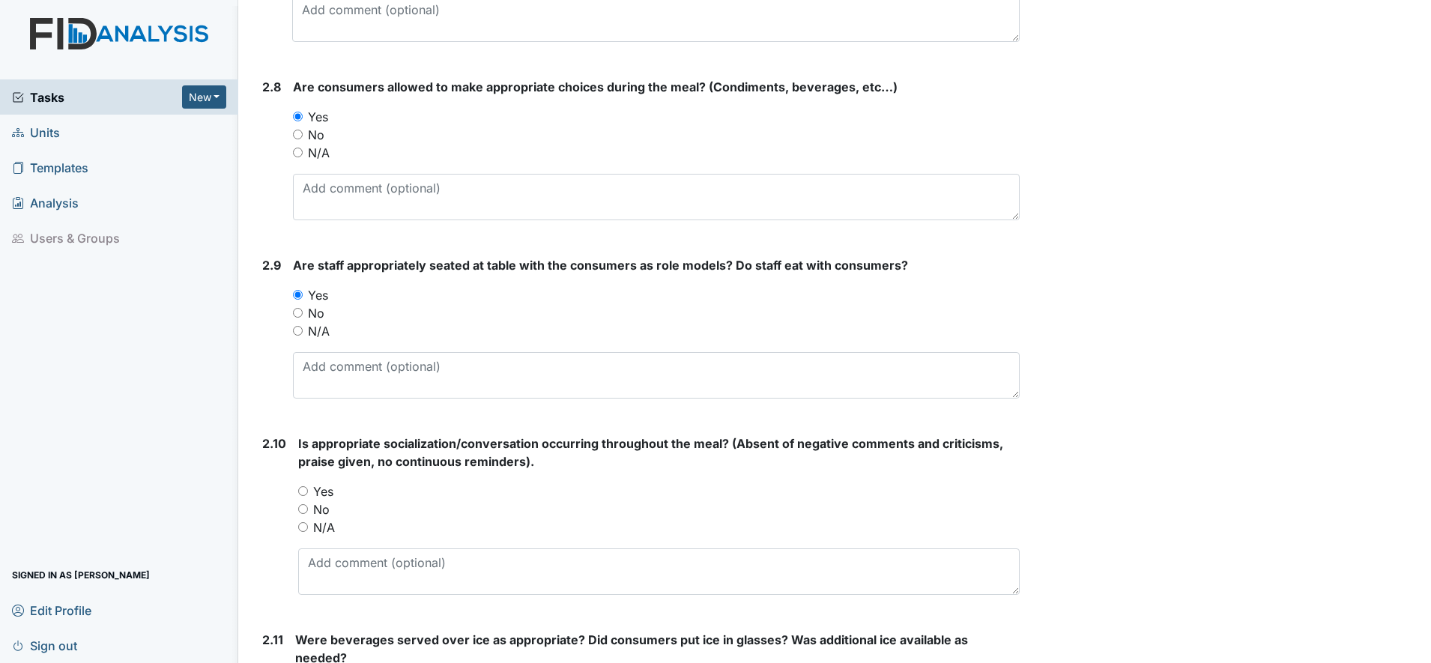
scroll to position [2247, 0]
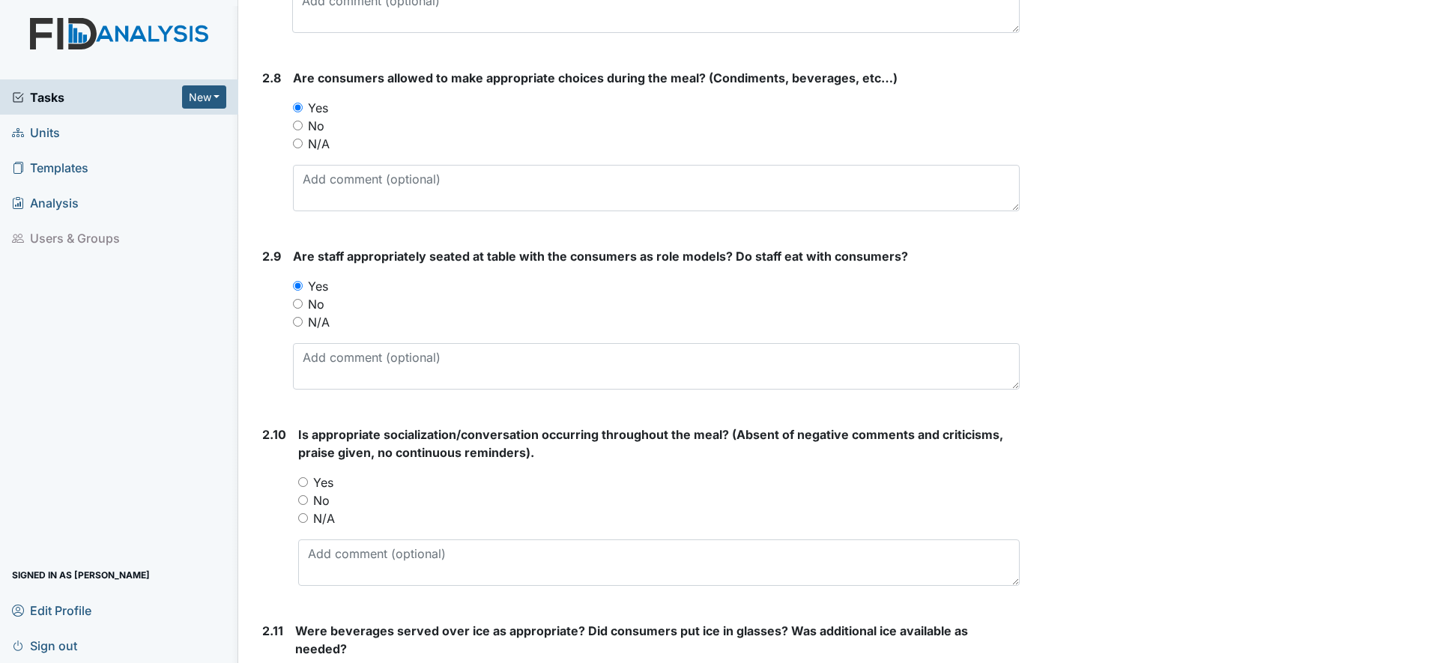
click at [300, 481] on input "Yes" at bounding box center [303, 482] width 10 height 10
radio input "true"
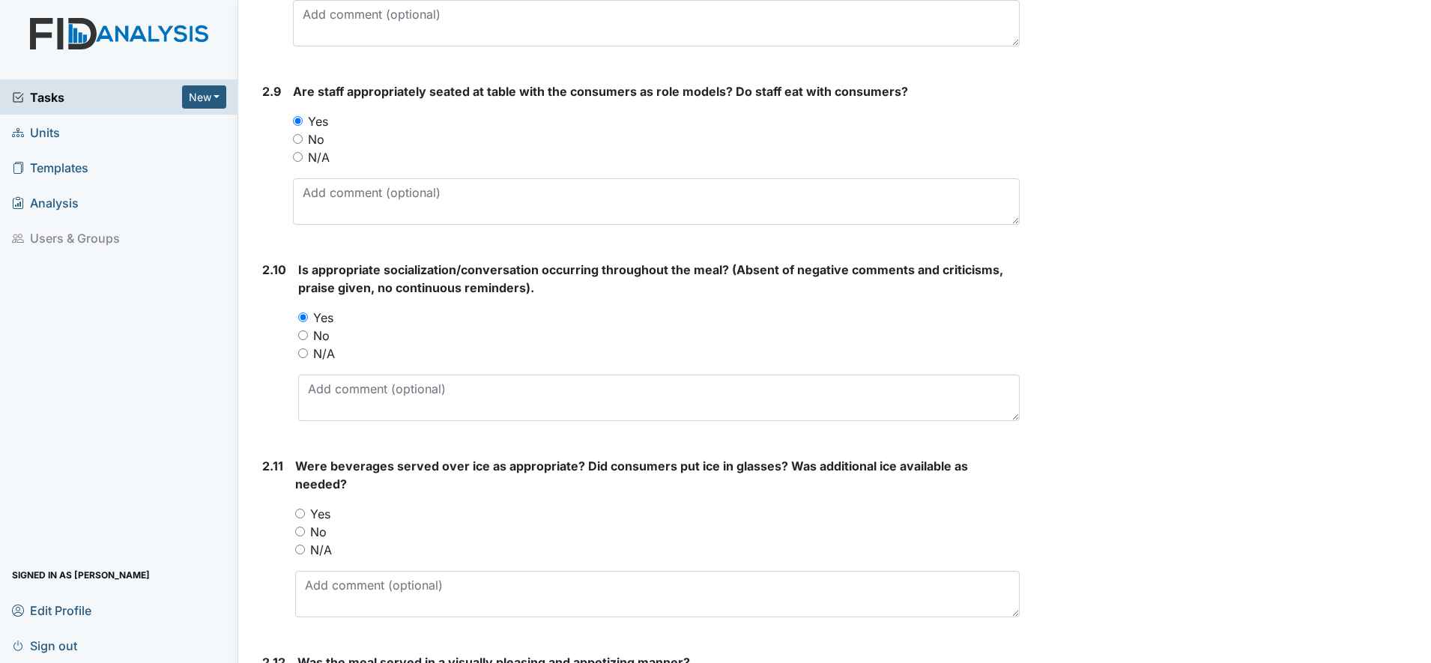
scroll to position [2434, 0]
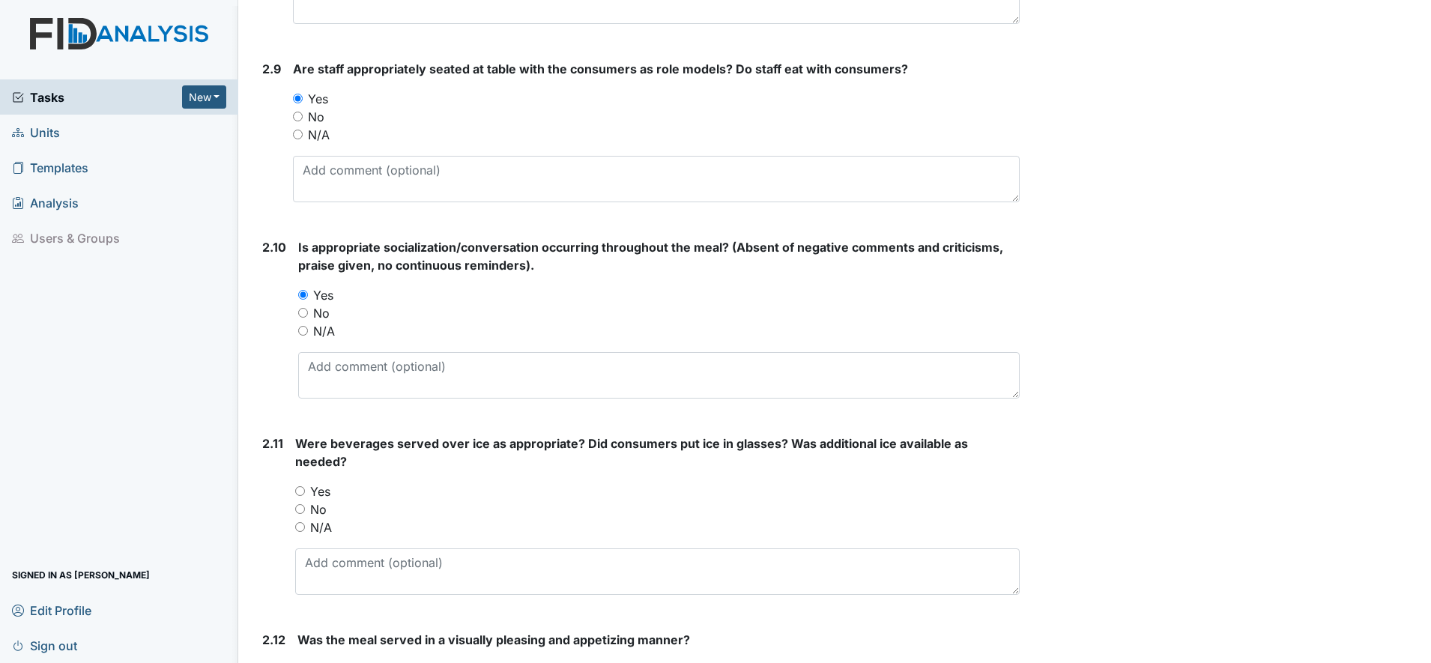
click at [300, 514] on div "No" at bounding box center [657, 509] width 724 height 18
click at [303, 505] on input "No" at bounding box center [300, 509] width 10 height 10
radio input "true"
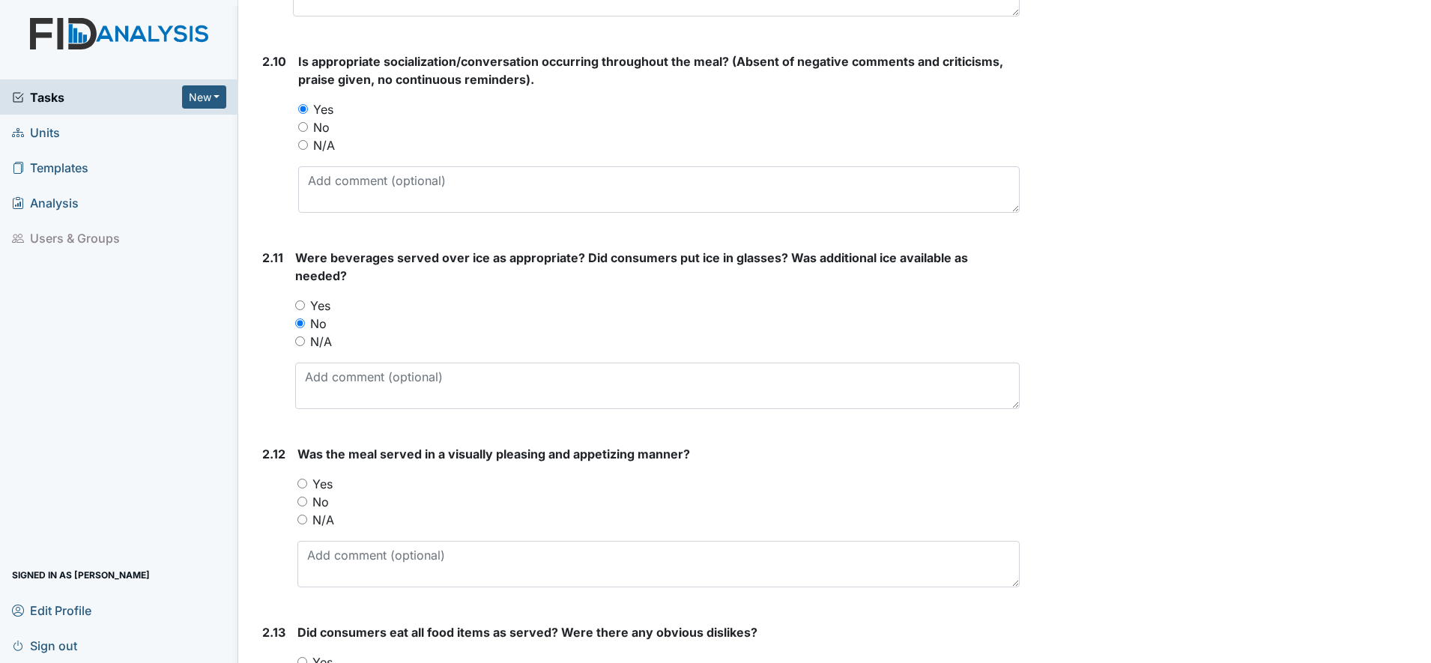
scroll to position [2621, 0]
click at [302, 482] on input "Yes" at bounding box center [302, 482] width 10 height 10
radio input "true"
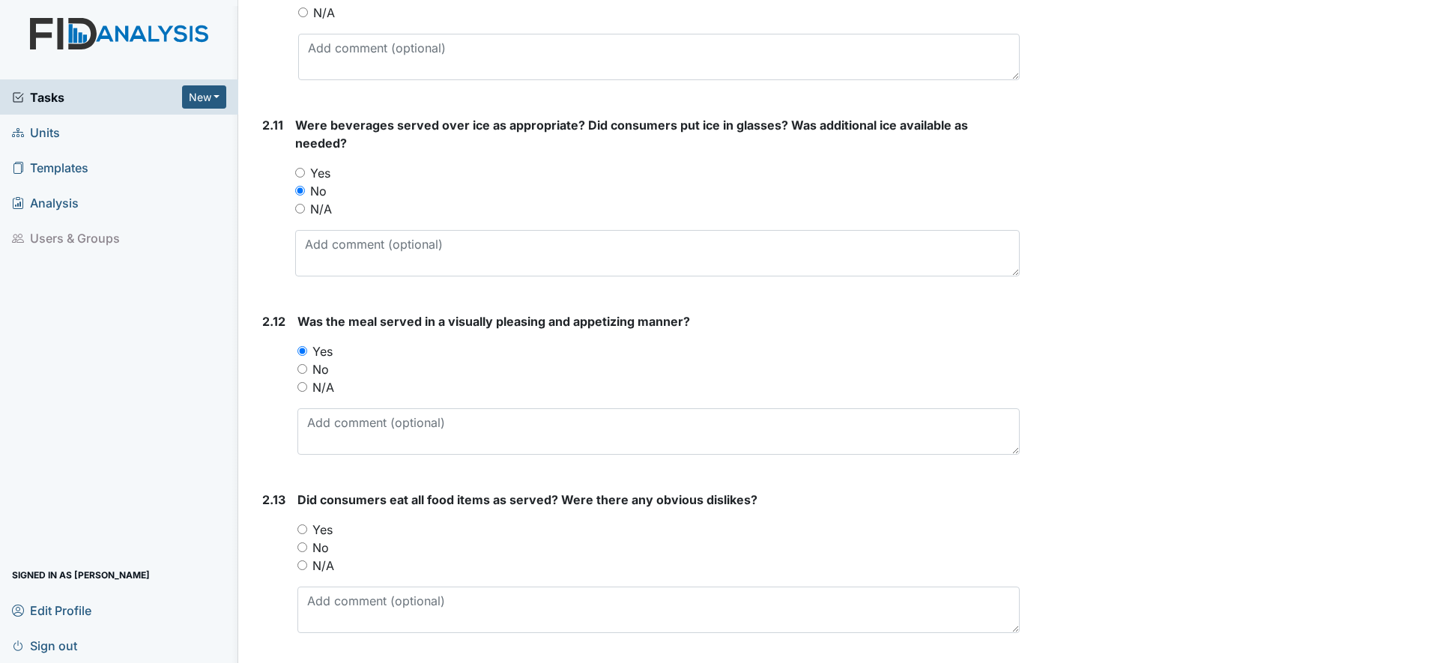
scroll to position [2809, 0]
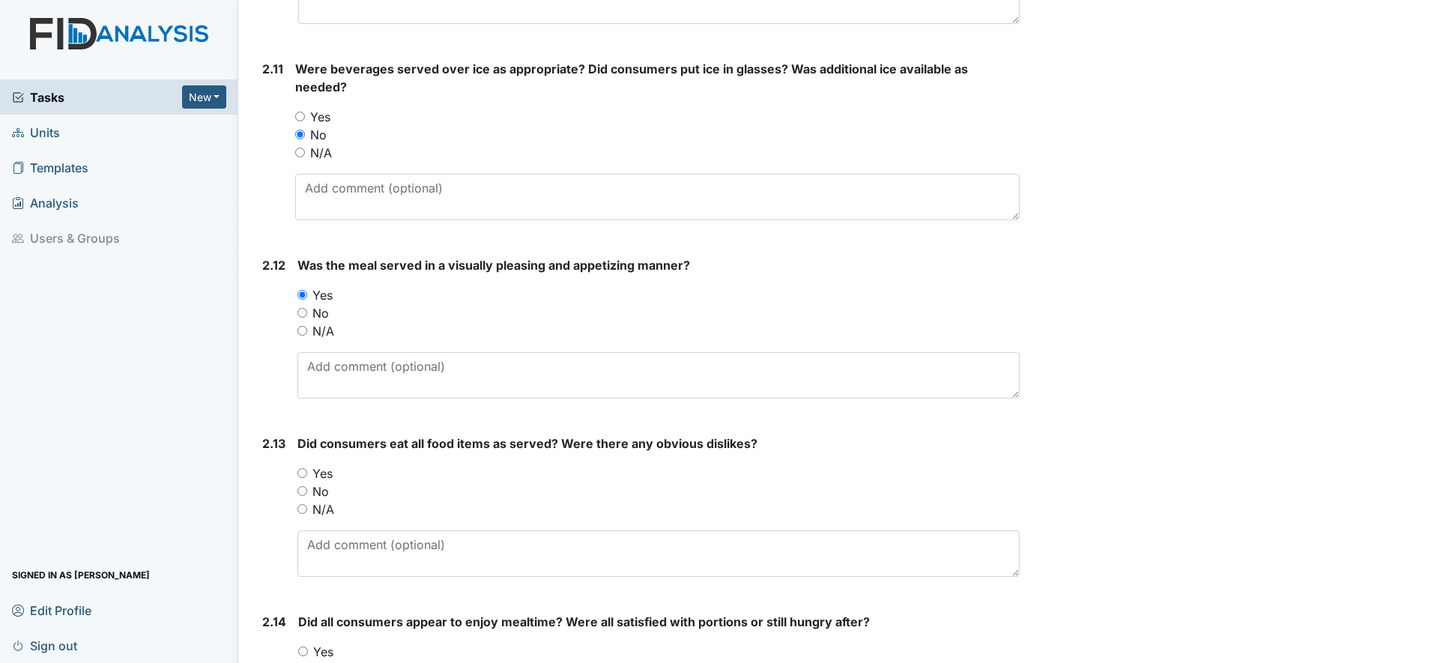
click at [300, 473] on input "Yes" at bounding box center [302, 473] width 10 height 10
radio input "true"
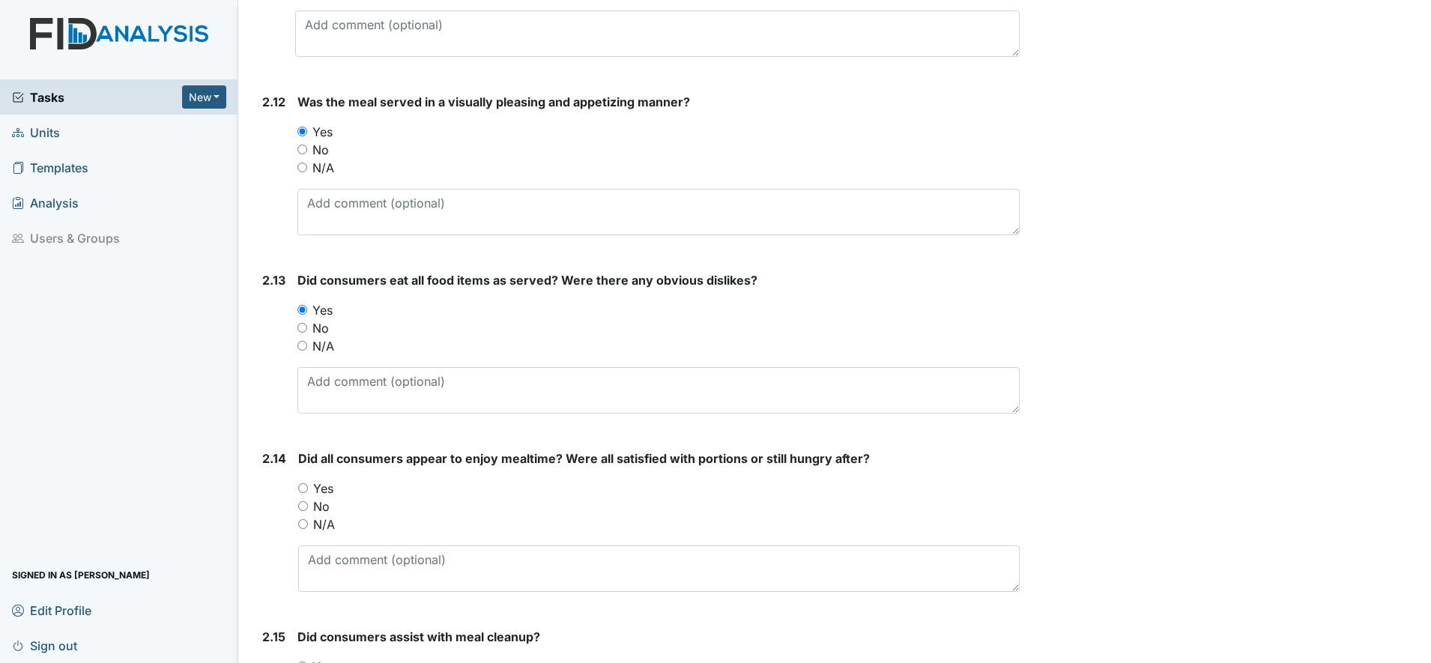
scroll to position [2996, 0]
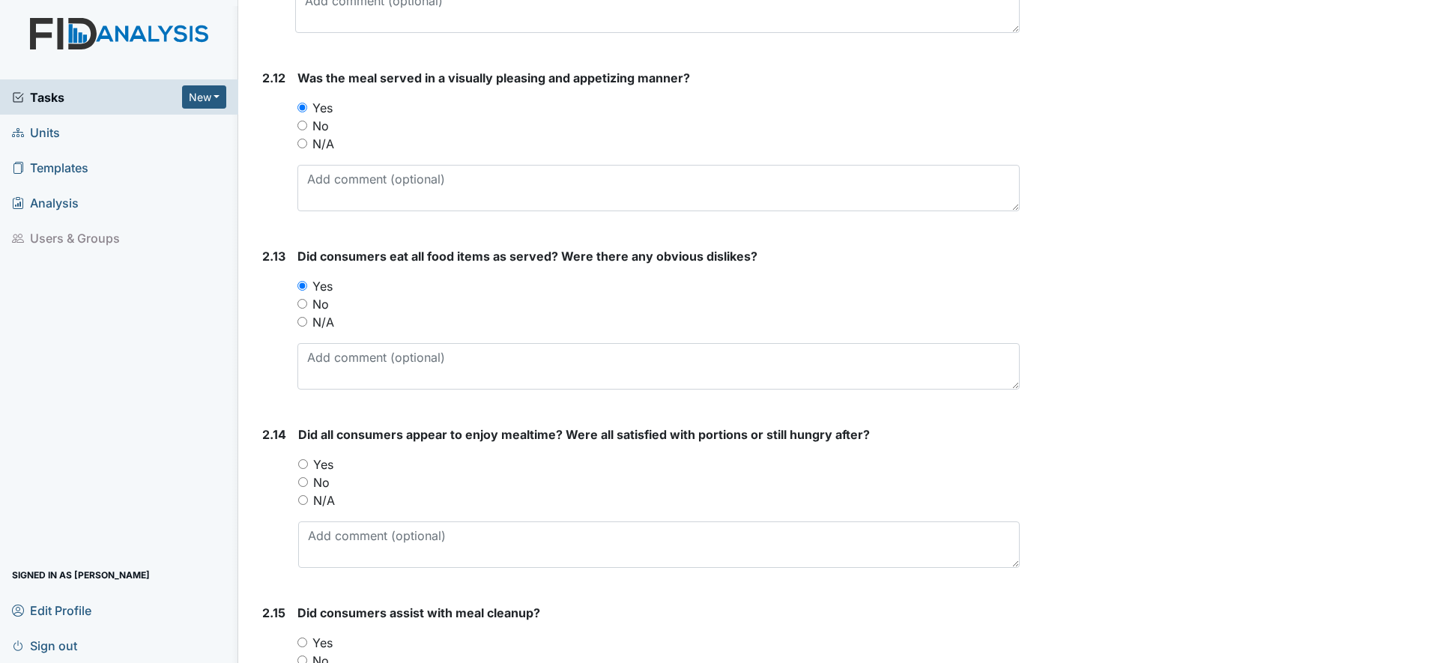
click at [303, 464] on input "Yes" at bounding box center [303, 464] width 10 height 10
radio input "true"
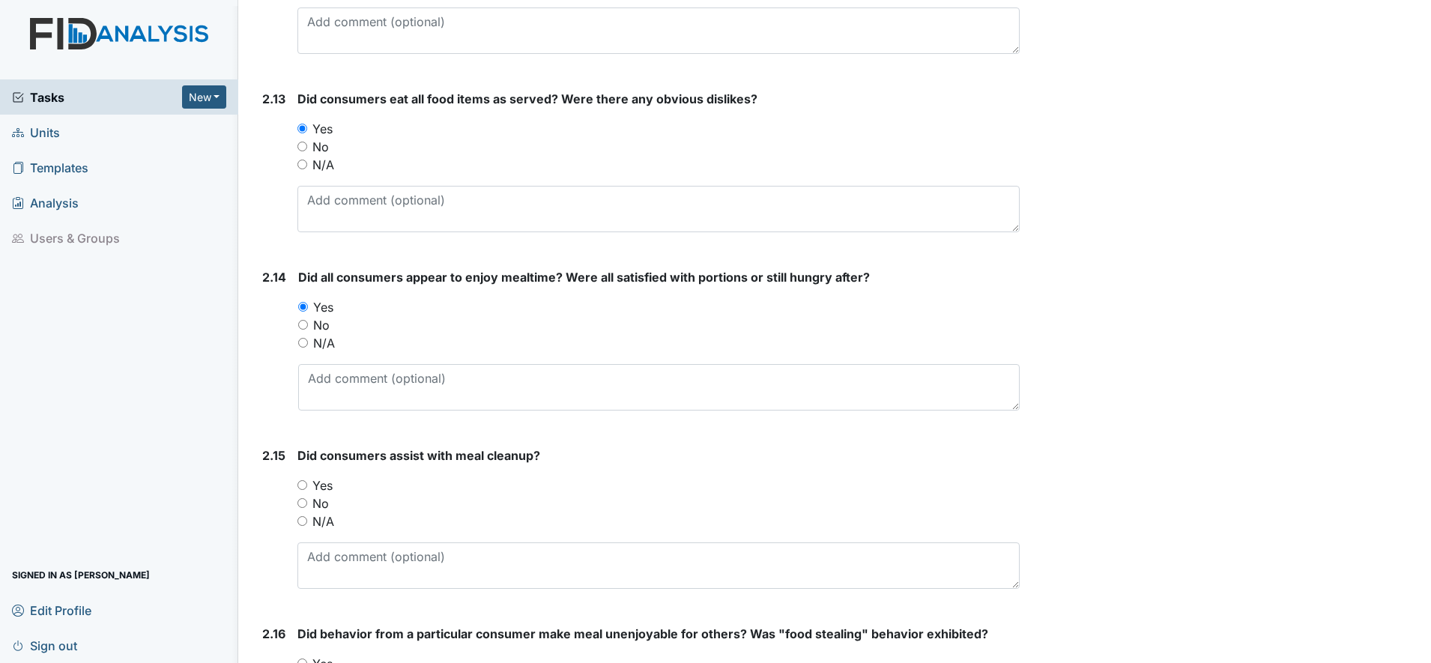
scroll to position [3183, 0]
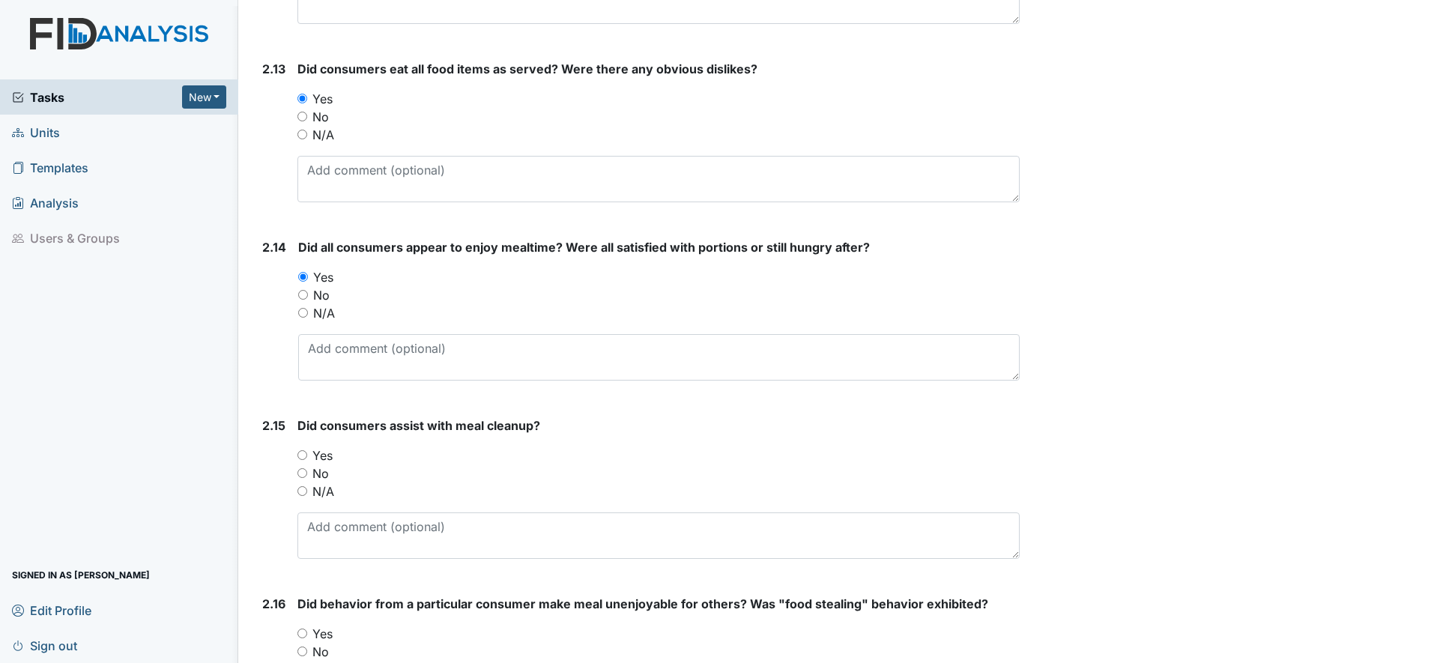
click at [301, 455] on input "Yes" at bounding box center [302, 455] width 10 height 10
radio input "true"
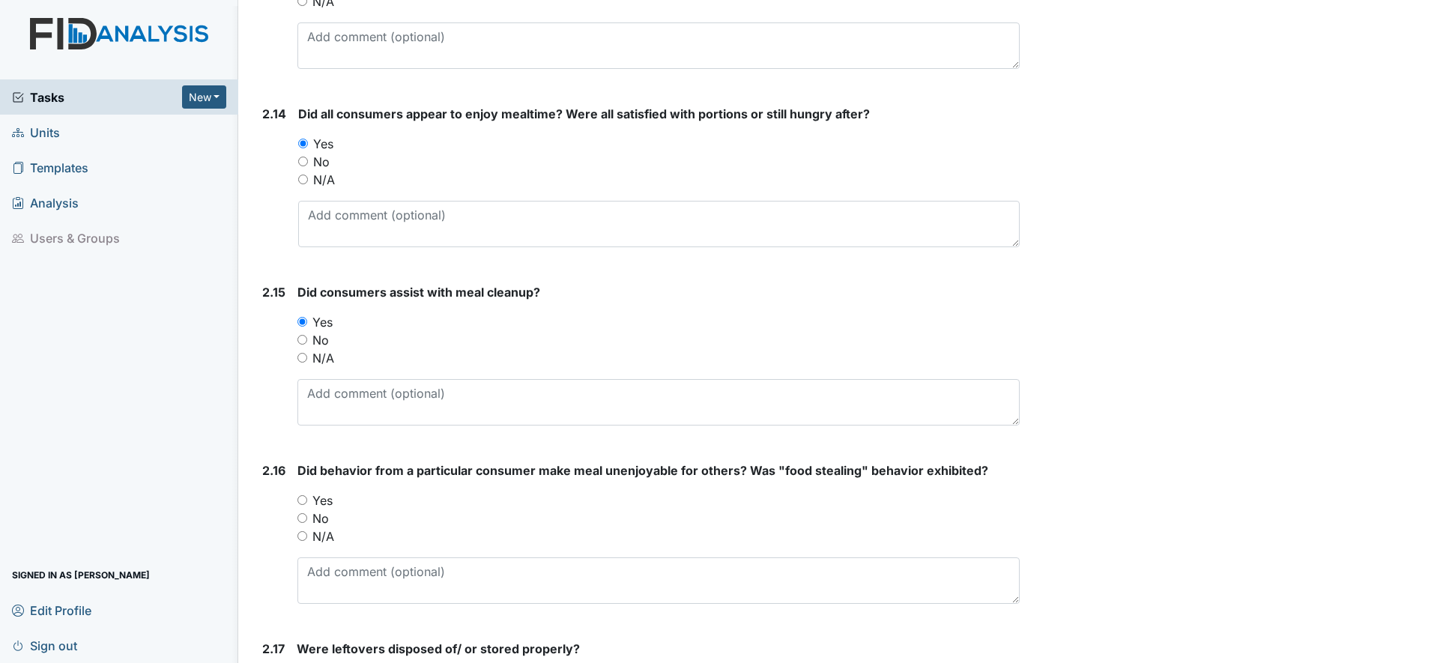
scroll to position [3370, 0]
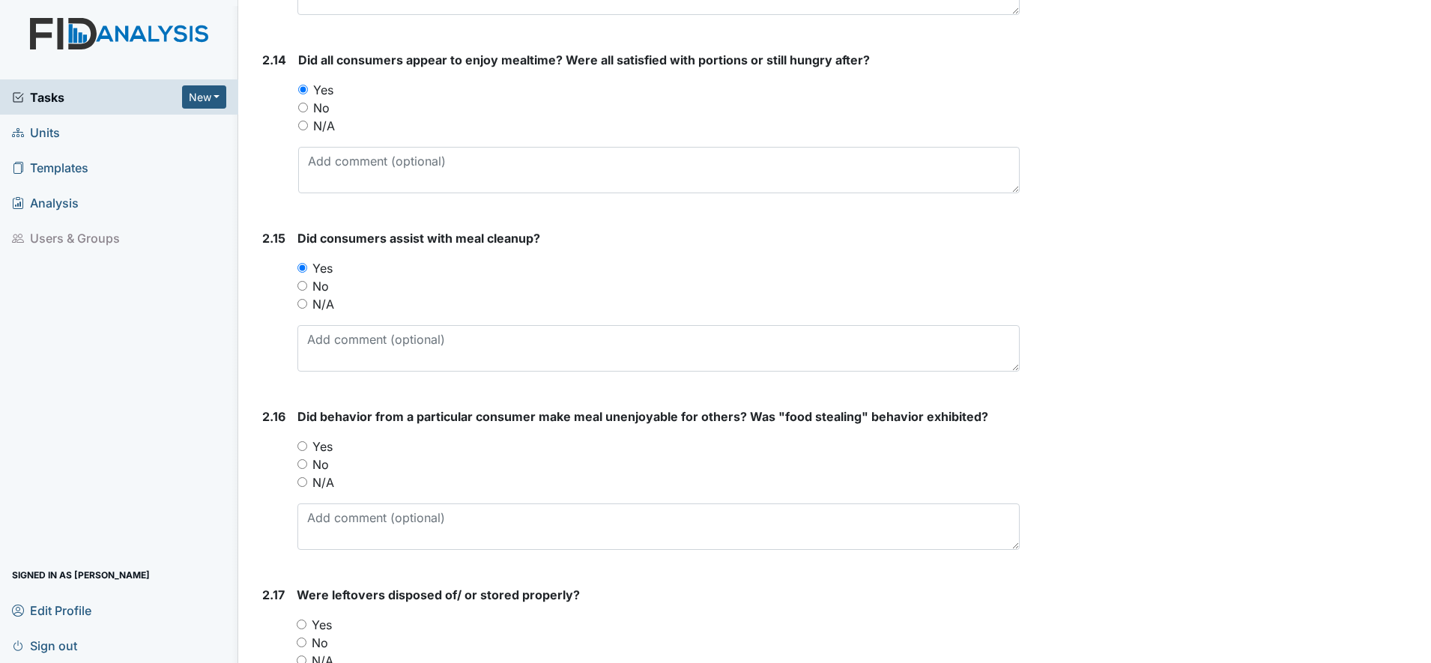
drag, startPoint x: 304, startPoint y: 303, endPoint x: 301, endPoint y: 318, distance: 15.3
click at [304, 304] on input "N/A" at bounding box center [302, 304] width 10 height 10
radio input "true"
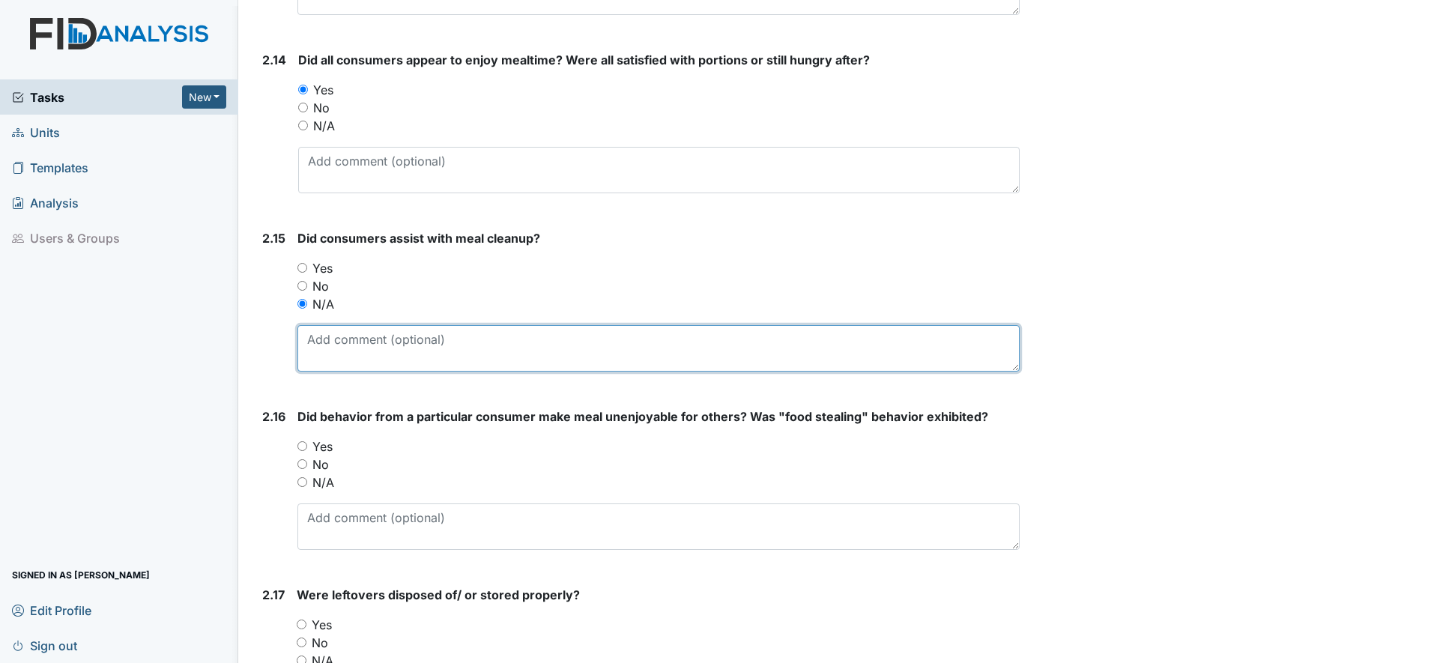
click at [316, 354] on textarea at bounding box center [658, 348] width 722 height 46
click at [313, 352] on textarea at bounding box center [658, 348] width 722 height 46
type textarea "Staff assisted"
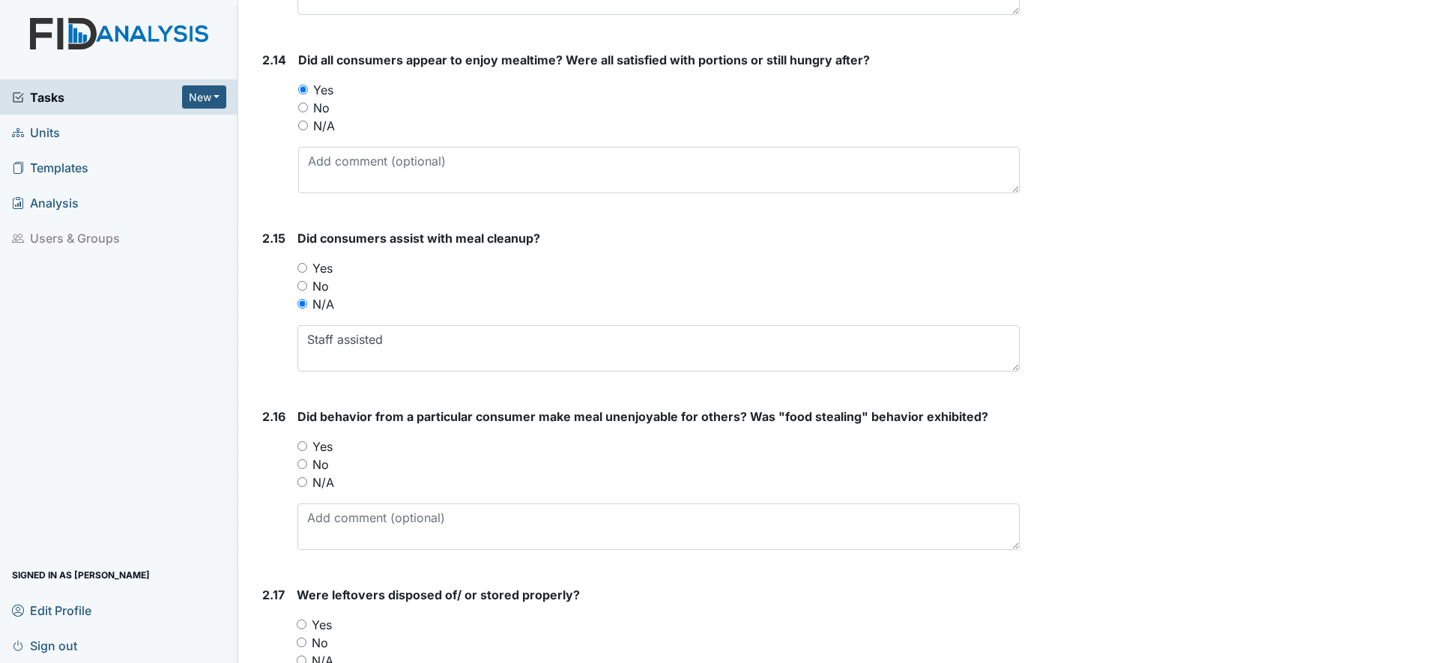
click at [303, 482] on input "N/A" at bounding box center [302, 482] width 10 height 10
radio input "true"
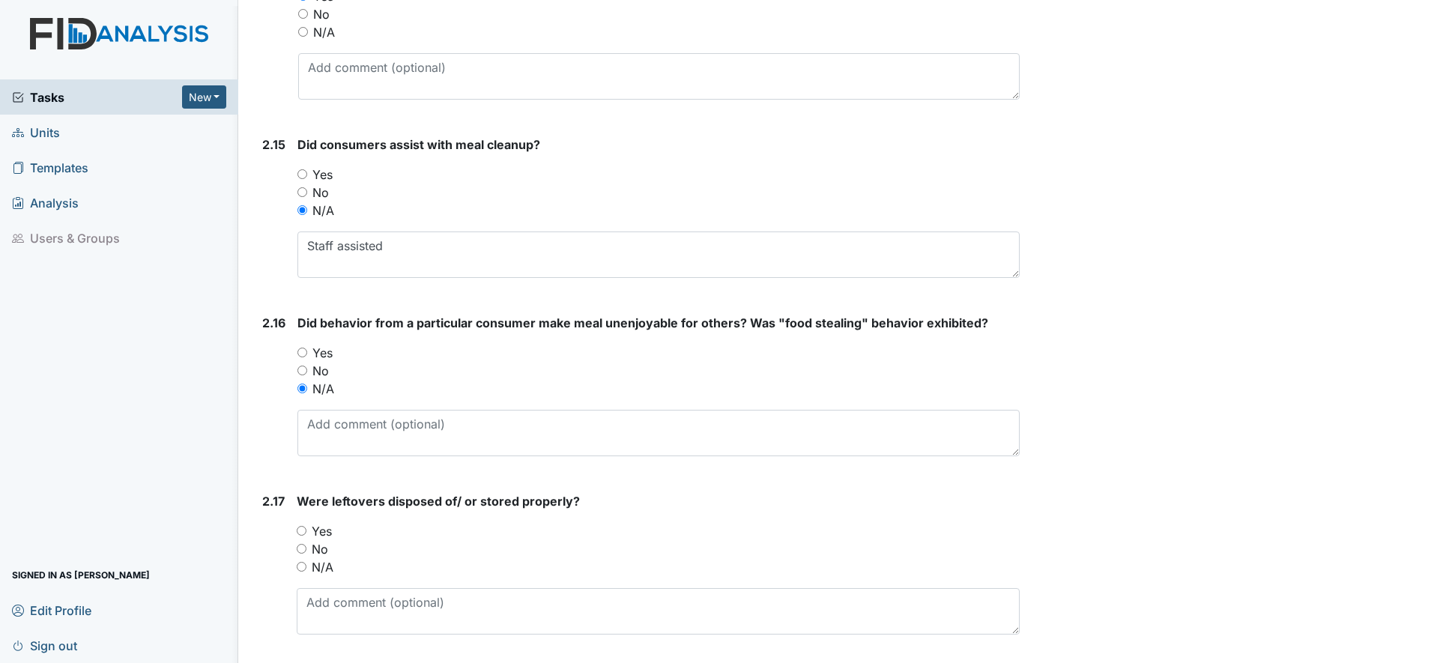
click at [305, 532] on input "Yes" at bounding box center [302, 531] width 10 height 10
radio input "true"
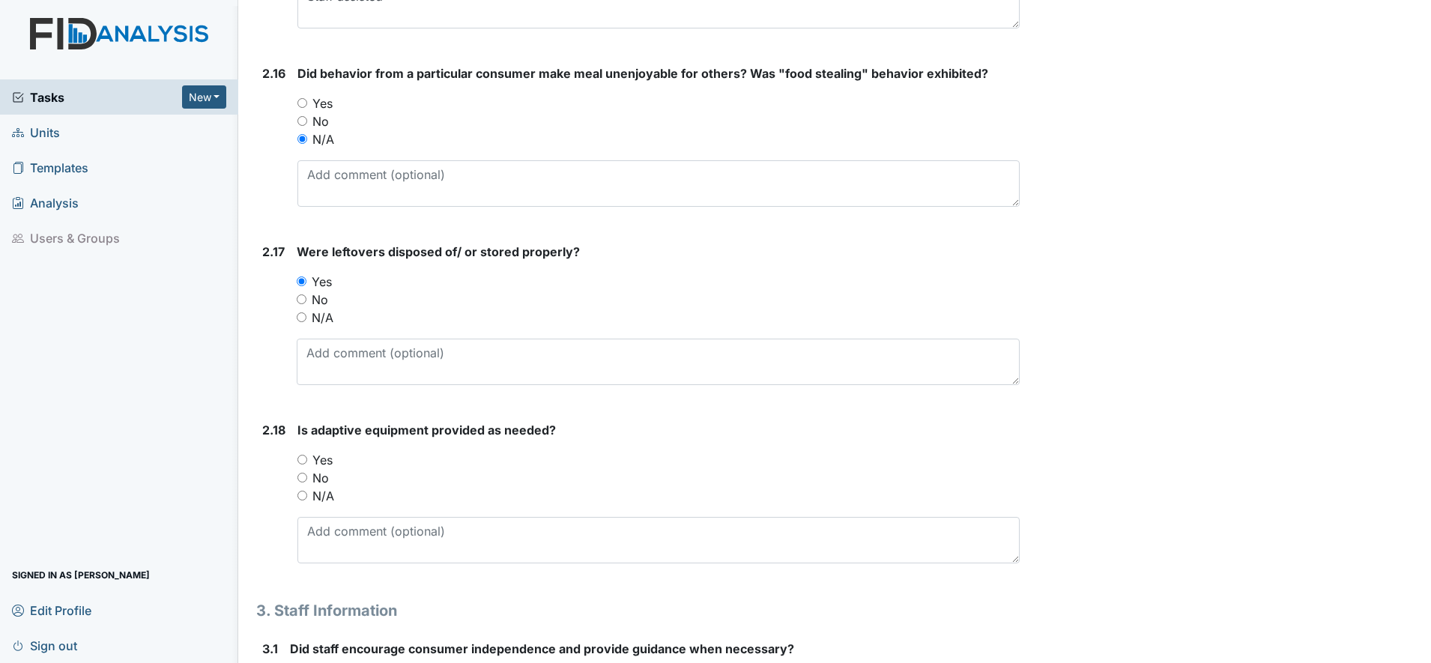
scroll to position [3745, 0]
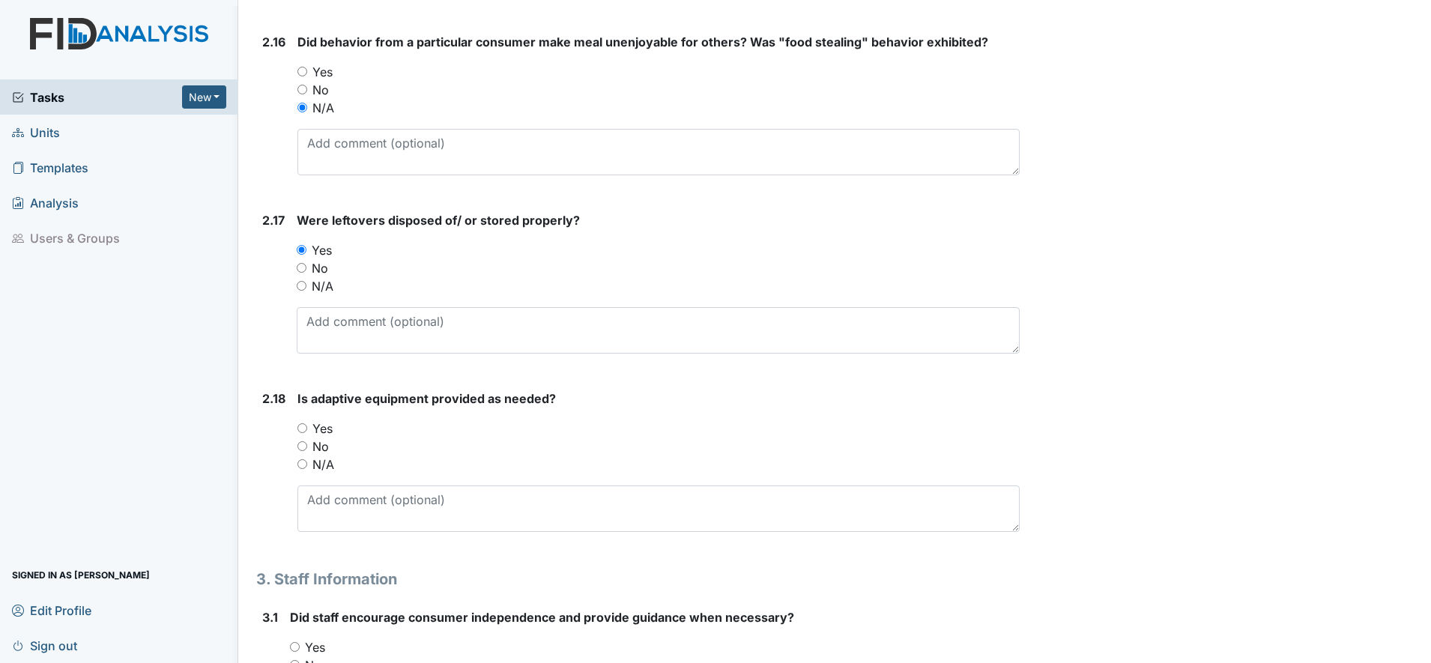
click at [305, 430] on input "Yes" at bounding box center [302, 428] width 10 height 10
radio input "true"
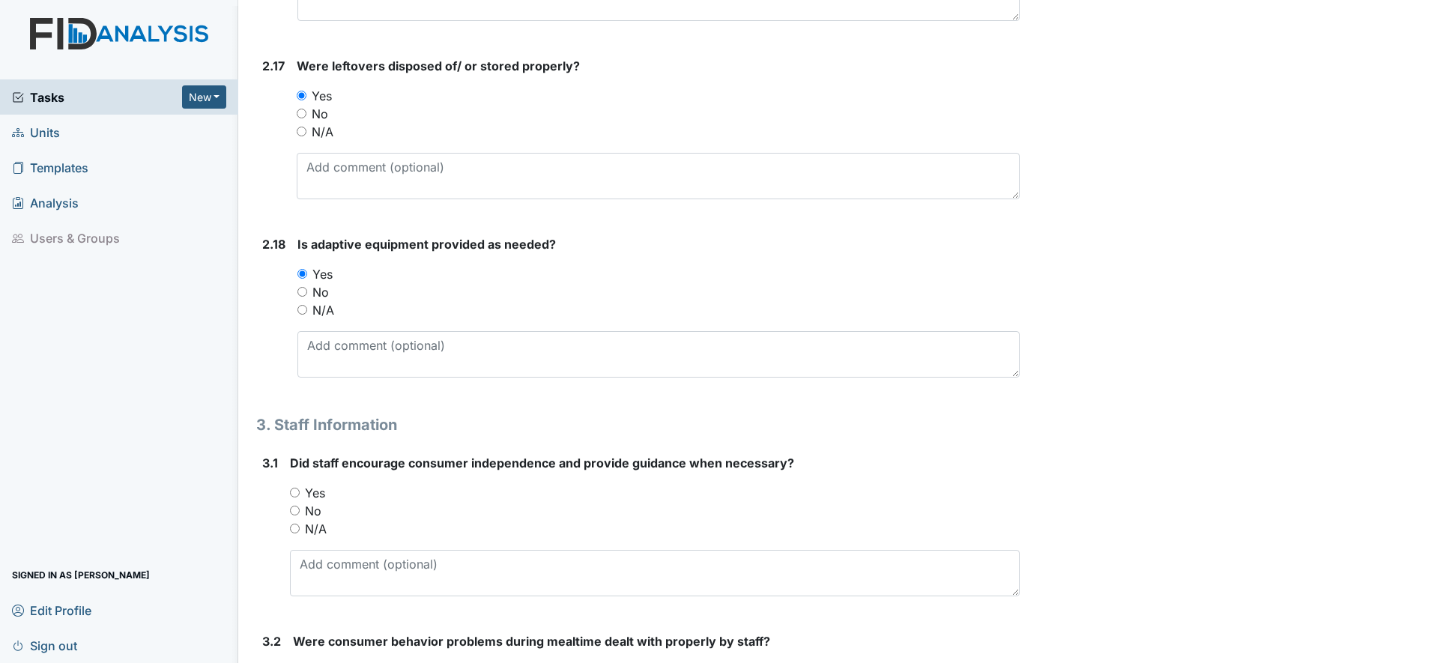
scroll to position [3932, 0]
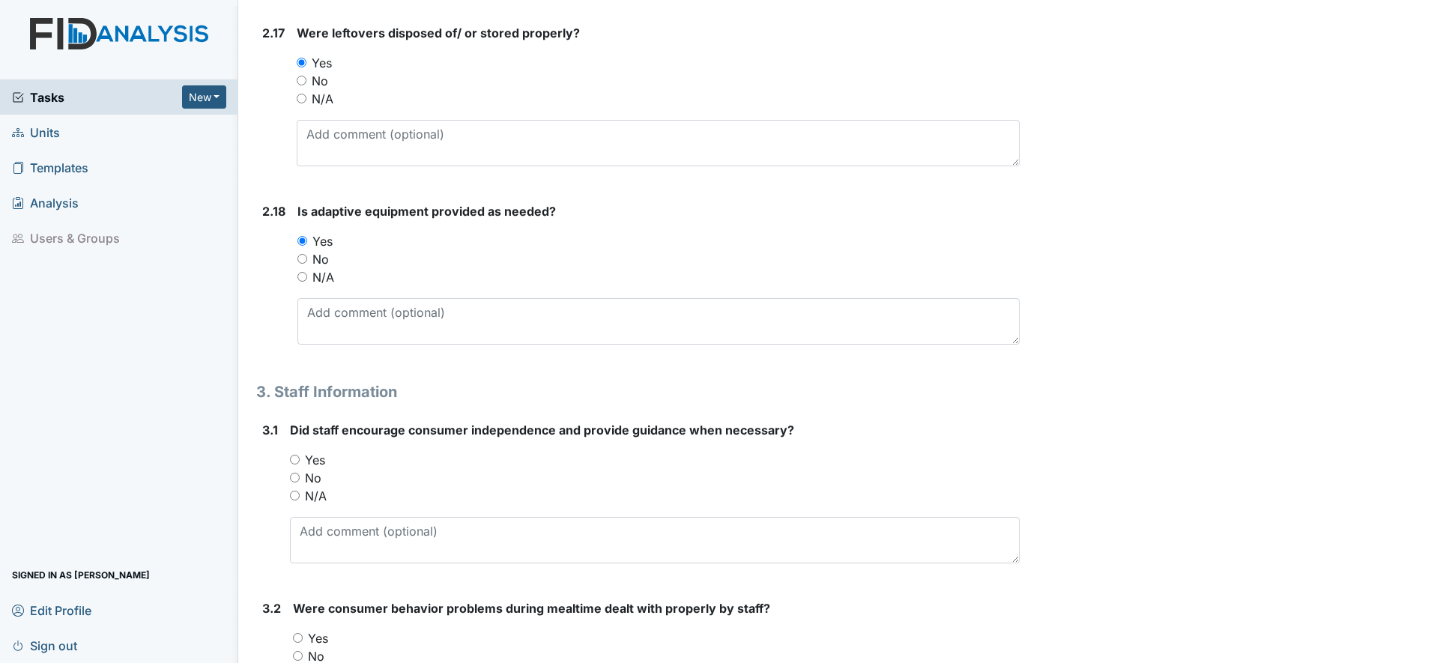
click at [296, 458] on input "Yes" at bounding box center [295, 460] width 10 height 10
radio input "true"
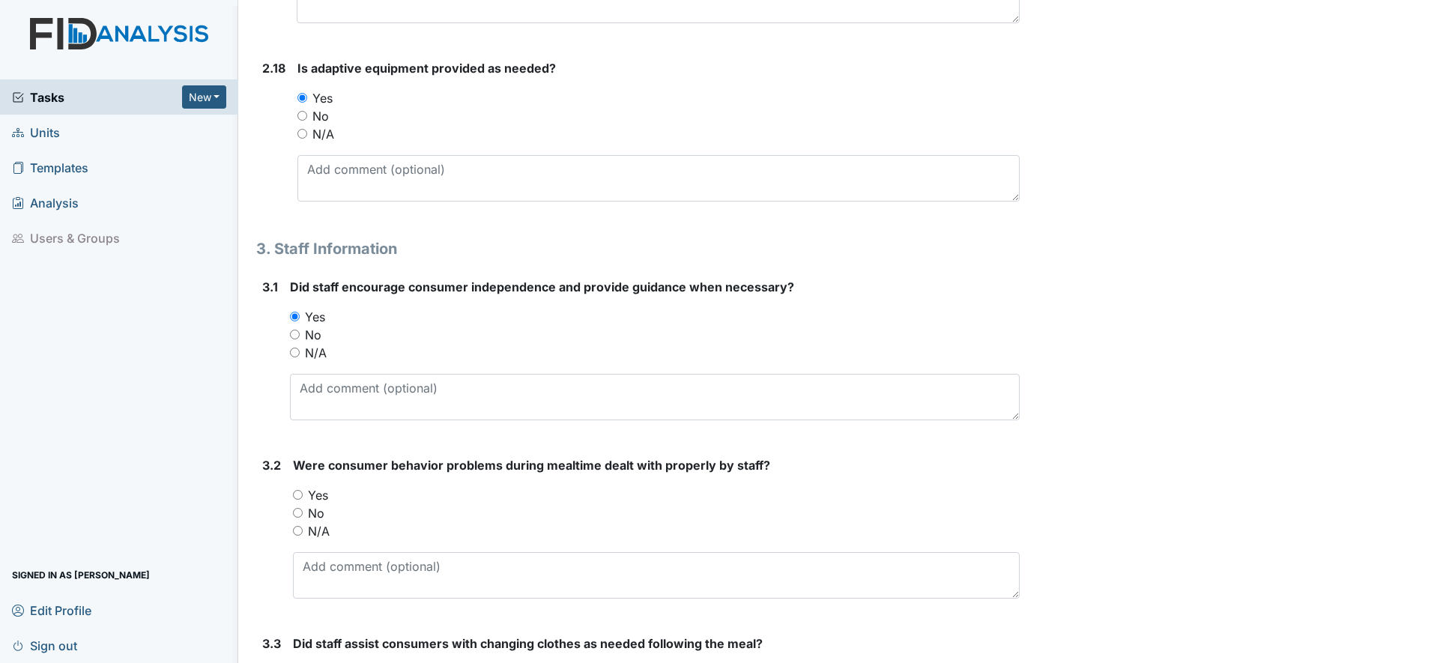
scroll to position [4119, 0]
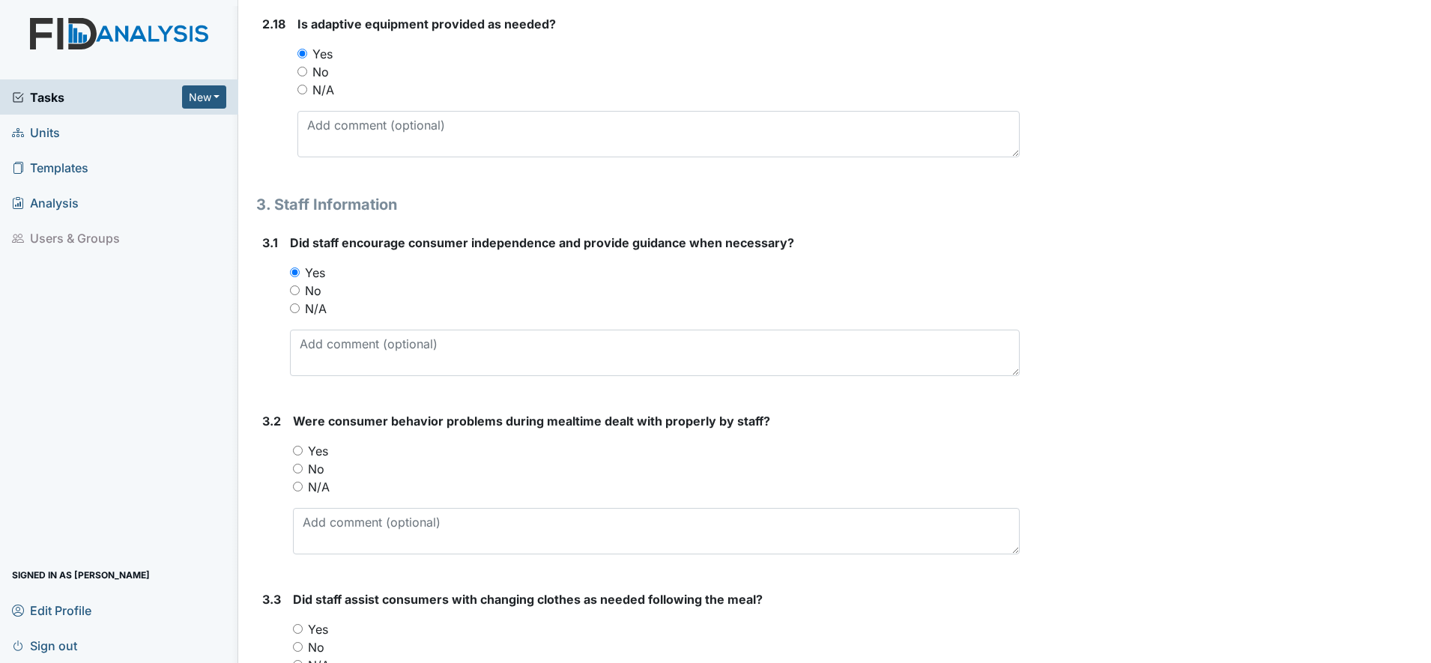
click at [303, 453] on input "Yes" at bounding box center [298, 451] width 10 height 10
radio input "true"
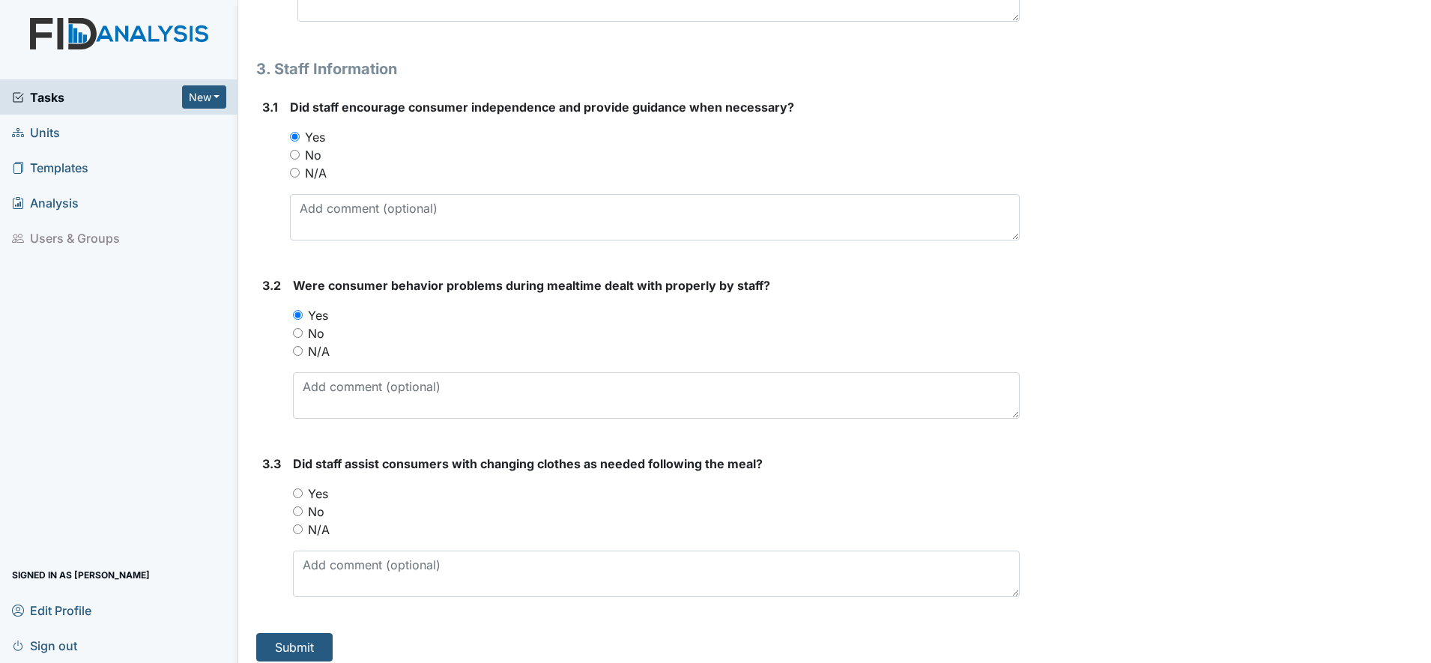
scroll to position [4265, 0]
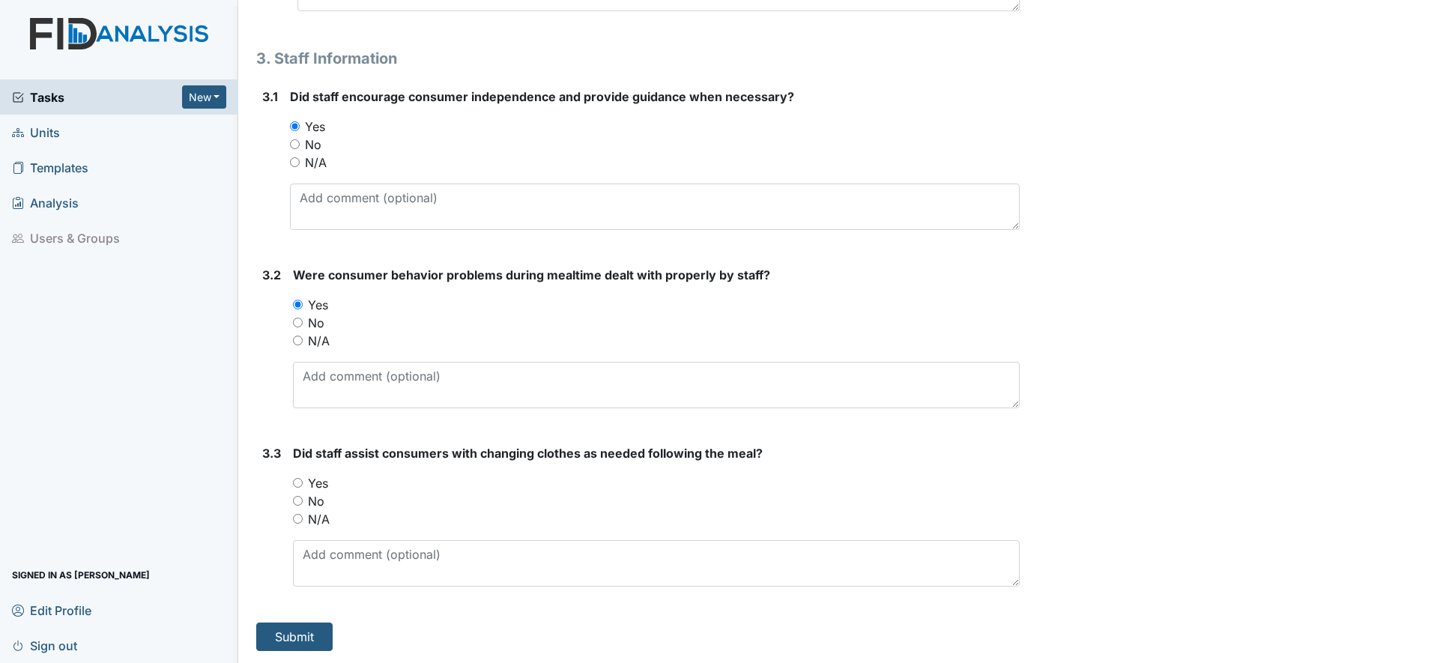
click at [303, 479] on input "Yes" at bounding box center [298, 483] width 10 height 10
radio input "true"
click at [295, 639] on button "Submit" at bounding box center [294, 636] width 76 height 28
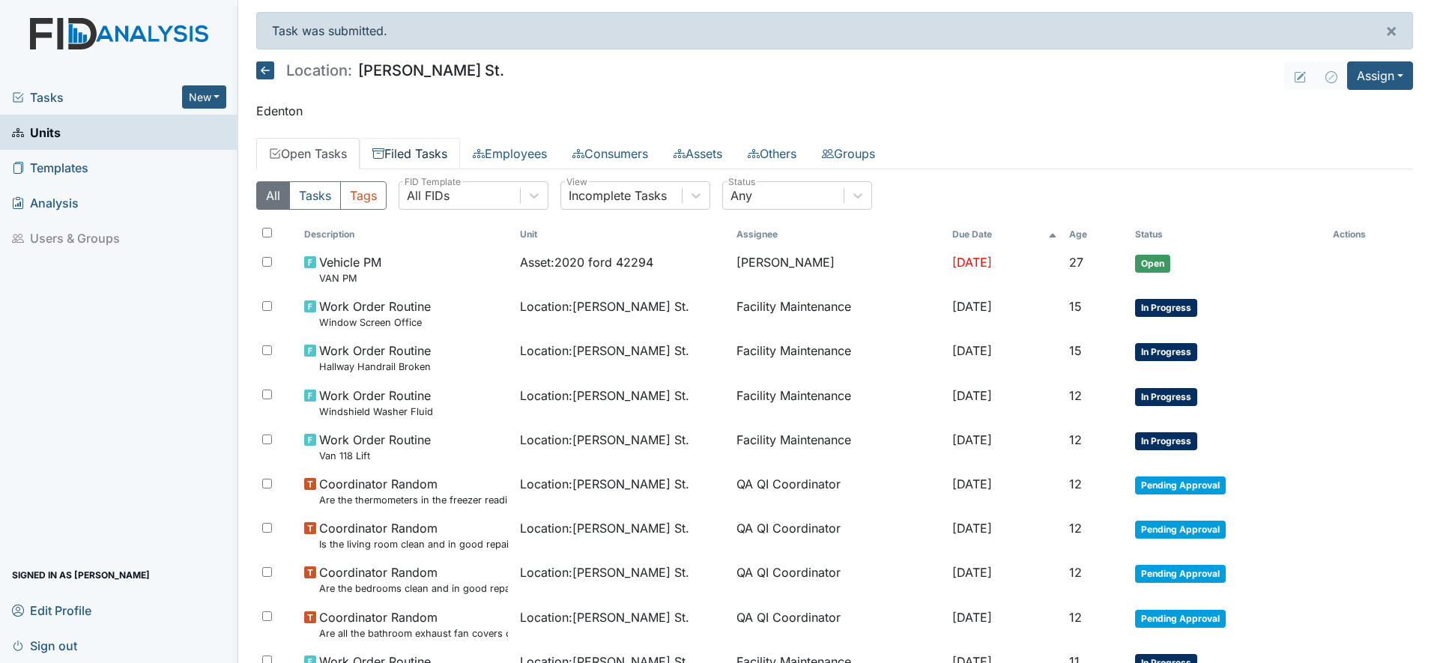
click at [417, 160] on link "Filed Tasks" at bounding box center [410, 153] width 100 height 31
